Goal: Task Accomplishment & Management: Manage account settings

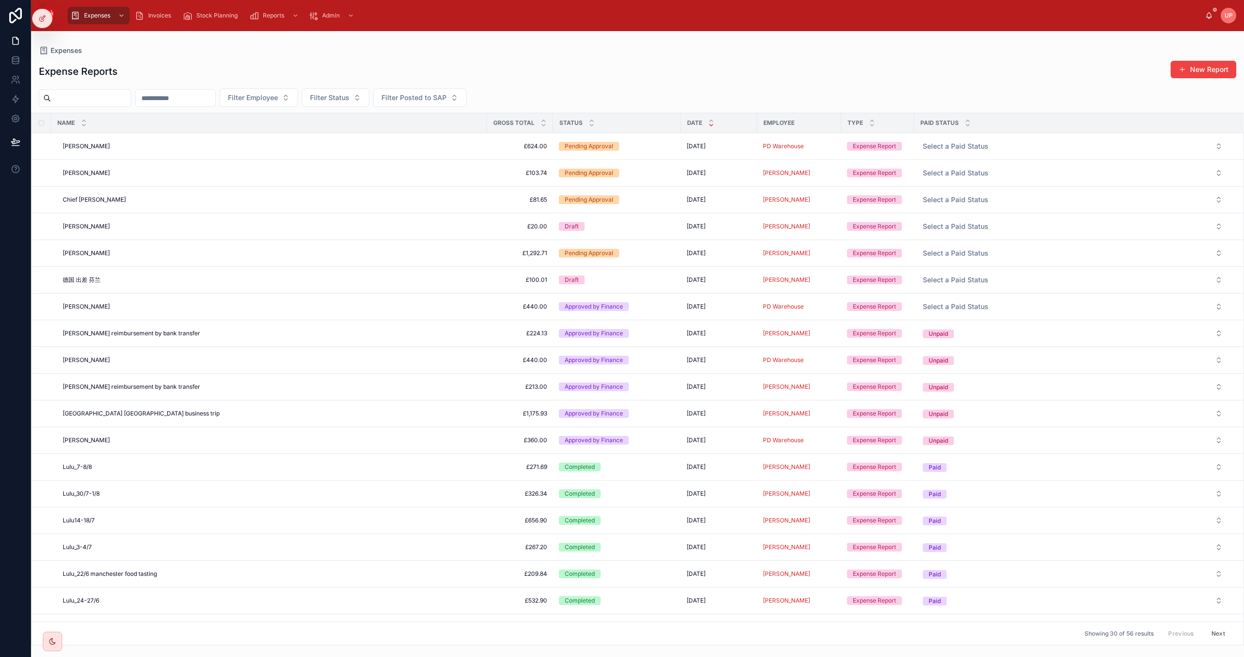
click at [496, 46] on div "Expenses Expense Reports New Report Filter Employee Filter Status Filter Posted…" at bounding box center [637, 338] width 1213 height 614
click at [386, 224] on div "Annie Annie" at bounding box center [272, 227] width 418 height 8
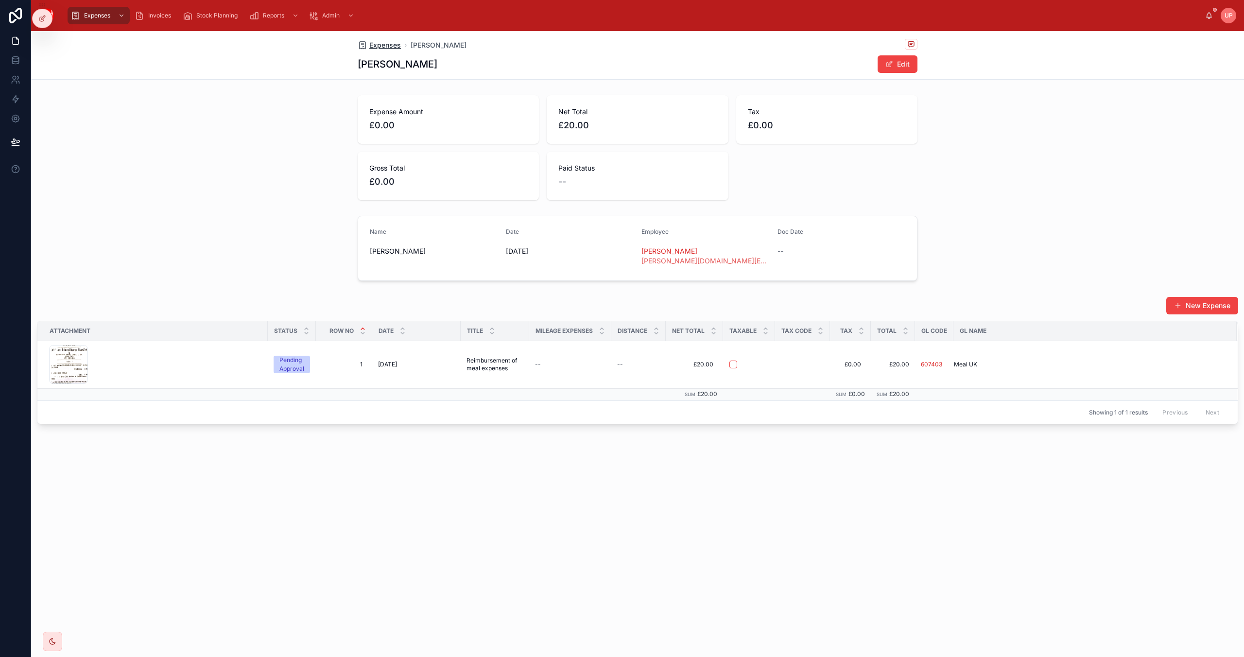
click at [385, 45] on span "Expenses" at bounding box center [385, 45] width 32 height 10
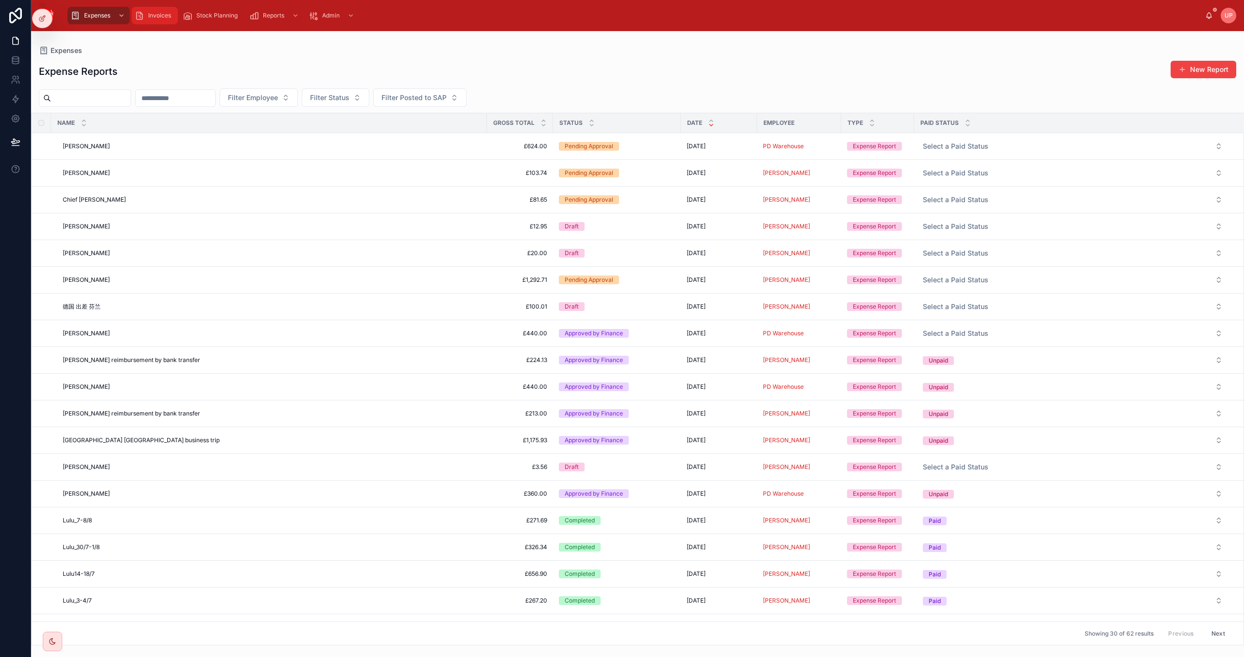
click at [152, 16] on span "Invoices" at bounding box center [159, 16] width 23 height 8
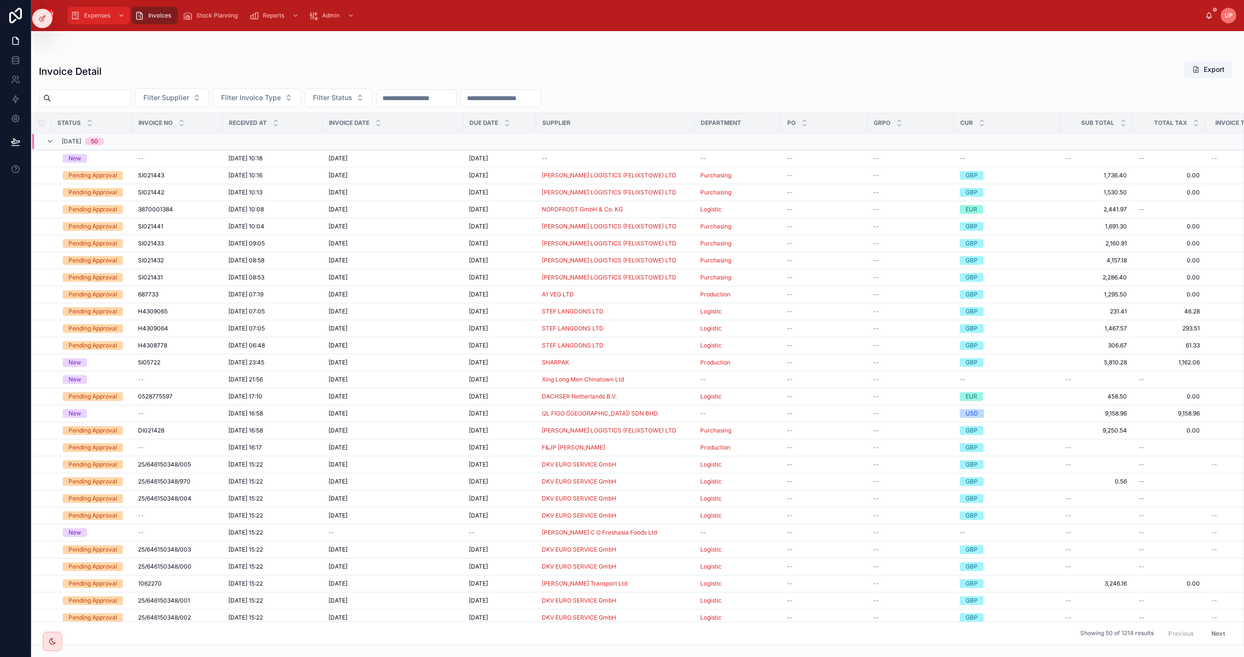
click at [96, 16] on span "Expenses" at bounding box center [97, 16] width 26 height 8
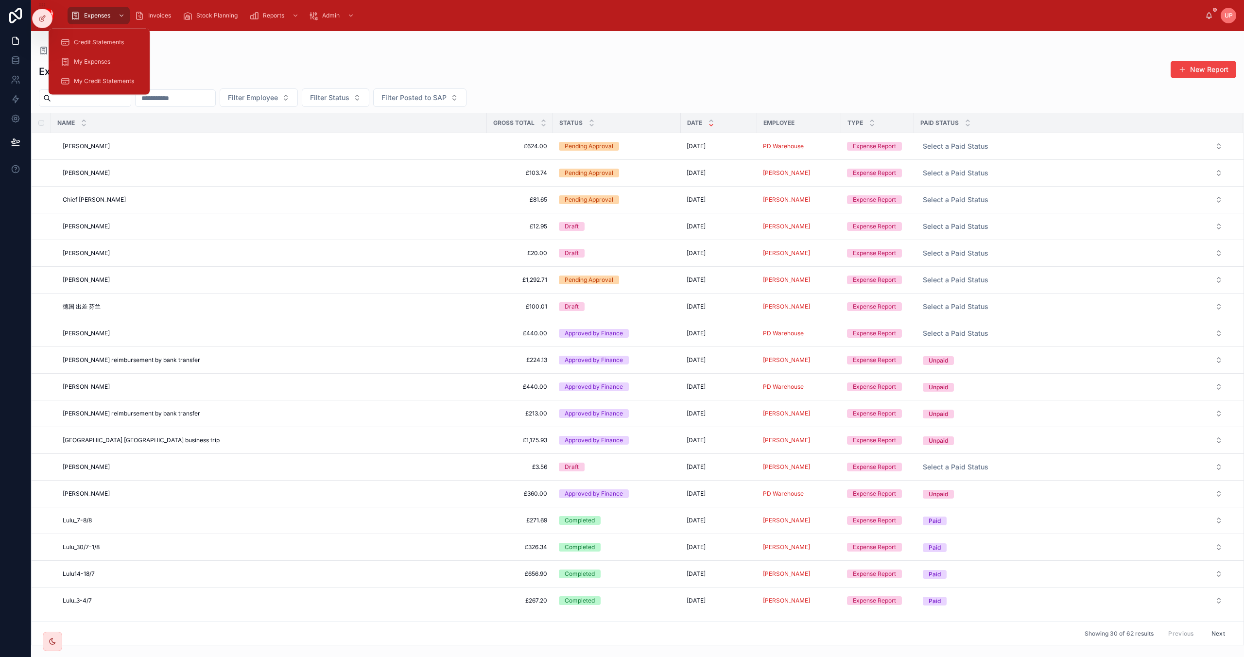
click at [315, 61] on div "Expense Reports New Report" at bounding box center [638, 71] width 1198 height 22
click at [41, 18] on icon at bounding box center [43, 18] width 4 height 4
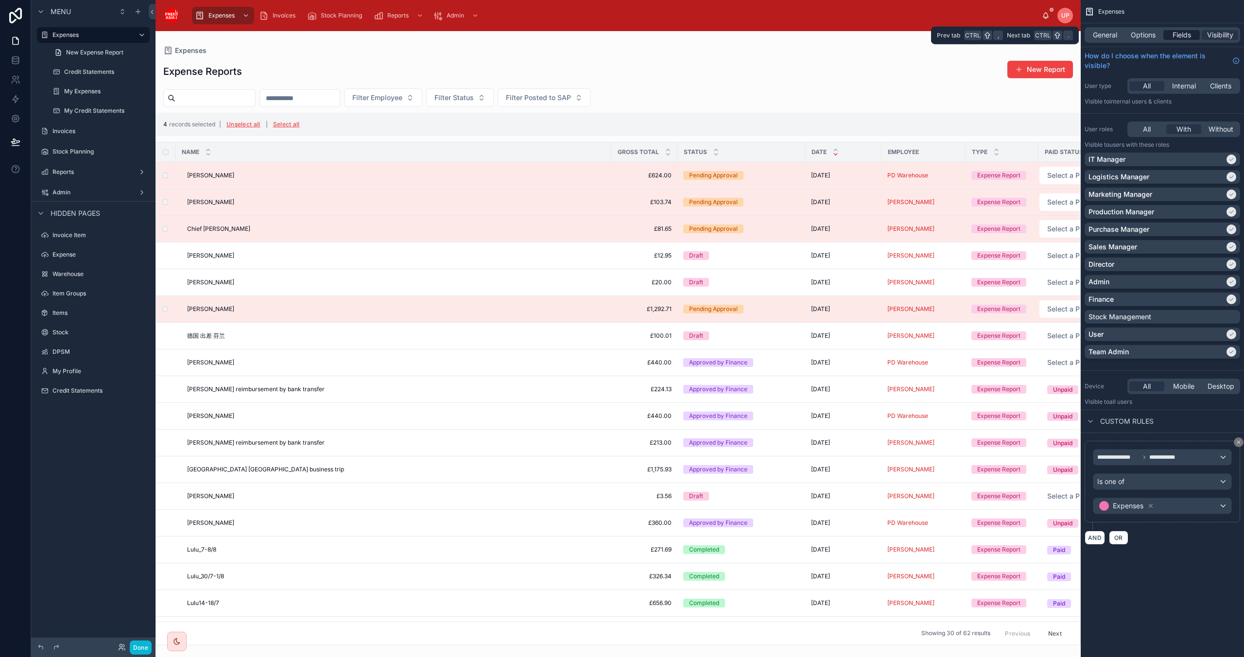
click at [1181, 33] on span "Fields" at bounding box center [1182, 35] width 18 height 10
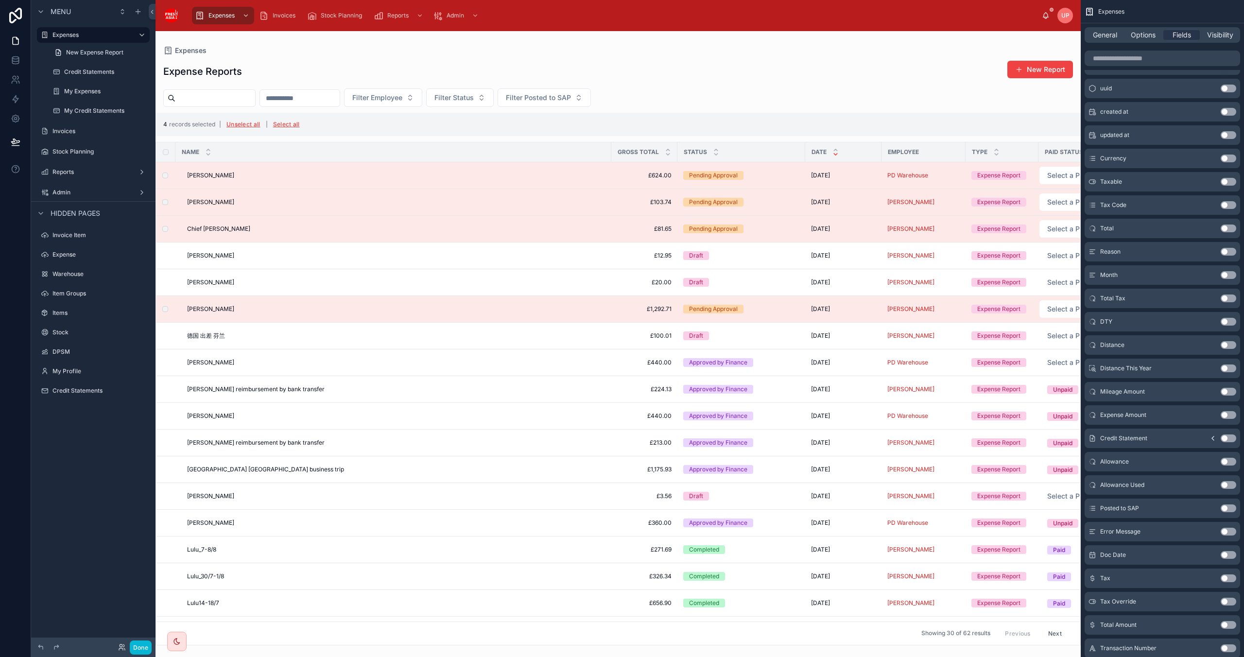
scroll to position [259, 0]
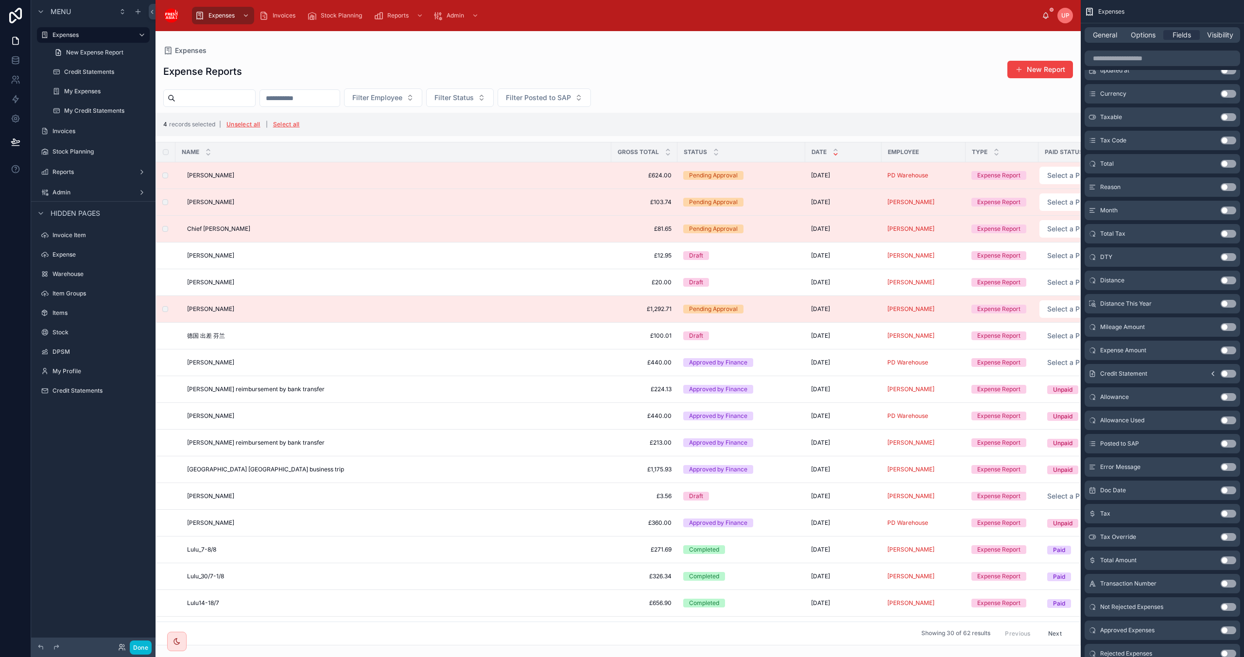
click at [1230, 630] on button "Use setting" at bounding box center [1229, 631] width 16 height 8
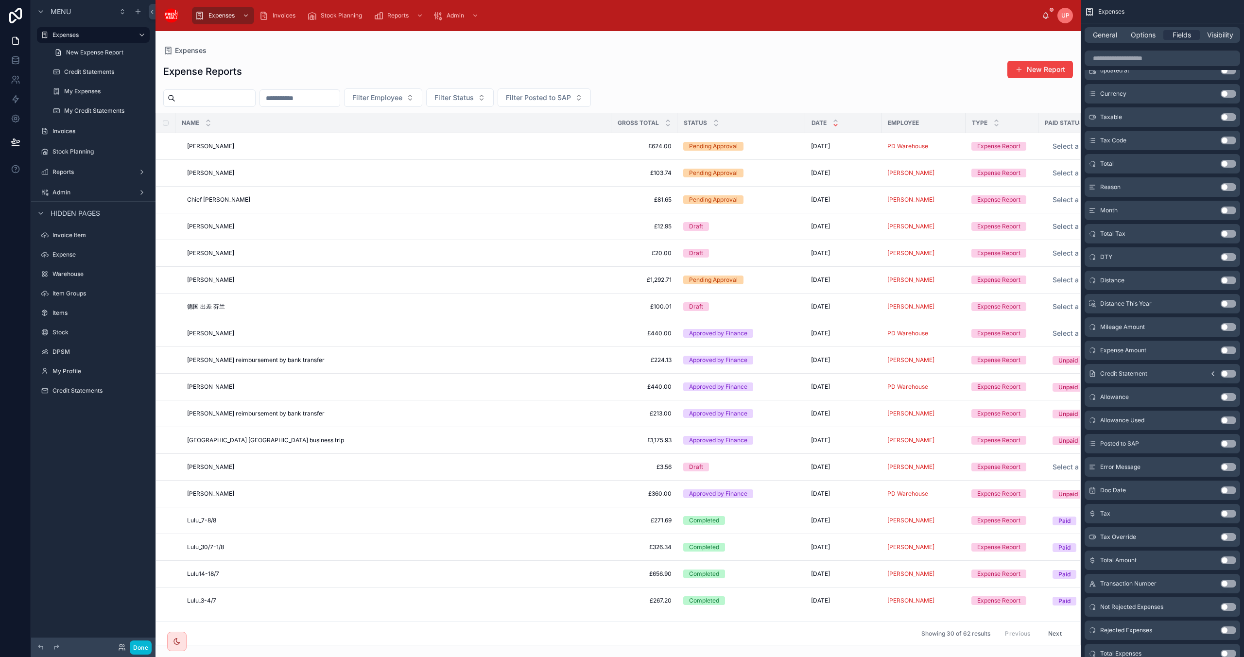
scroll to position [0, 0]
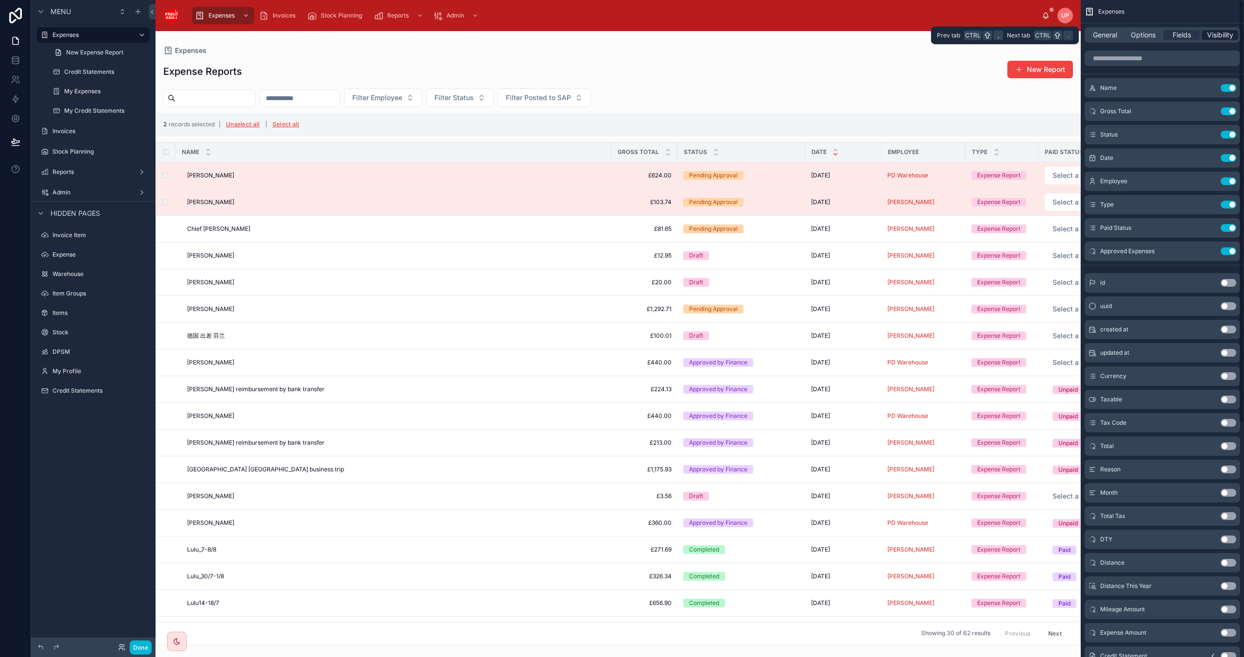
click at [1210, 35] on span "Visibility" at bounding box center [1220, 35] width 26 height 10
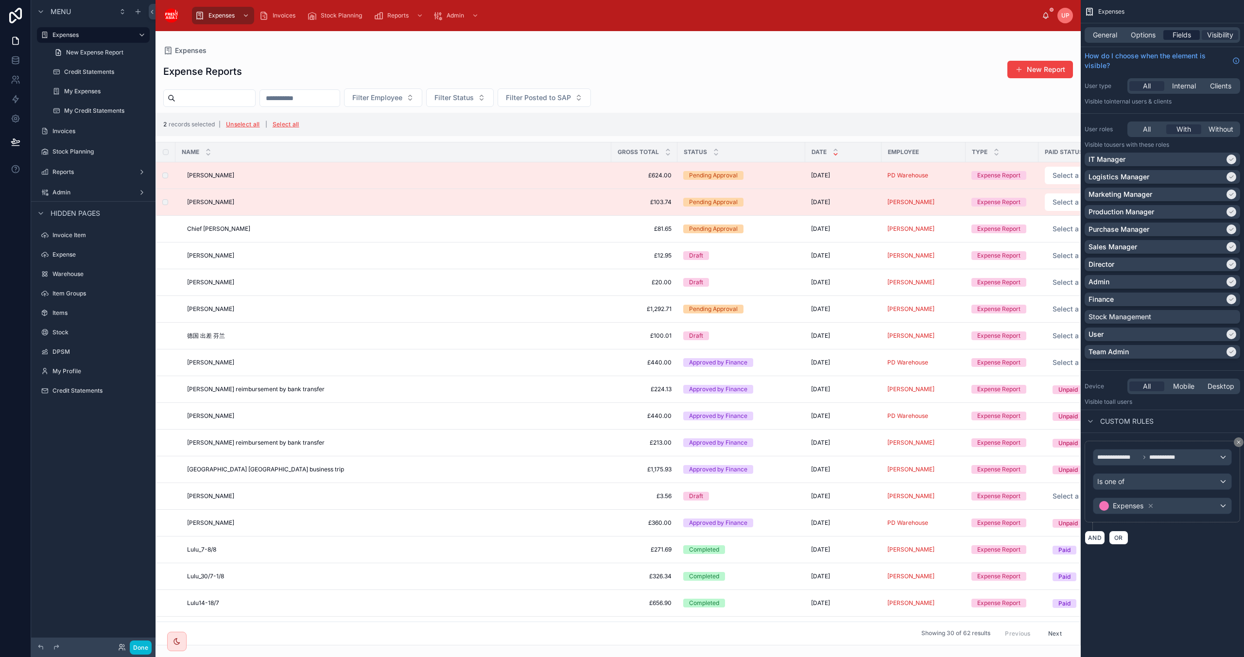
click at [1184, 36] on span "Fields" at bounding box center [1182, 35] width 18 height 10
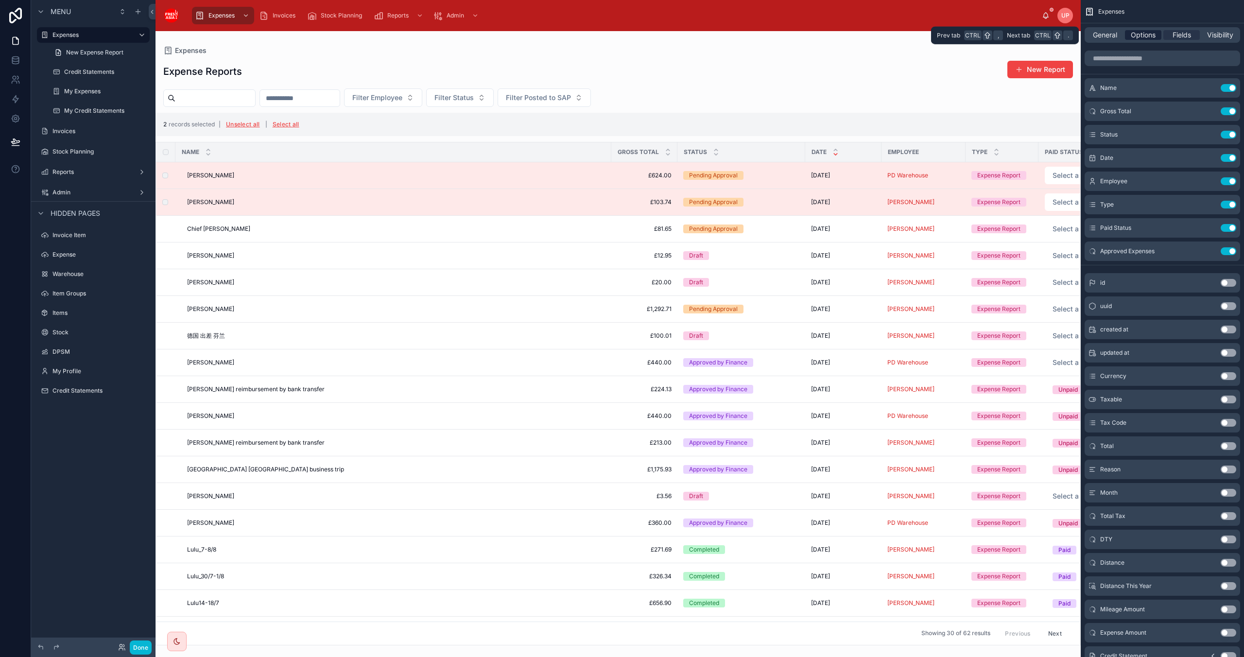
click at [1141, 34] on span "Options" at bounding box center [1143, 35] width 25 height 10
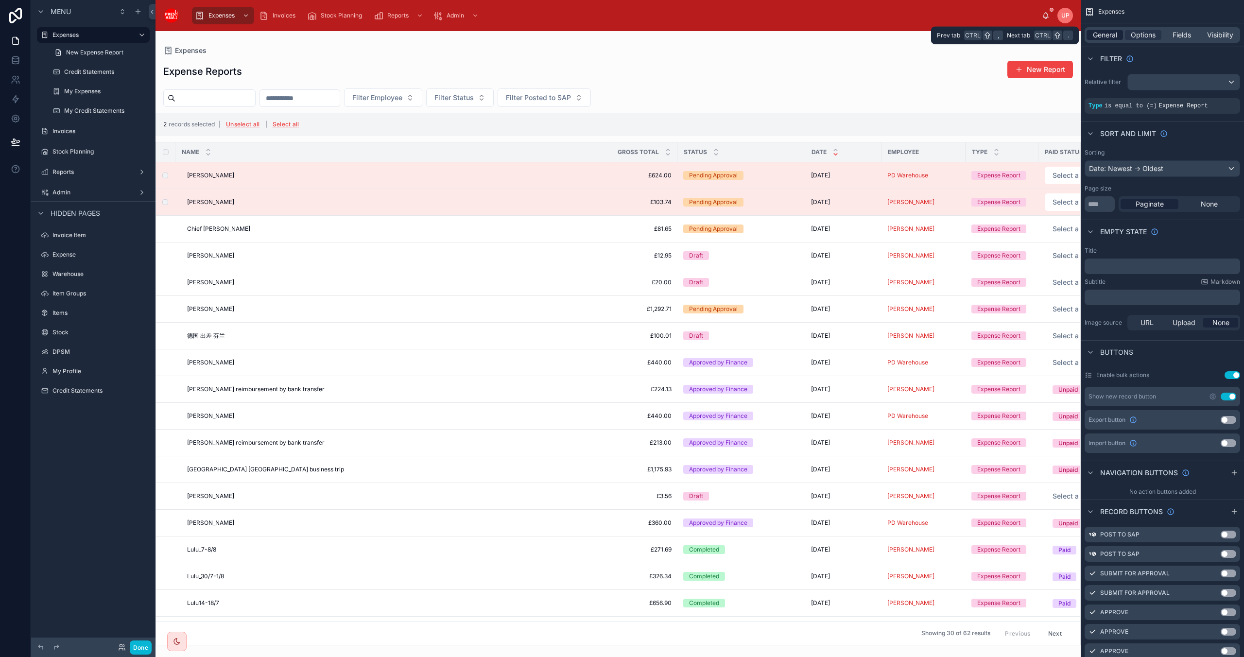
click at [1107, 34] on span "General" at bounding box center [1105, 35] width 24 height 10
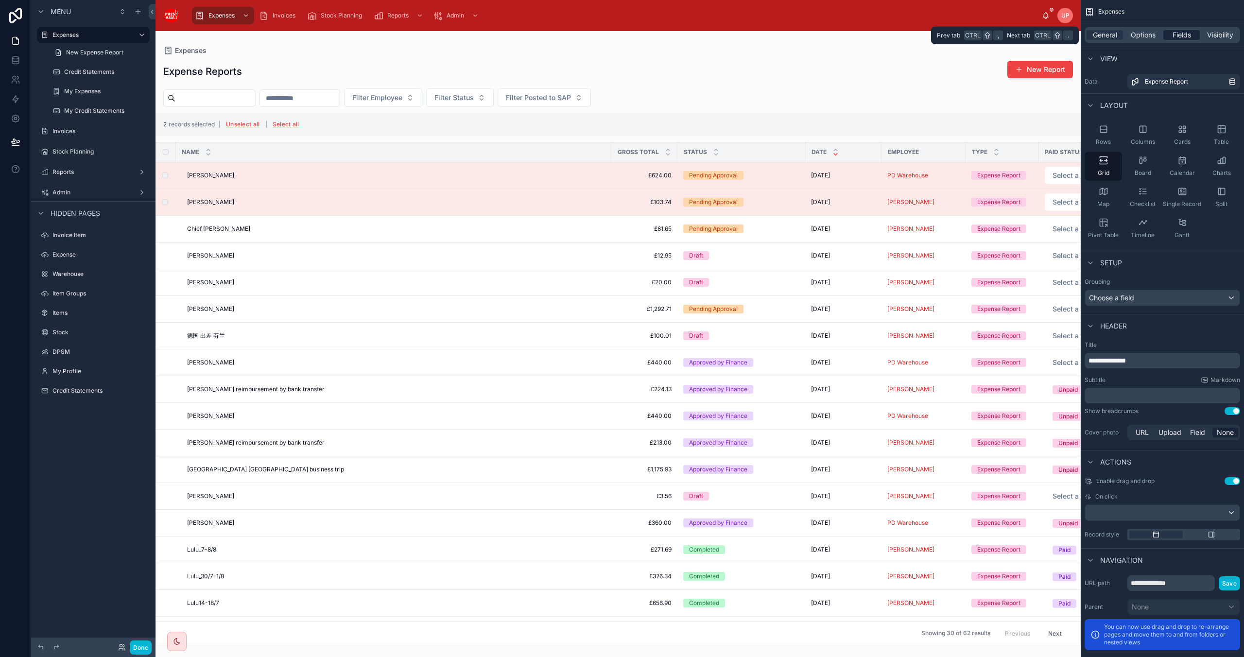
click at [1186, 32] on span "Fields" at bounding box center [1182, 35] width 18 height 10
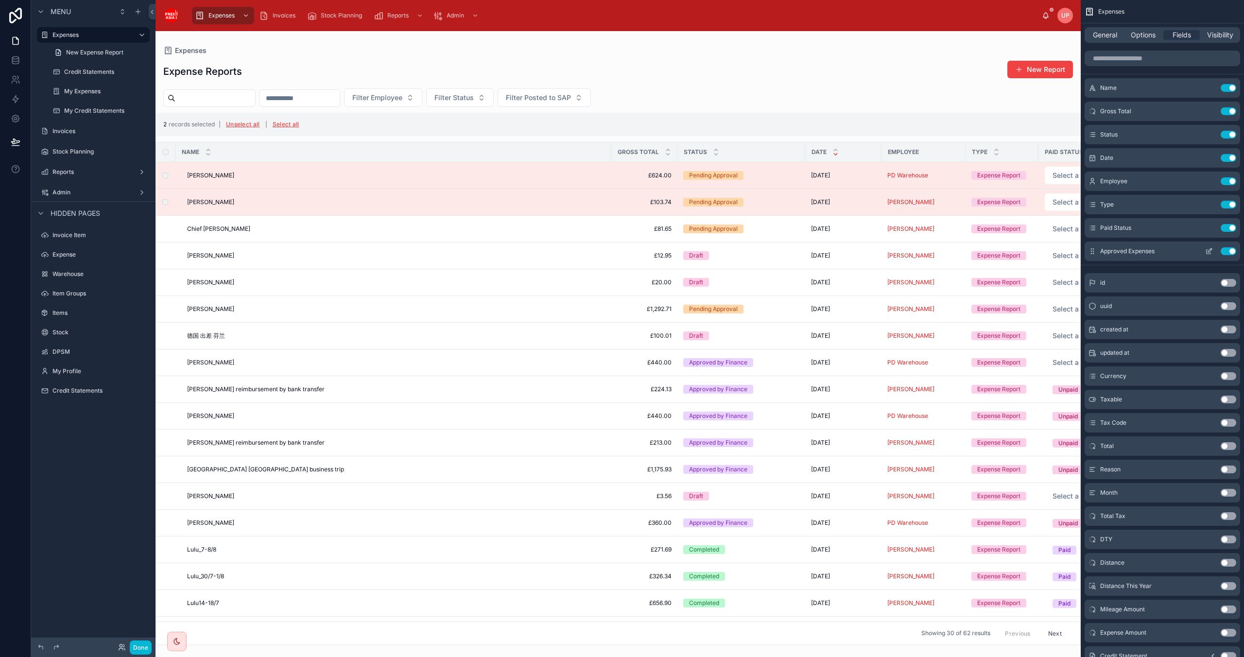
click at [1226, 250] on button "Use setting" at bounding box center [1229, 251] width 16 height 8
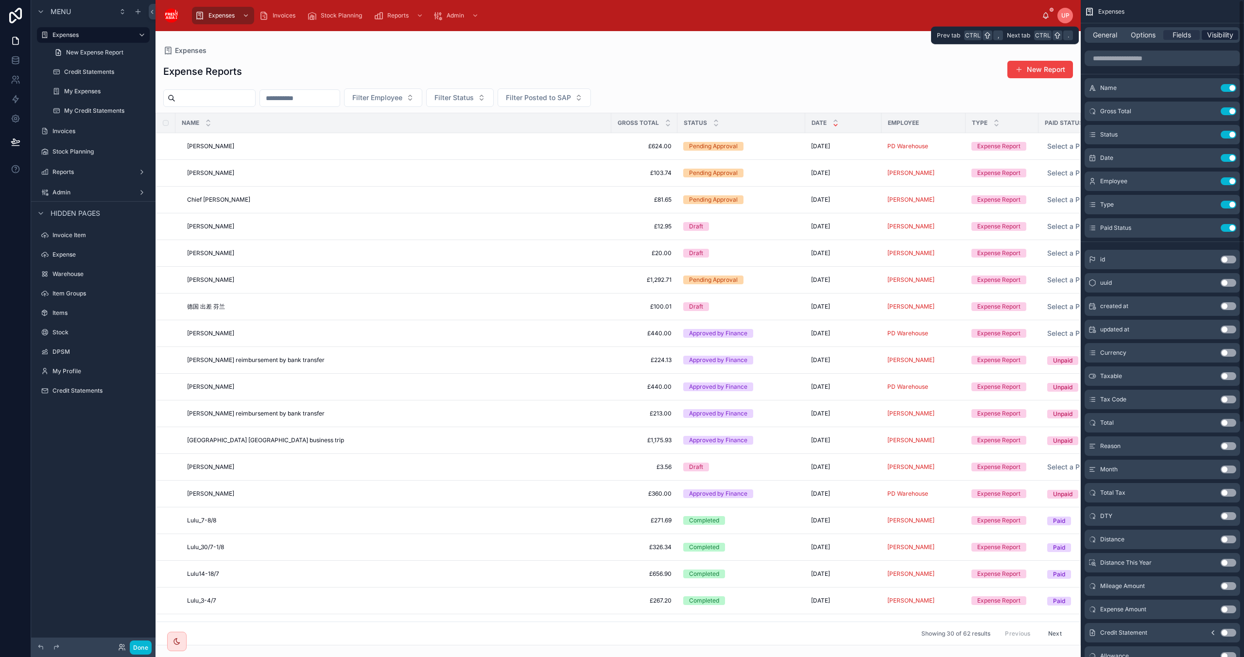
click at [1225, 34] on span "Visibility" at bounding box center [1220, 35] width 26 height 10
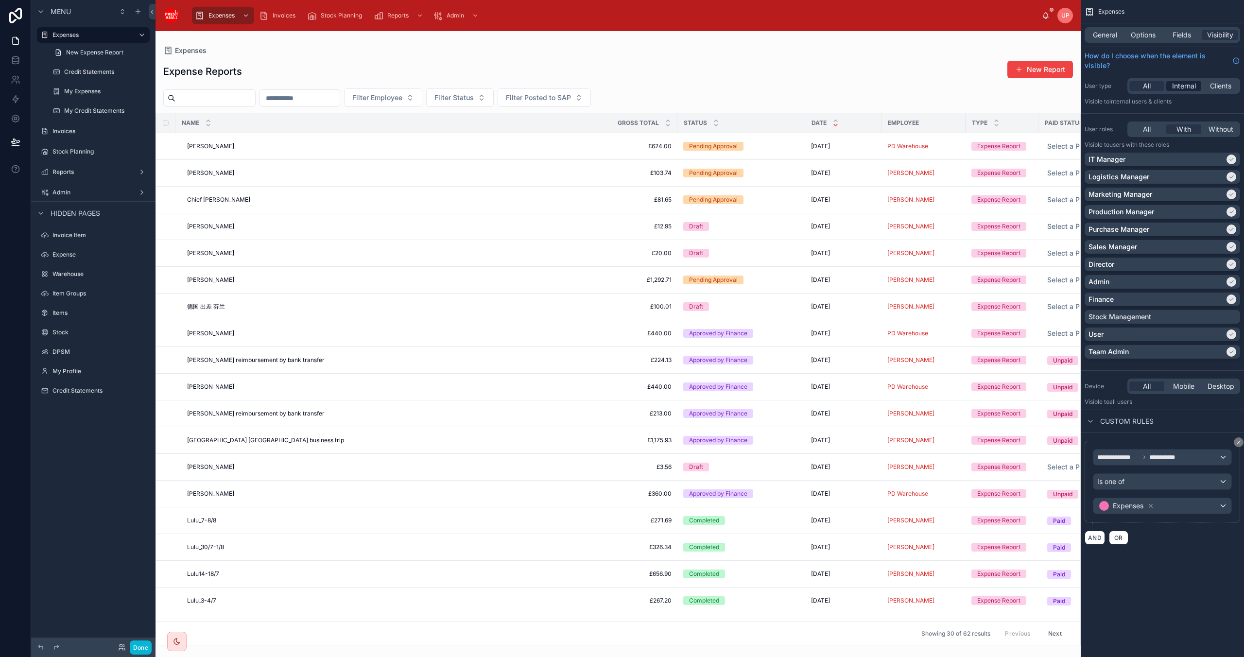
click at [1187, 89] on span "Internal" at bounding box center [1184, 86] width 24 height 10
click at [1186, 87] on span "Internal" at bounding box center [1184, 86] width 24 height 10
click at [1218, 86] on span "Clients" at bounding box center [1220, 86] width 21 height 10
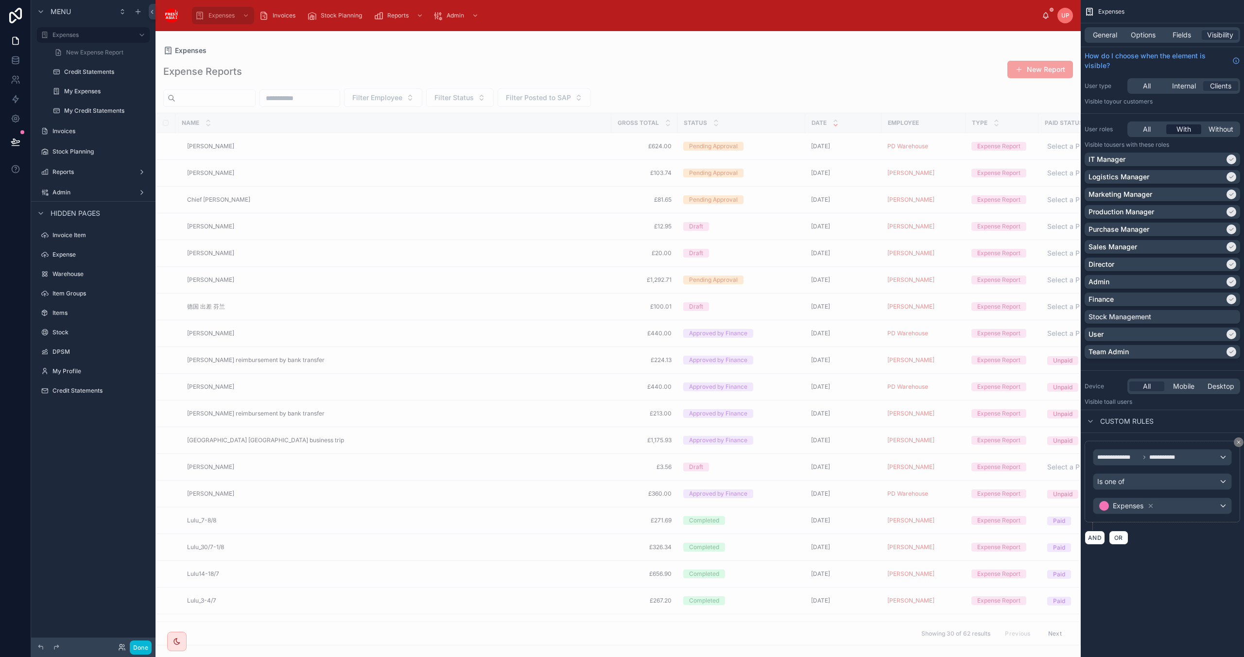
click at [1182, 128] on span "With" at bounding box center [1184, 129] width 15 height 10
click at [1150, 131] on span "All" at bounding box center [1147, 129] width 8 height 10
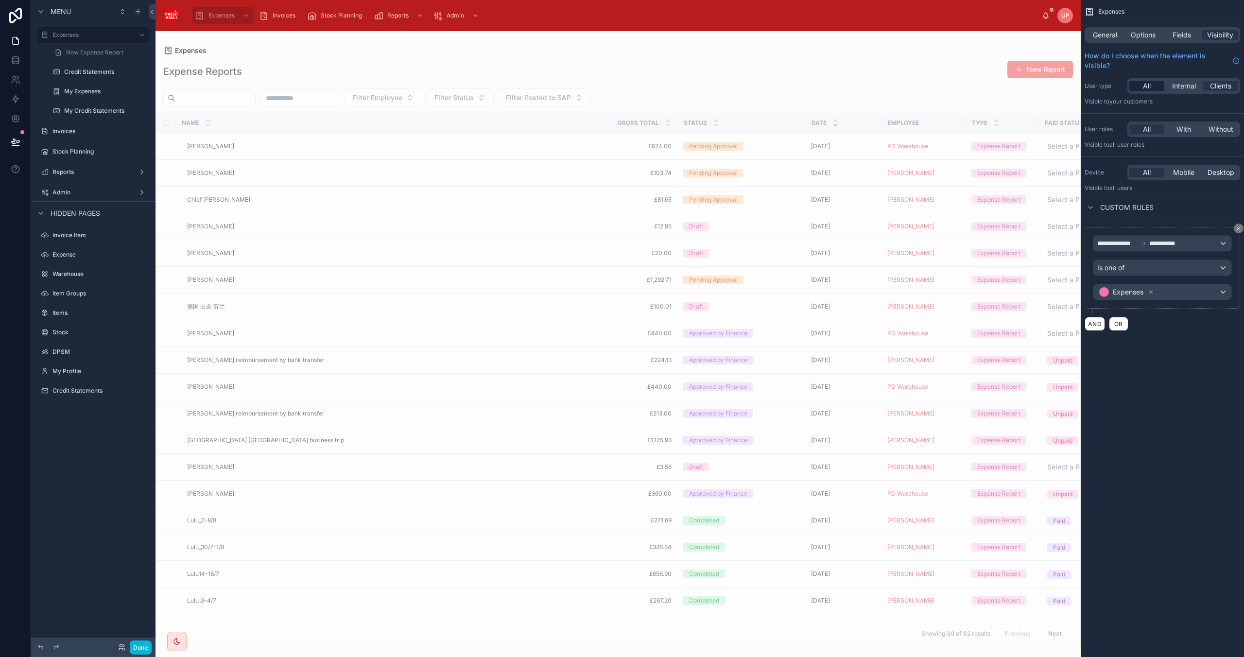
click at [1152, 86] on div "All" at bounding box center [1147, 86] width 35 height 10
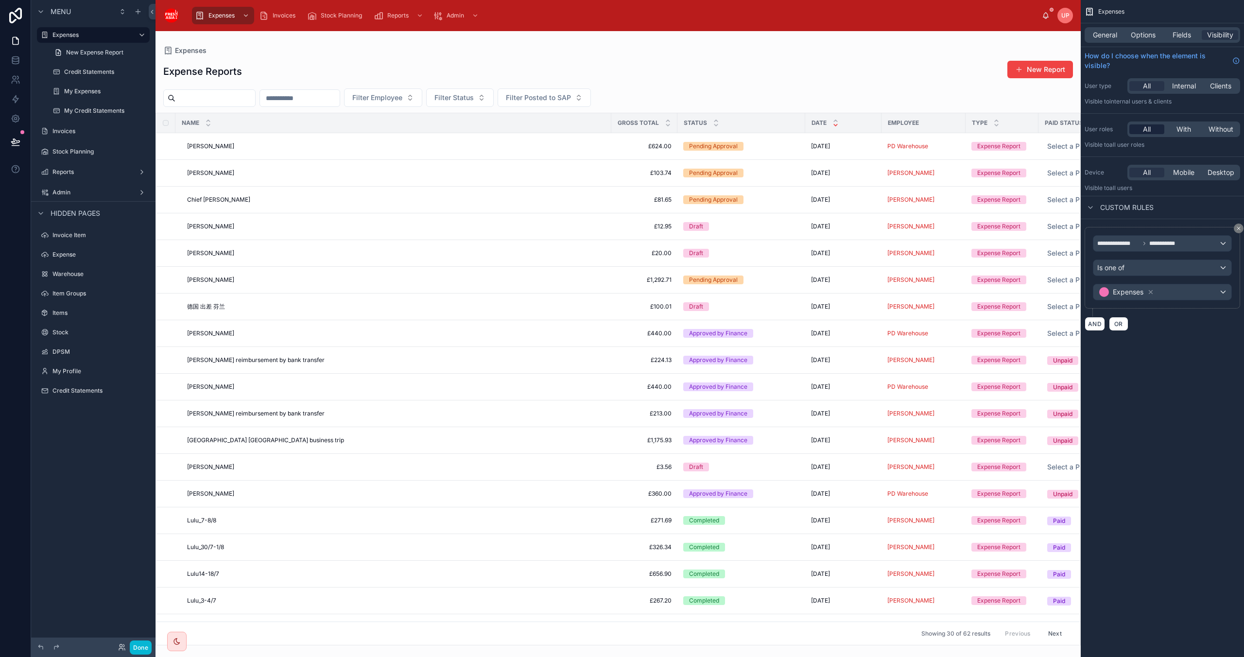
click at [1150, 129] on span "All" at bounding box center [1147, 129] width 8 height 10
click at [1144, 172] on span "All" at bounding box center [1147, 173] width 8 height 10
click at [1185, 127] on span "With" at bounding box center [1184, 129] width 15 height 10
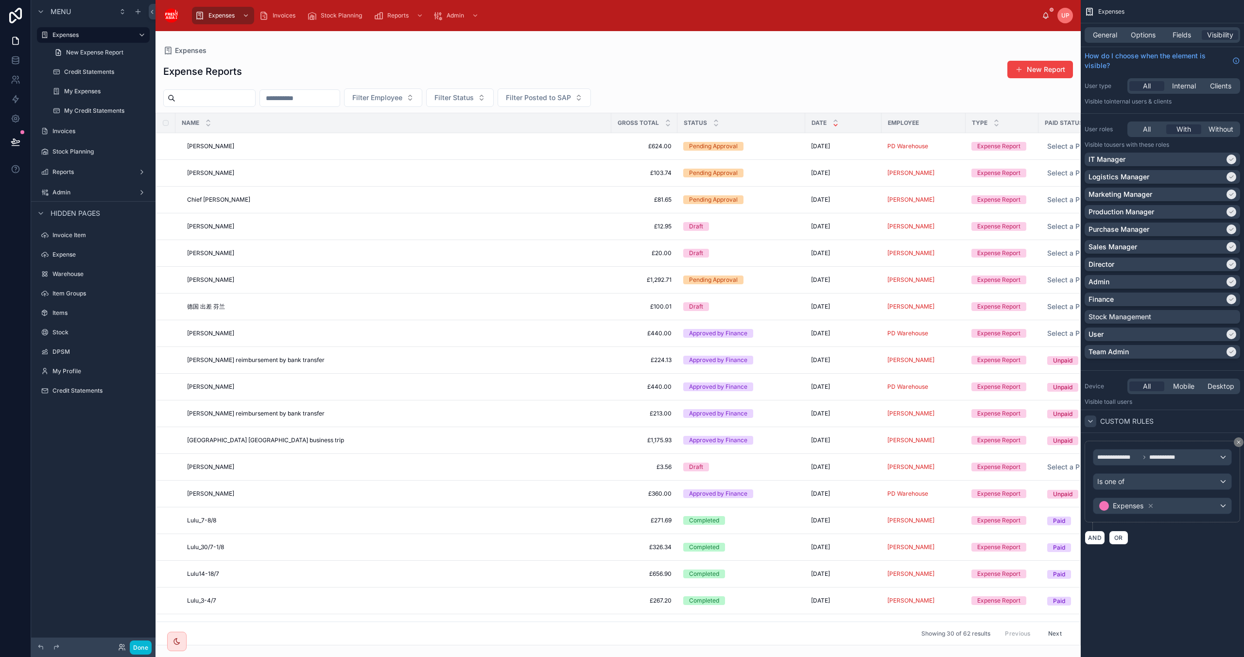
click at [1092, 421] on icon "scrollable content" at bounding box center [1091, 421] width 4 height 2
click at [1092, 421] on icon "scrollable content" at bounding box center [1091, 422] width 8 height 8
click at [1223, 459] on div "**********" at bounding box center [1163, 458] width 138 height 16
click at [1194, 584] on div "scrollable content" at bounding box center [622, 328] width 1244 height 657
click at [1223, 479] on div "Is one of" at bounding box center [1163, 482] width 138 height 16
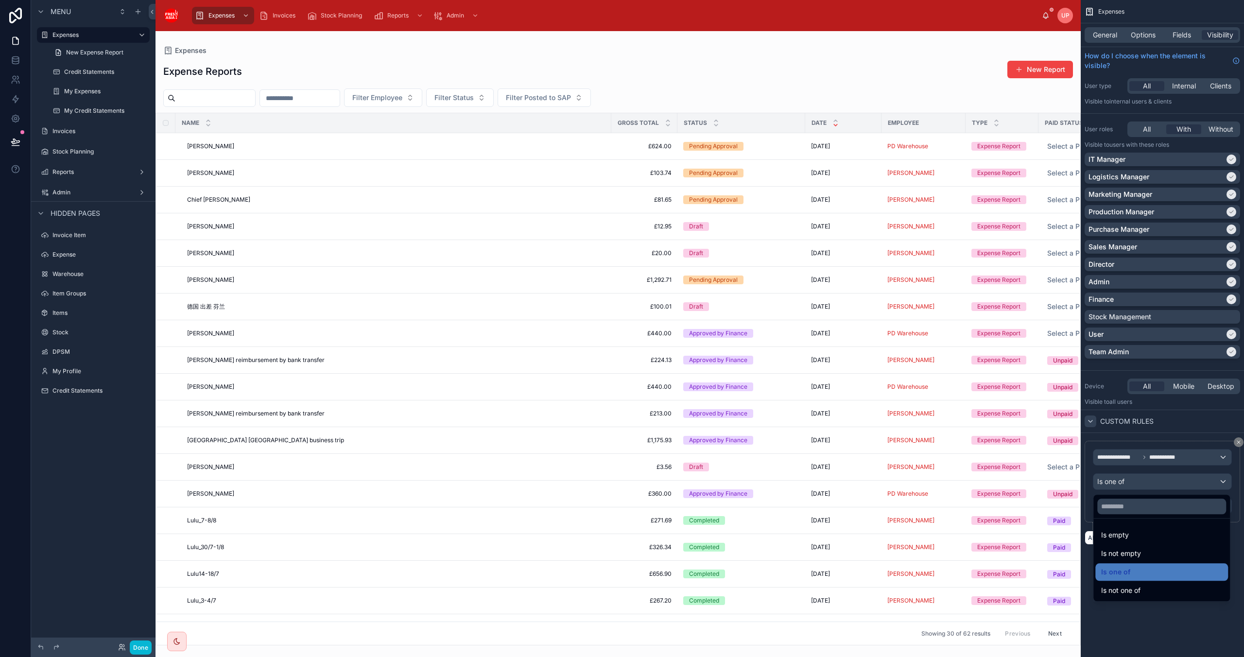
click at [1223, 479] on div "scrollable content" at bounding box center [622, 328] width 1244 height 657
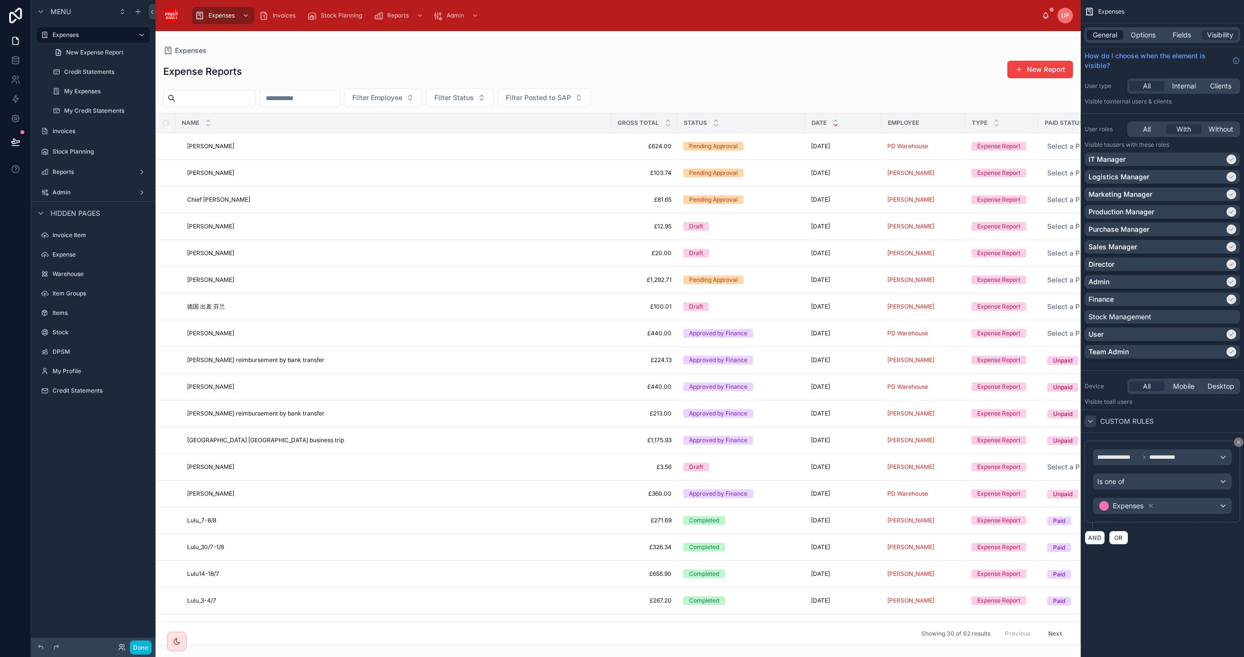
click at [1103, 32] on span "General" at bounding box center [1105, 35] width 24 height 10
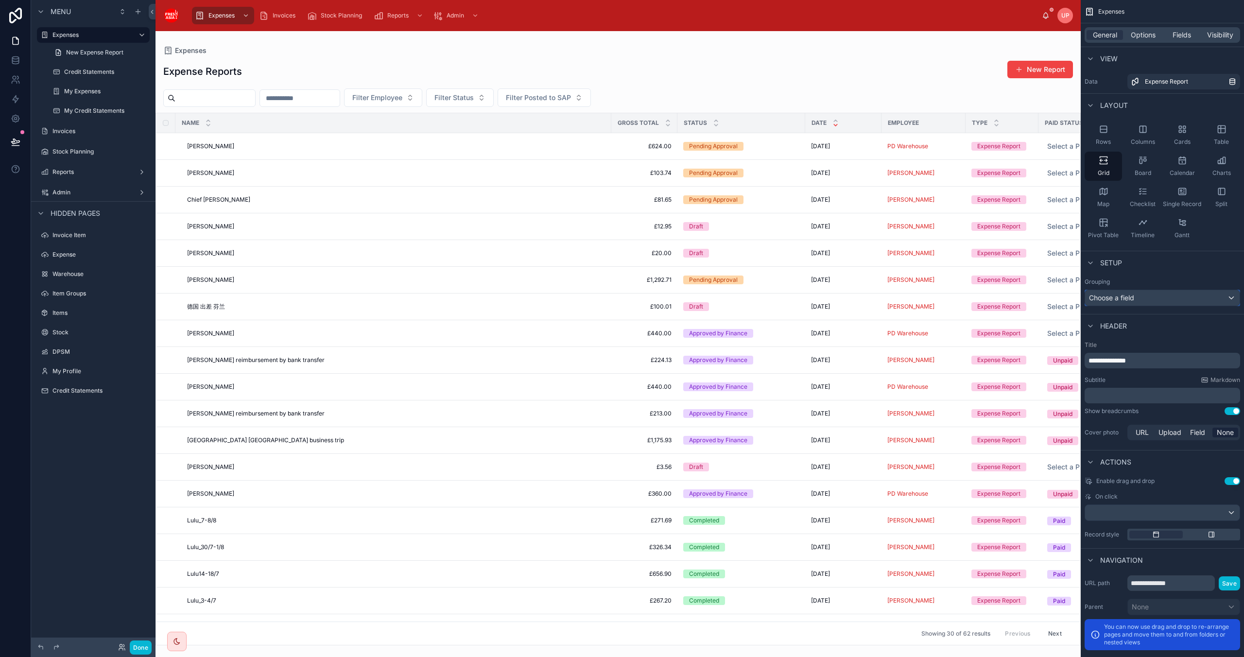
click at [1234, 296] on div "Choose a field" at bounding box center [1162, 298] width 155 height 16
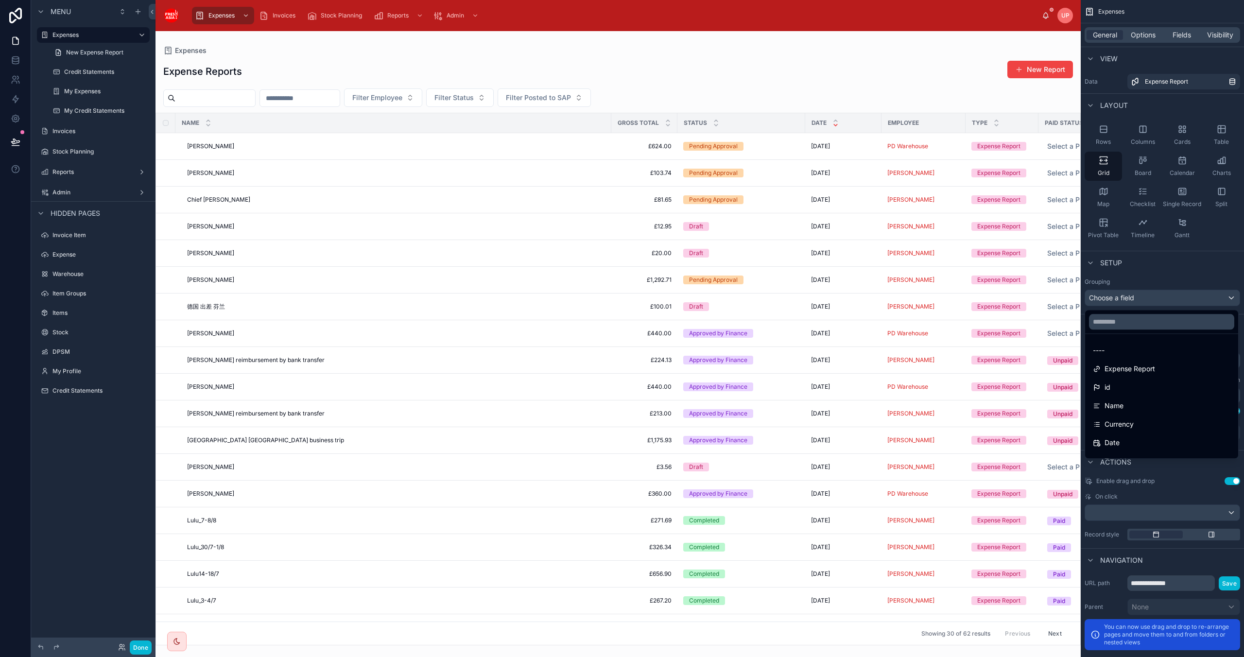
click at [1221, 273] on div "scrollable content" at bounding box center [622, 328] width 1244 height 657
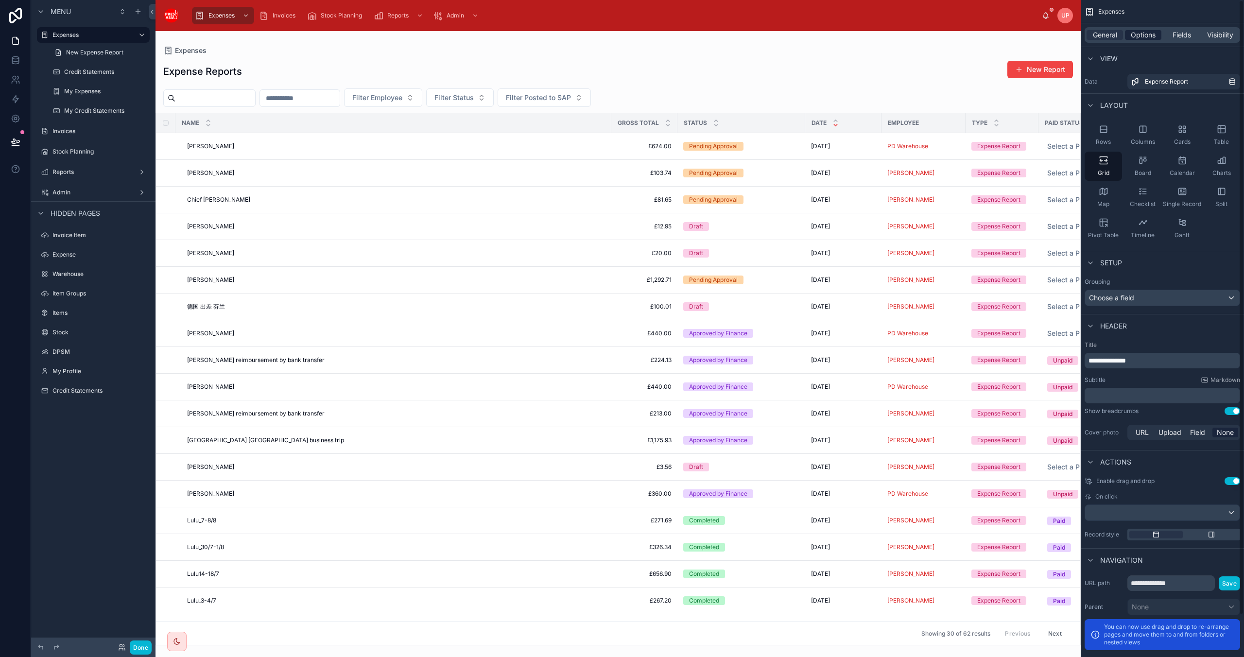
click at [1140, 32] on span "Options" at bounding box center [1143, 35] width 25 height 10
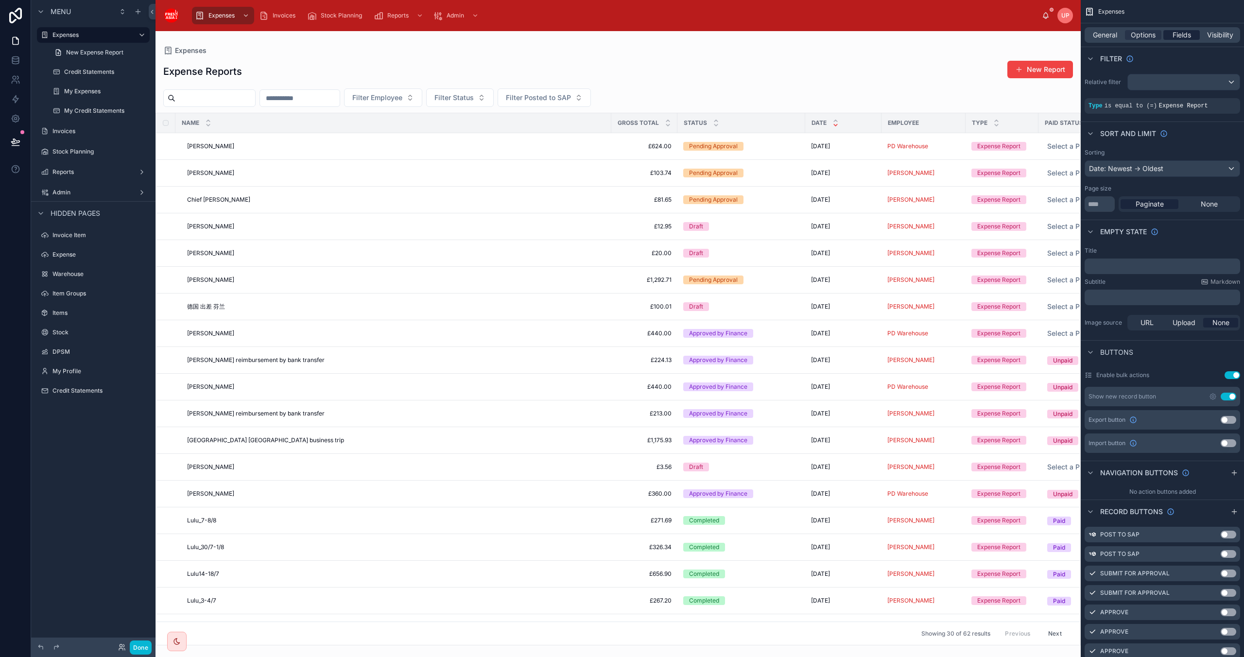
click at [1185, 34] on span "Fields" at bounding box center [1182, 35] width 18 height 10
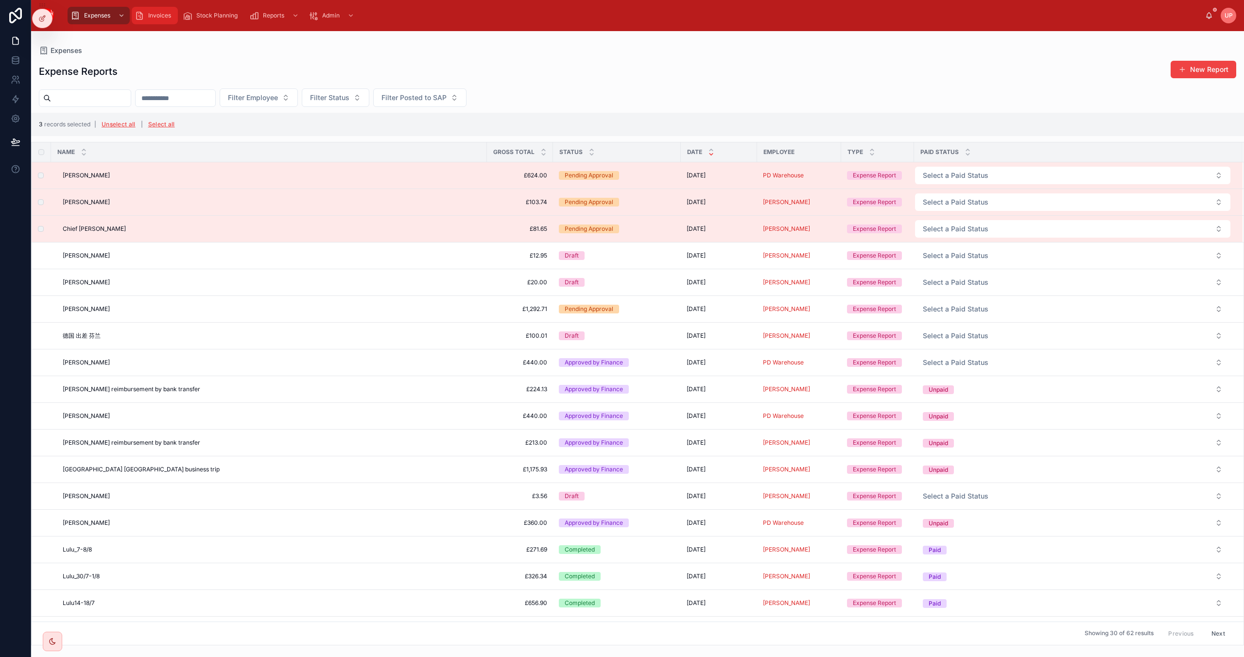
click at [157, 16] on span "Invoices" at bounding box center [159, 16] width 23 height 8
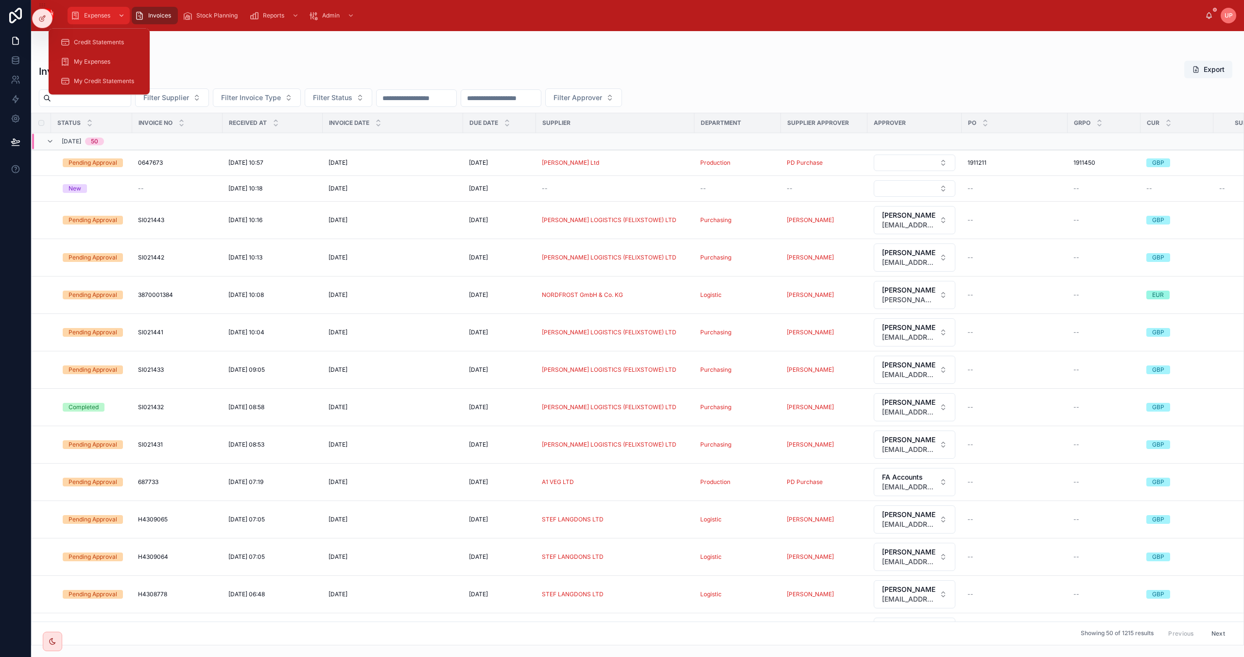
click at [98, 18] on span "Expenses" at bounding box center [97, 16] width 26 height 8
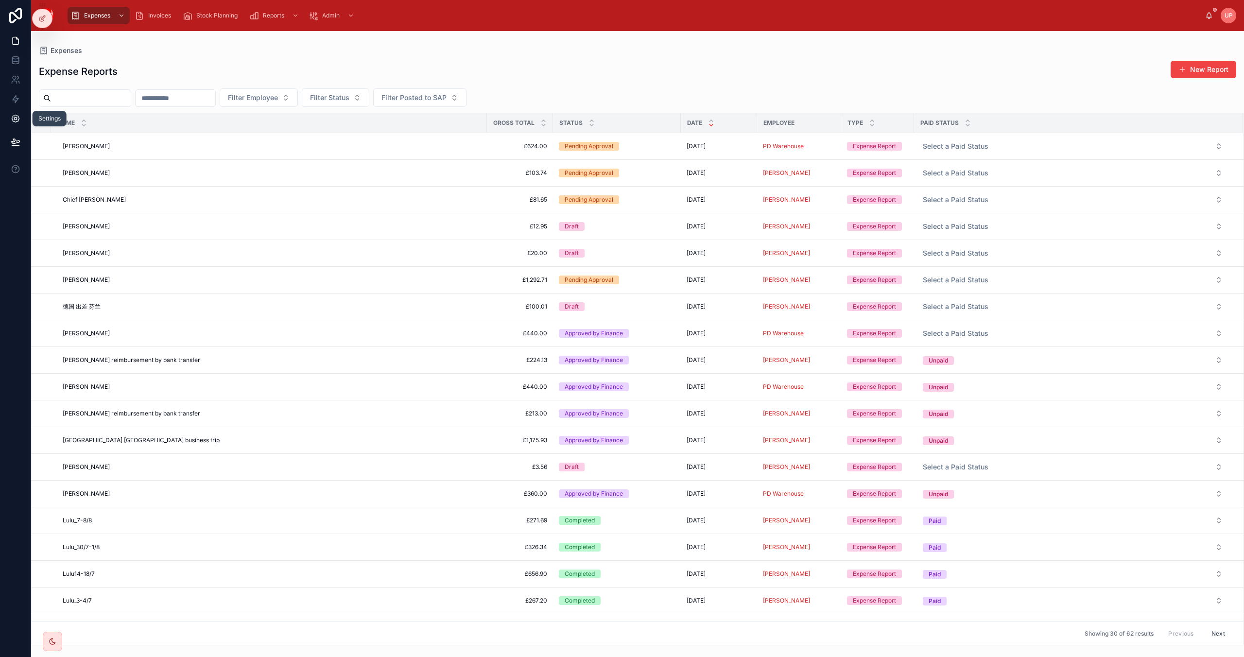
click at [11, 115] on icon at bounding box center [16, 119] width 10 height 10
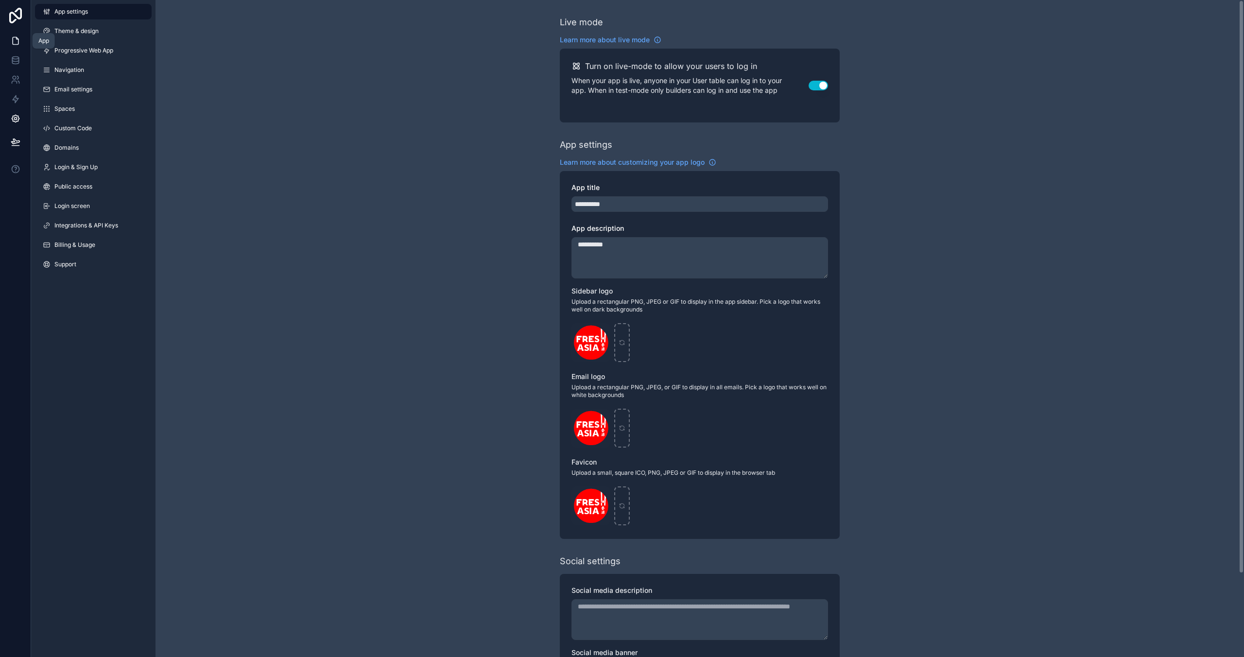
click at [15, 41] on icon at bounding box center [16, 41] width 10 height 10
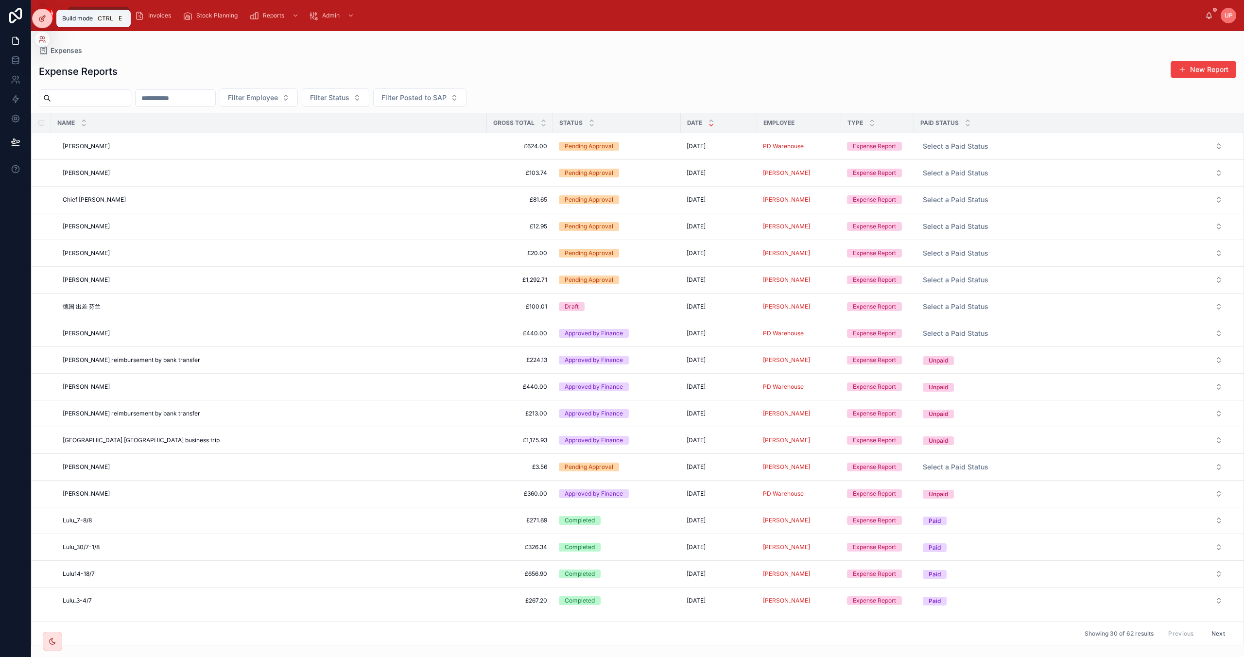
click at [42, 16] on icon at bounding box center [42, 19] width 8 height 8
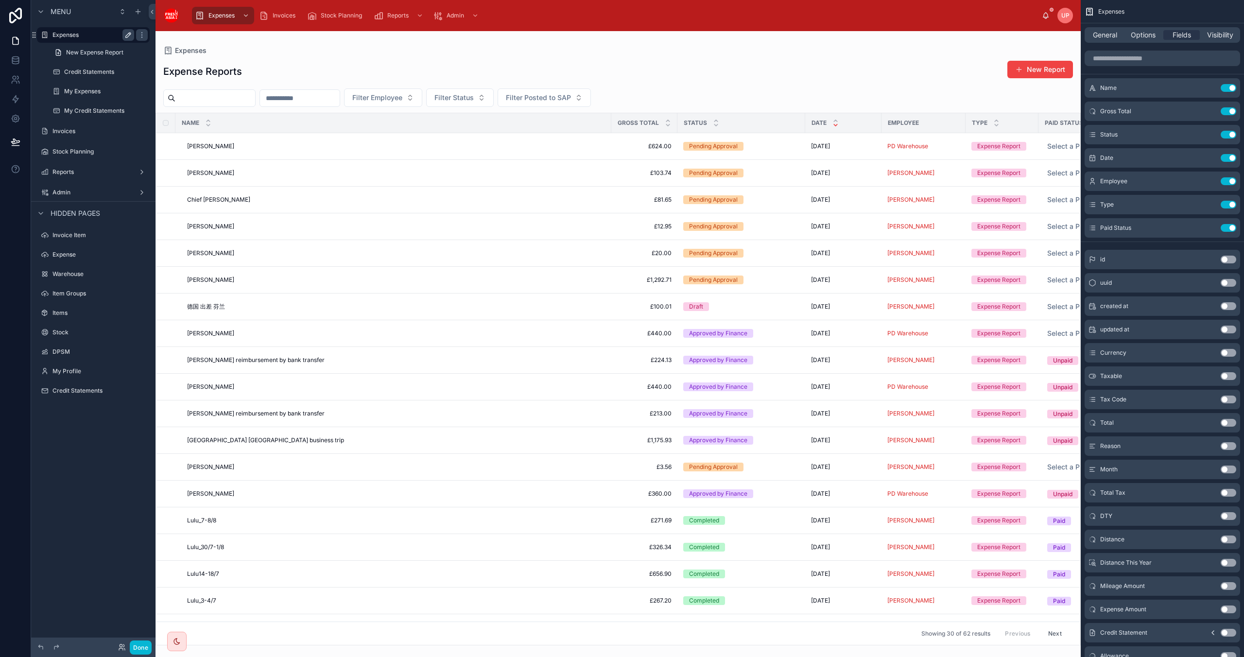
click at [127, 34] on icon "scrollable content" at bounding box center [128, 35] width 8 height 8
click at [140, 35] on icon "scrollable content" at bounding box center [142, 35] width 8 height 8
click at [43, 9] on icon "scrollable content" at bounding box center [41, 12] width 8 height 8
click at [61, 253] on label "Expense" at bounding box center [91, 255] width 78 height 8
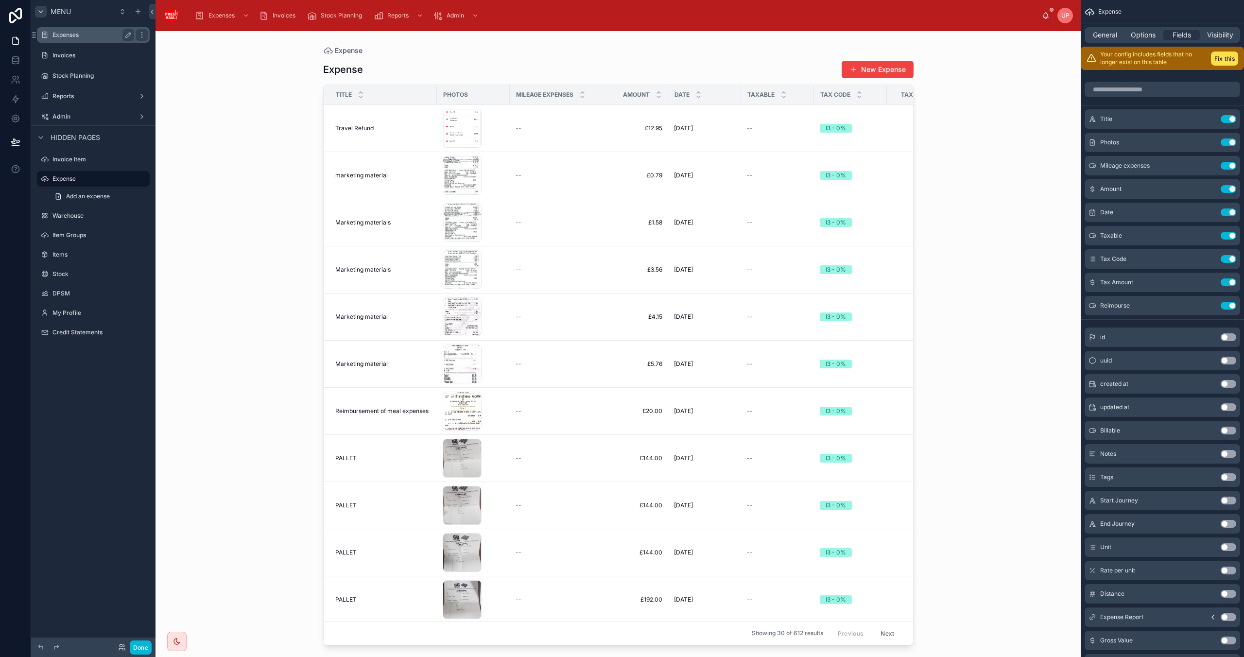
click at [63, 34] on label "Expenses" at bounding box center [91, 35] width 78 height 8
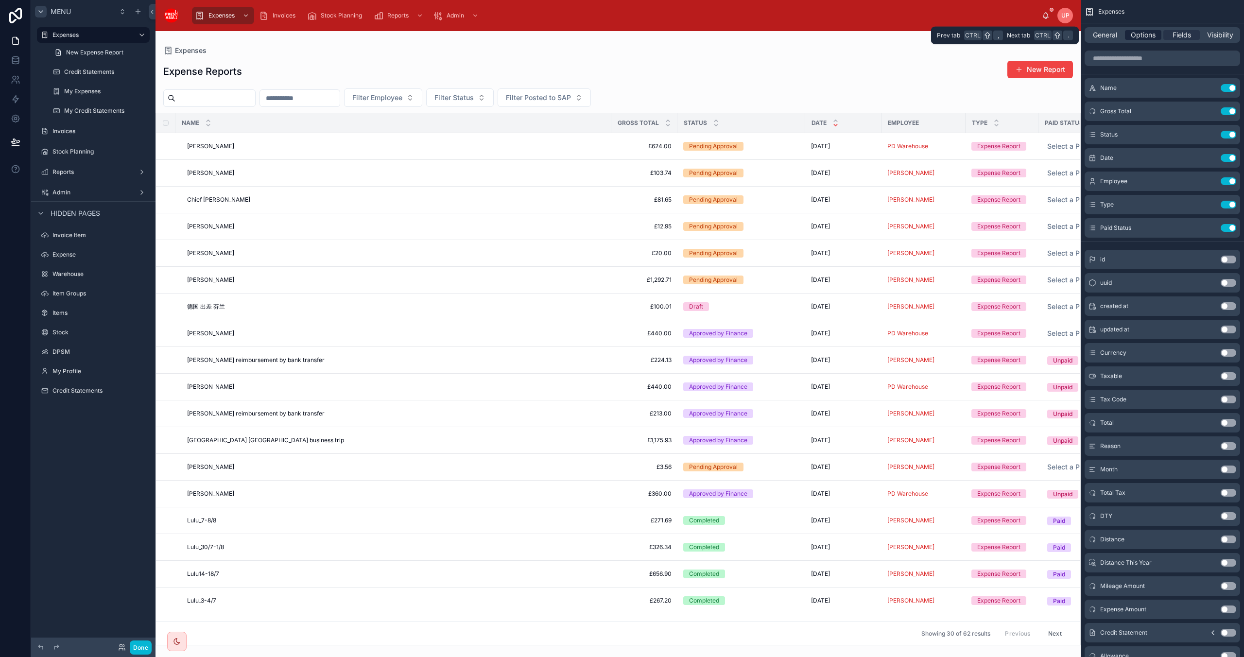
click at [1140, 33] on span "Options" at bounding box center [1143, 35] width 25 height 10
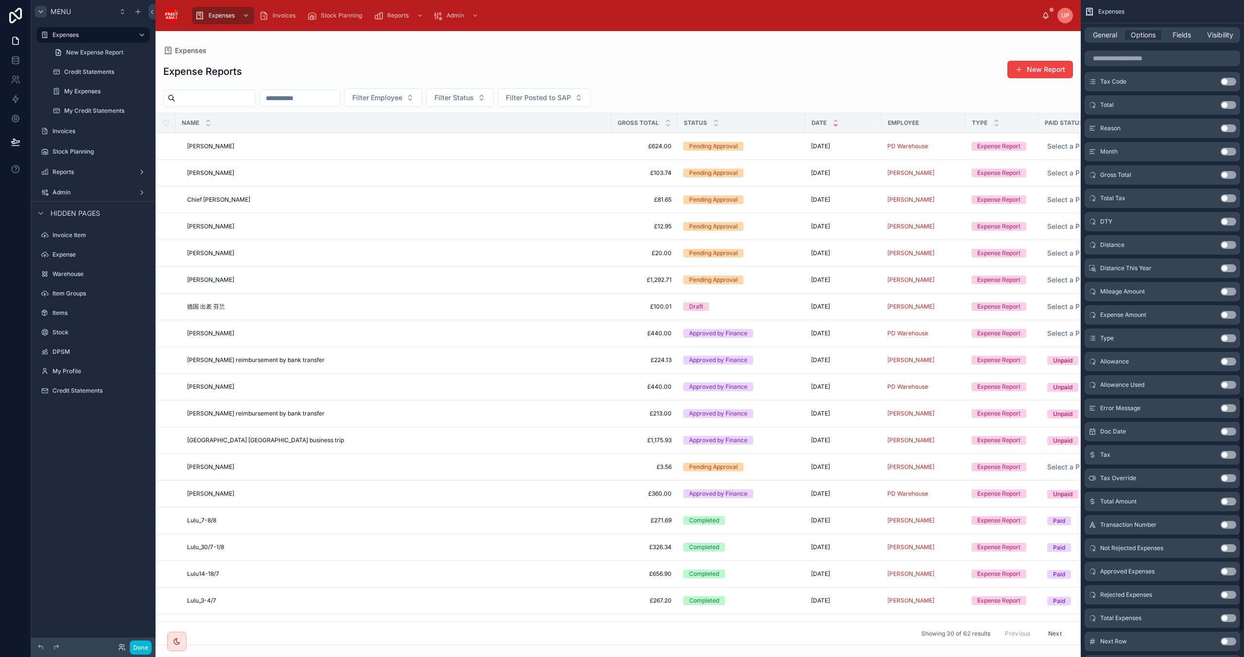
scroll to position [1167, 0]
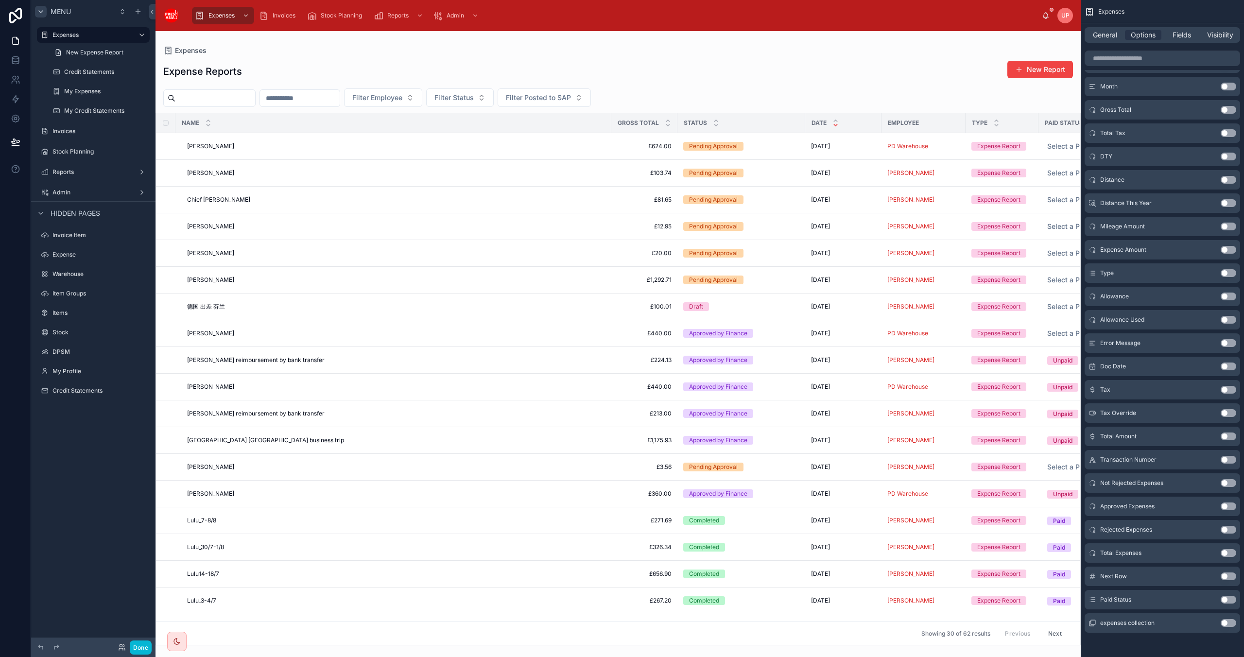
click at [1105, 509] on span "Approved Expenses" at bounding box center [1127, 507] width 54 height 8
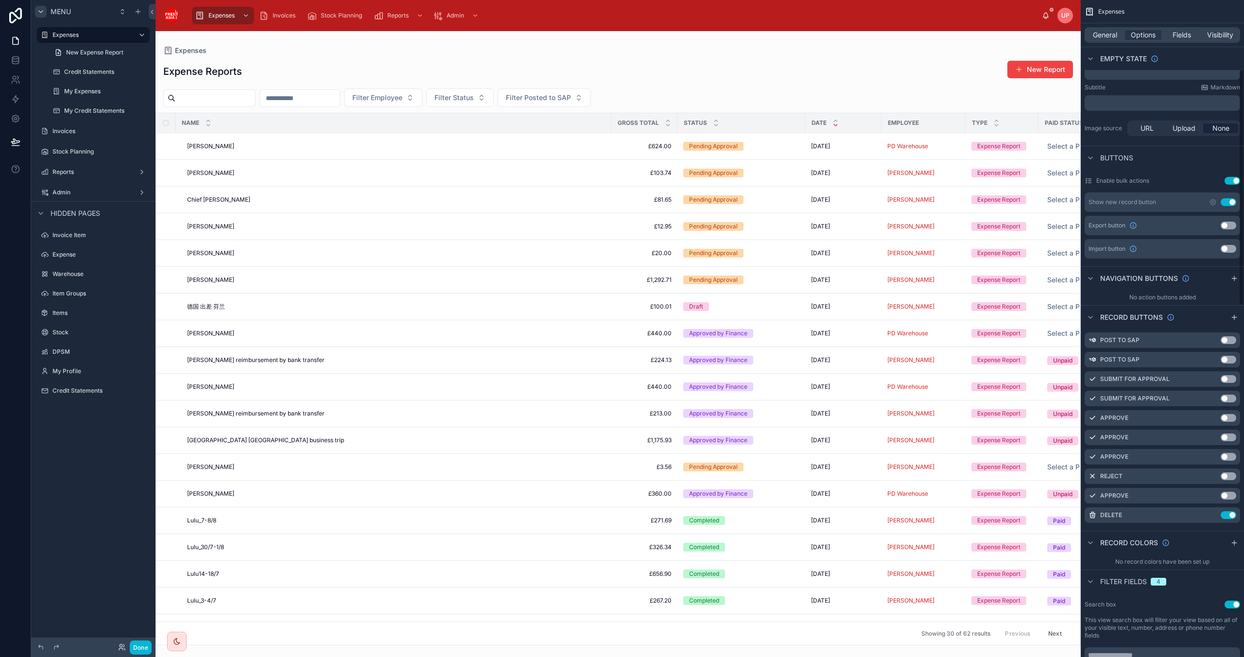
scroll to position [259, 0]
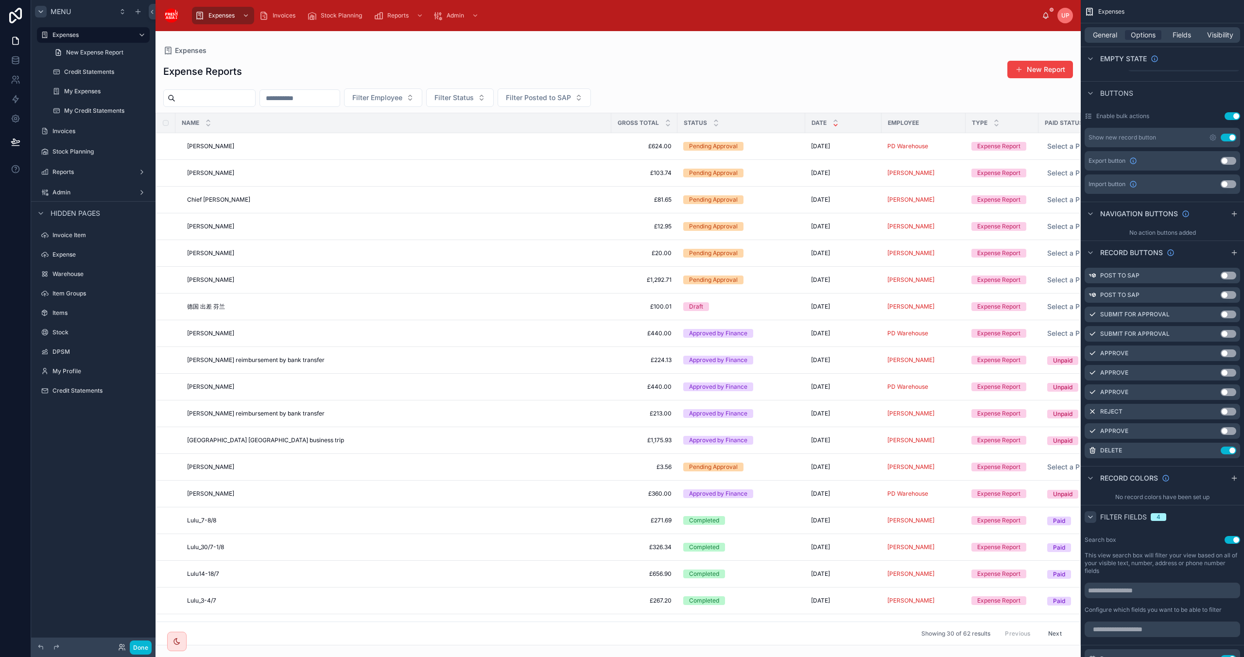
click at [1093, 518] on icon "scrollable content" at bounding box center [1091, 517] width 8 height 8
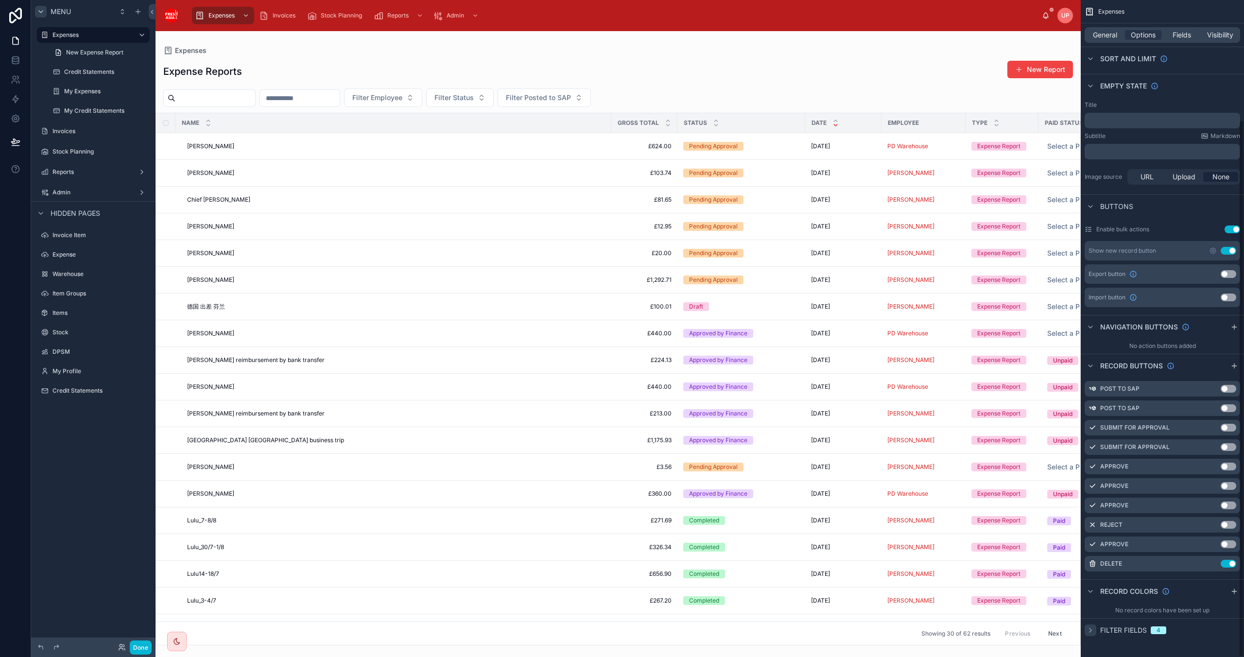
scroll to position [146, 0]
click at [1089, 628] on icon "scrollable content" at bounding box center [1091, 631] width 8 height 8
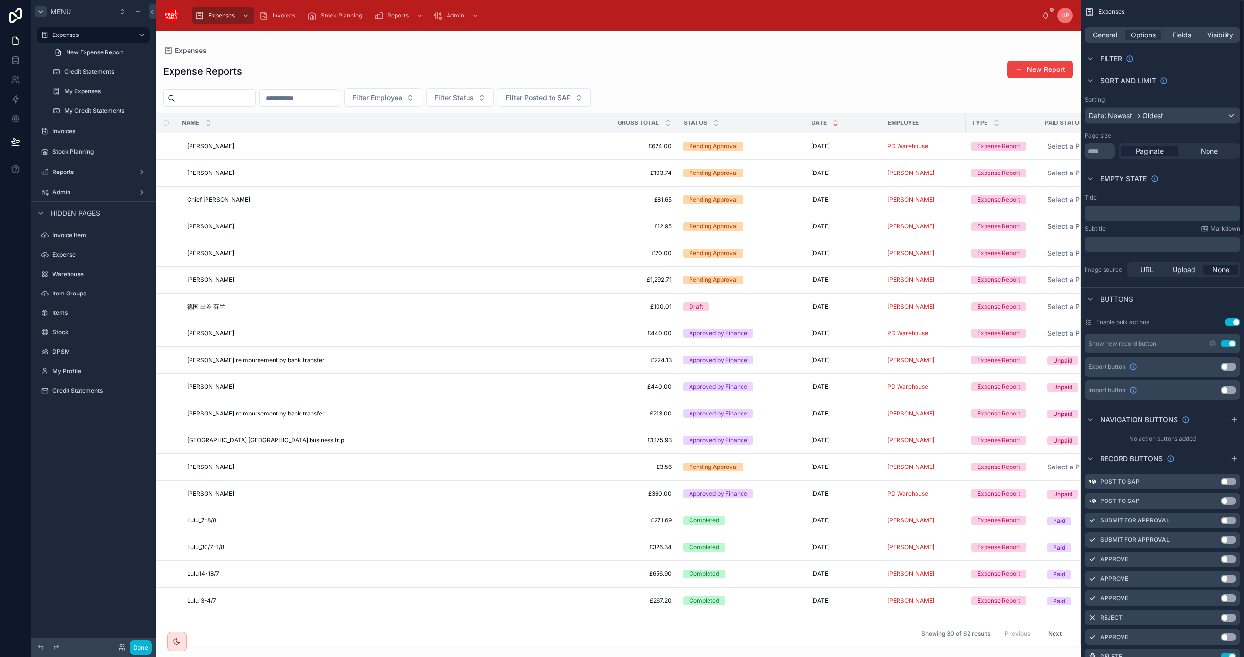
scroll to position [0, 0]
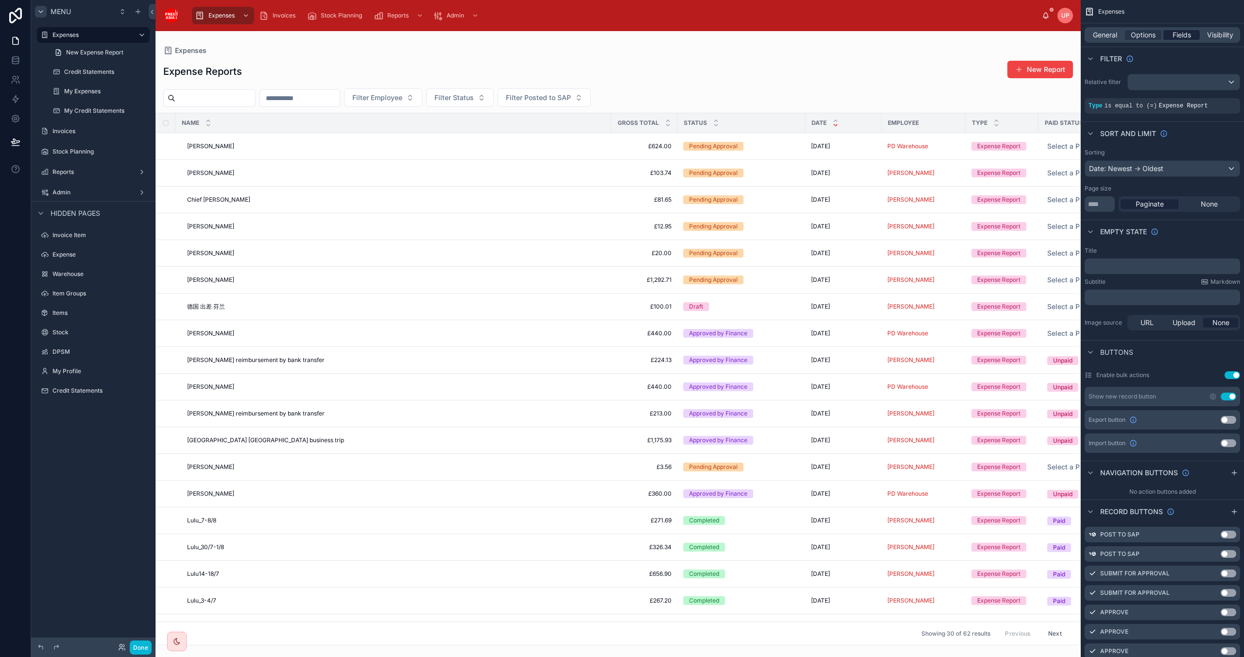
click at [1181, 34] on span "Fields" at bounding box center [1182, 35] width 18 height 10
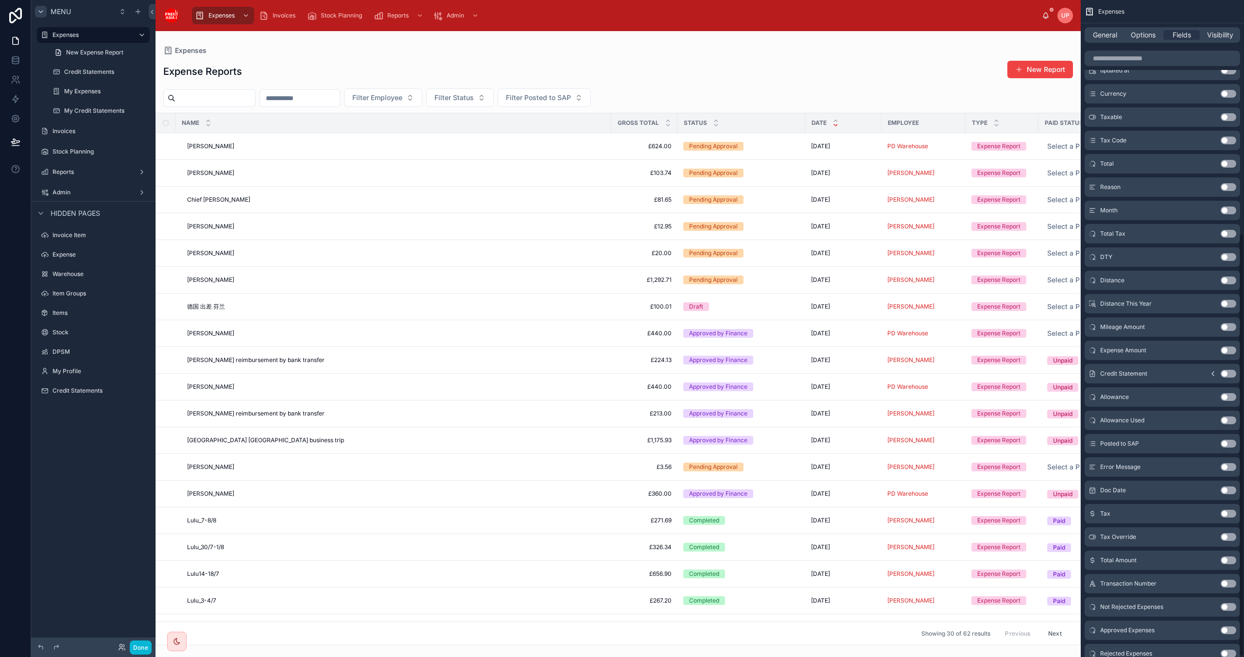
scroll to position [363, 0]
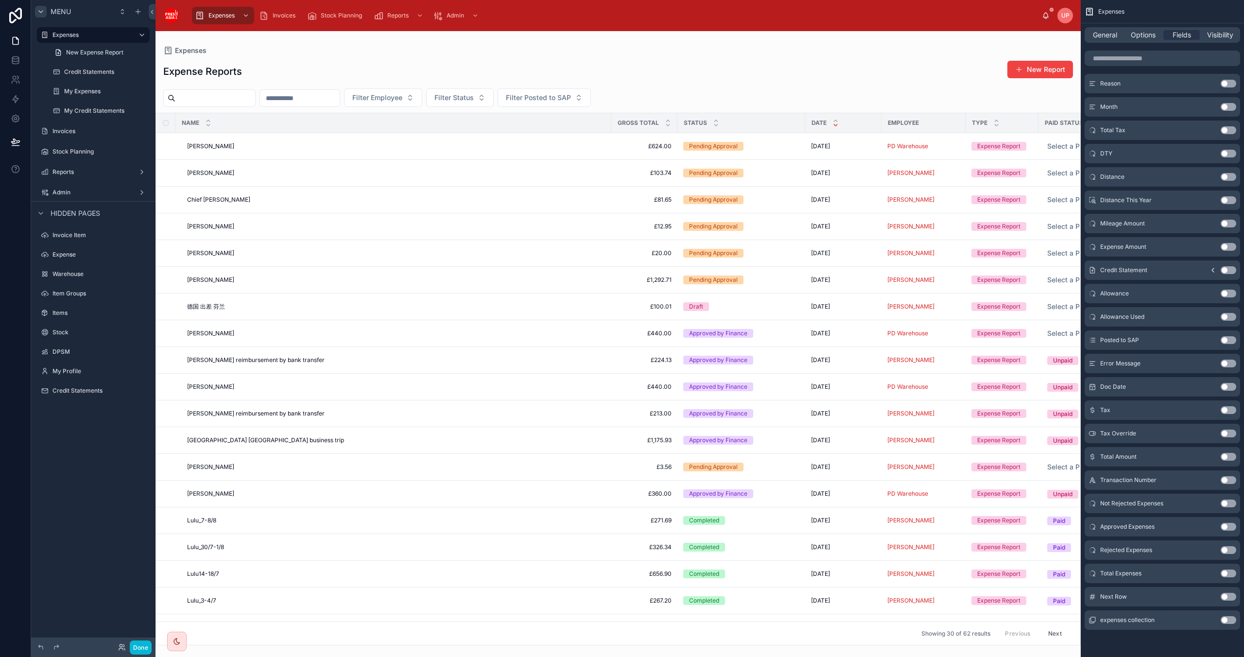
click at [1111, 597] on span "Next Row" at bounding box center [1113, 597] width 27 height 8
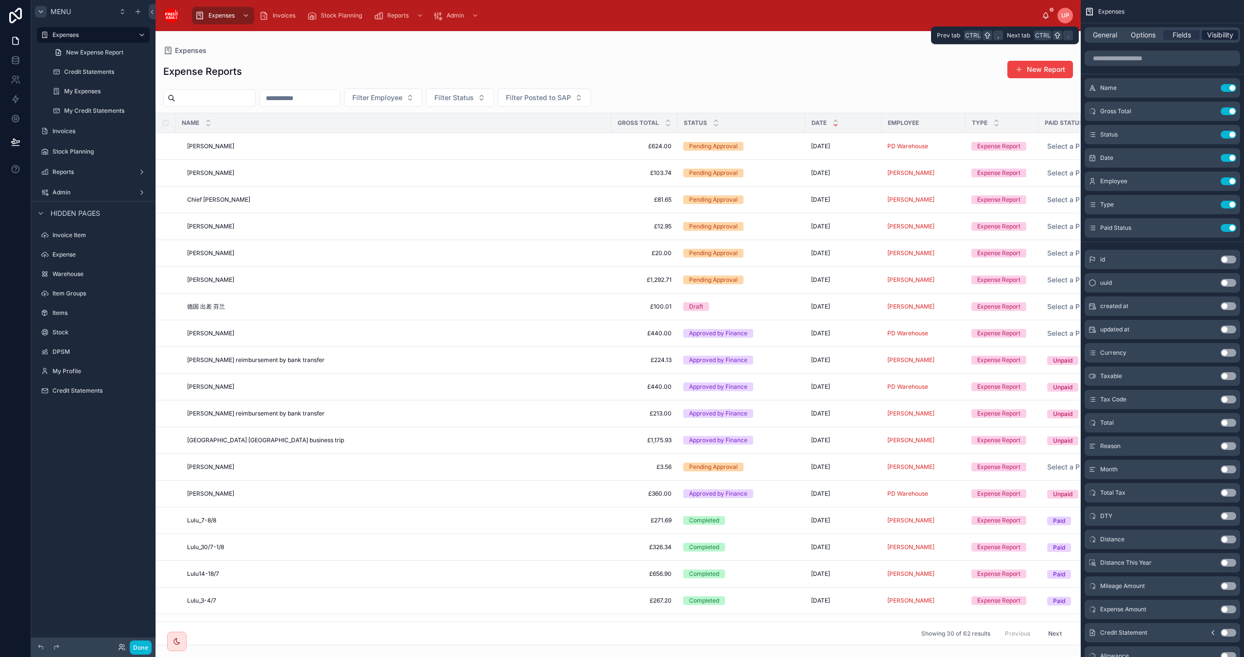
click at [1219, 34] on span "Visibility" at bounding box center [1220, 35] width 26 height 10
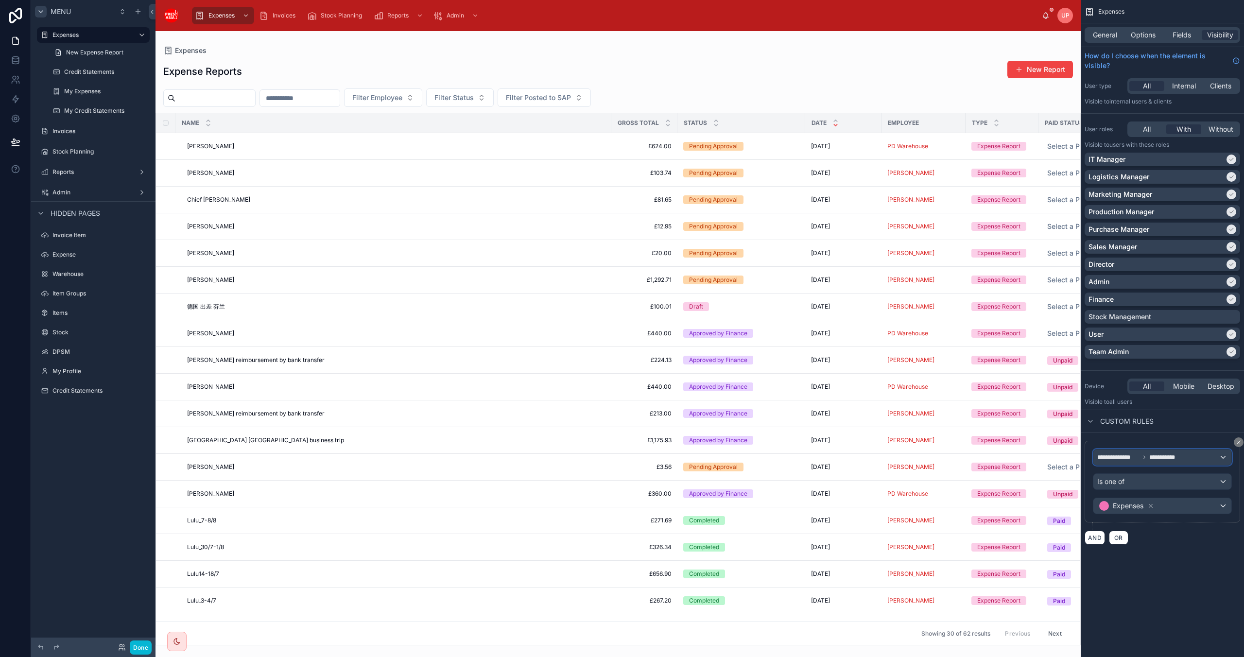
click at [1222, 459] on div "**********" at bounding box center [1163, 458] width 138 height 16
click at [1138, 435] on div "scrollable content" at bounding box center [622, 328] width 1244 height 657
click at [1180, 594] on div "**********" at bounding box center [1162, 328] width 163 height 657
click at [1091, 420] on icon "scrollable content" at bounding box center [1091, 422] width 8 height 8
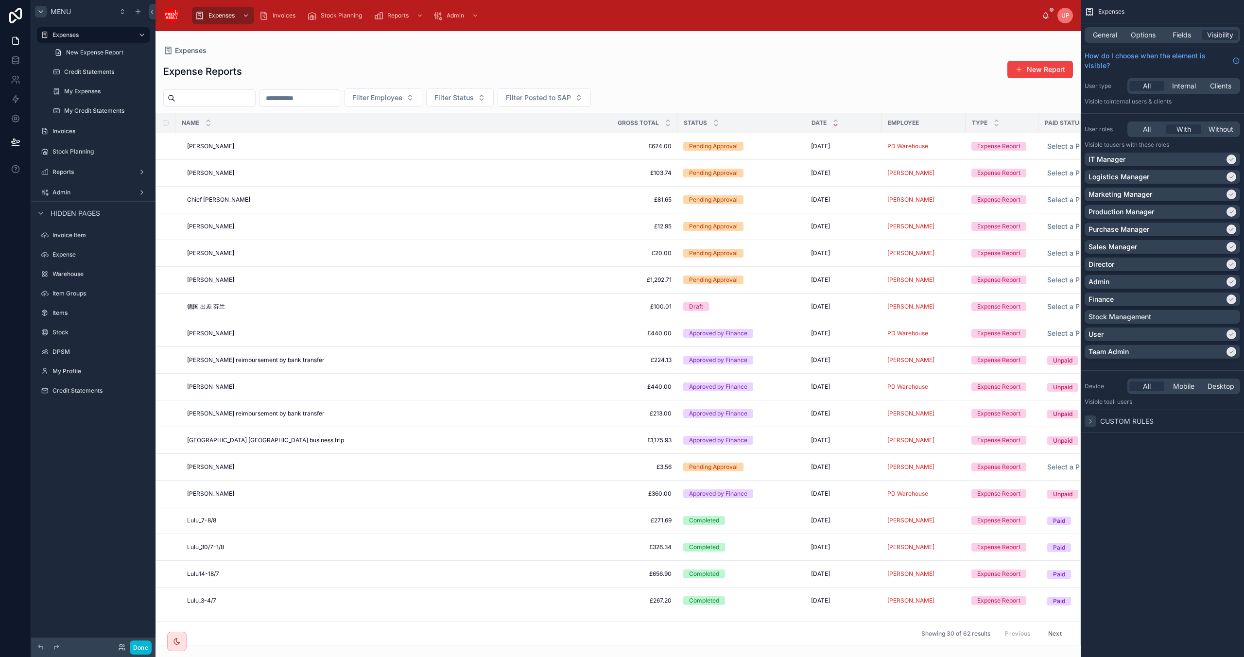
click at [1091, 420] on icon "scrollable content" at bounding box center [1091, 422] width 8 height 8
click at [1183, 85] on span "Internal" at bounding box center [1184, 86] width 24 height 10
click at [1222, 85] on span "Clients" at bounding box center [1220, 86] width 21 height 10
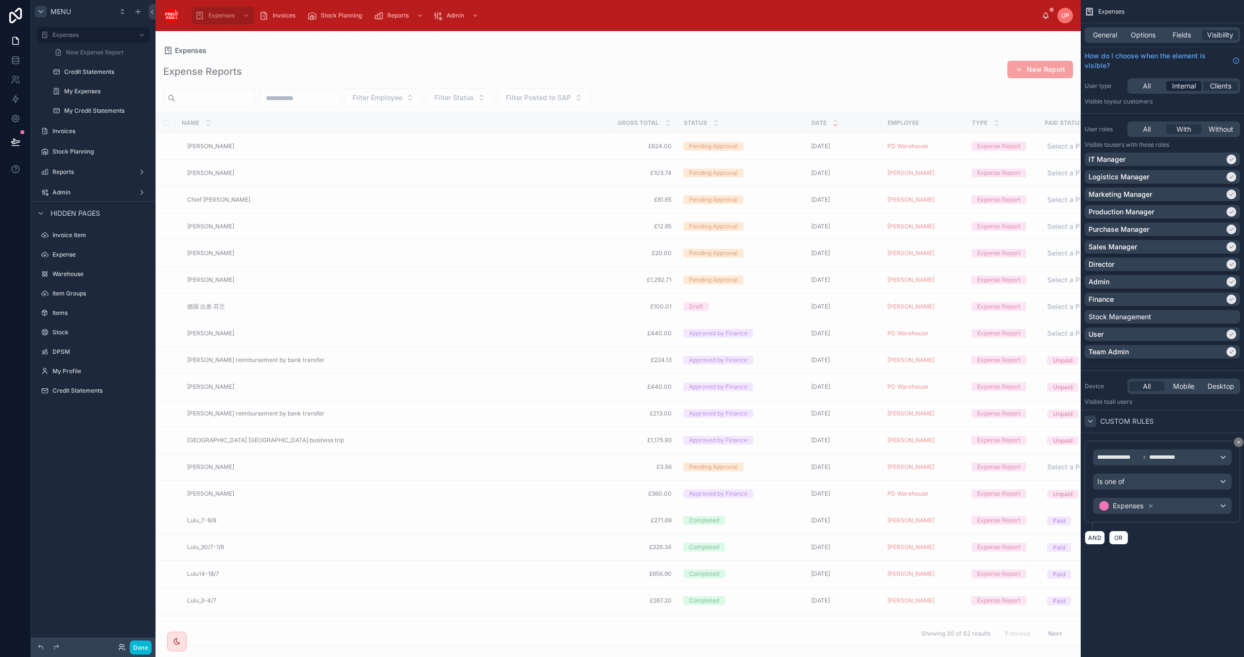
click at [1186, 83] on span "Internal" at bounding box center [1184, 86] width 24 height 10
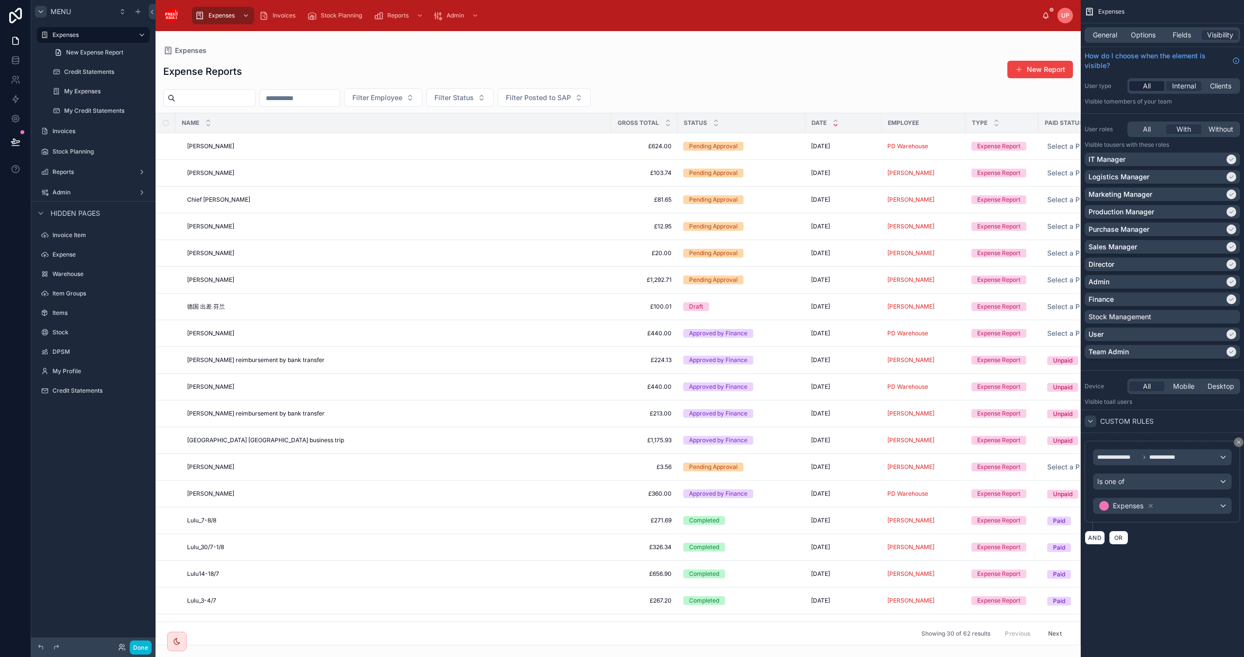
click at [1147, 83] on span "All" at bounding box center [1147, 86] width 8 height 10
click at [1143, 124] on span "All" at bounding box center [1147, 129] width 8 height 10
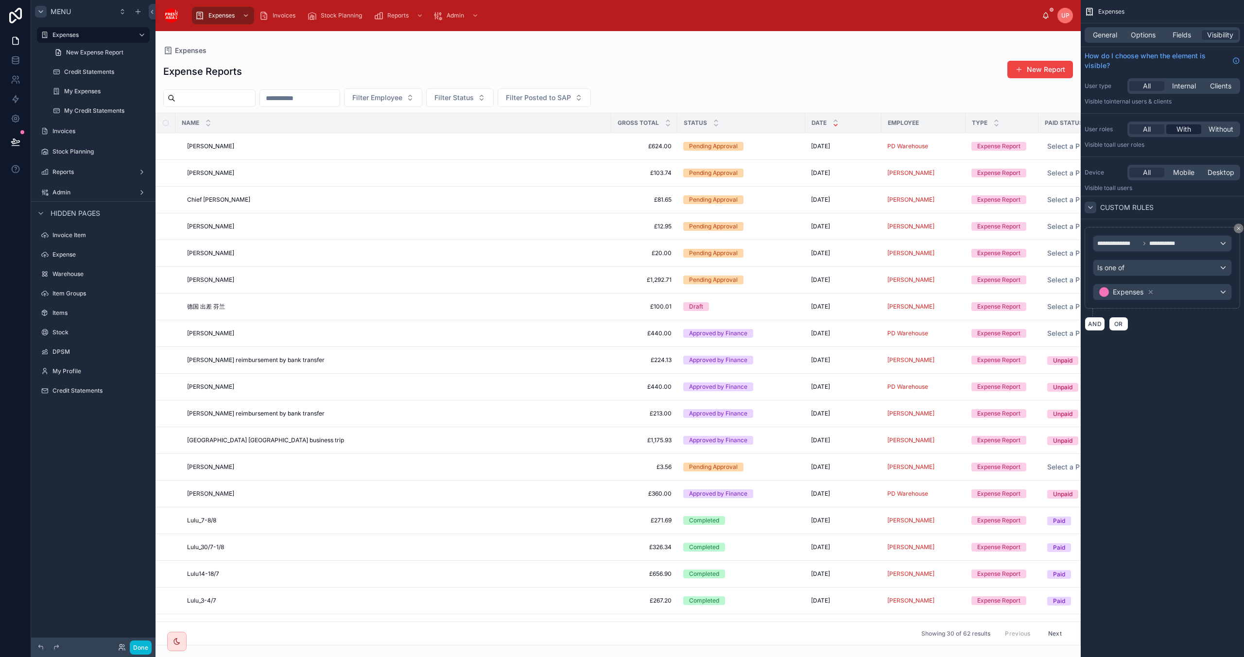
click at [1185, 124] on span "With" at bounding box center [1184, 129] width 15 height 10
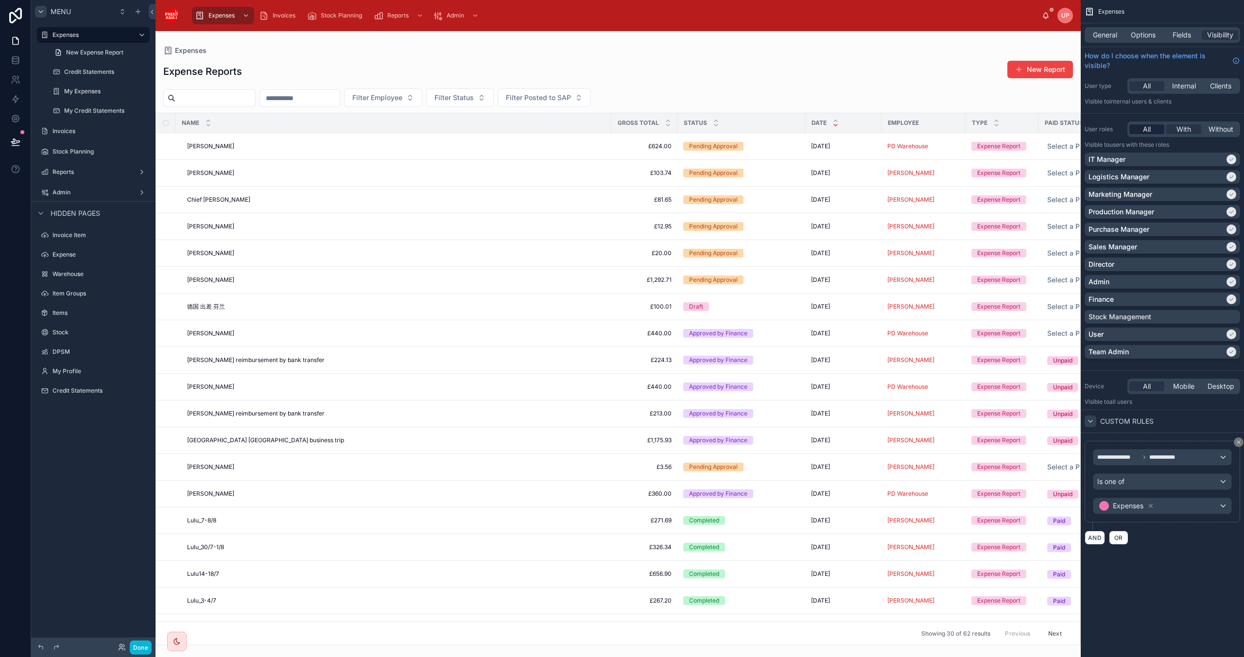
click at [1143, 127] on span "All" at bounding box center [1147, 129] width 8 height 10
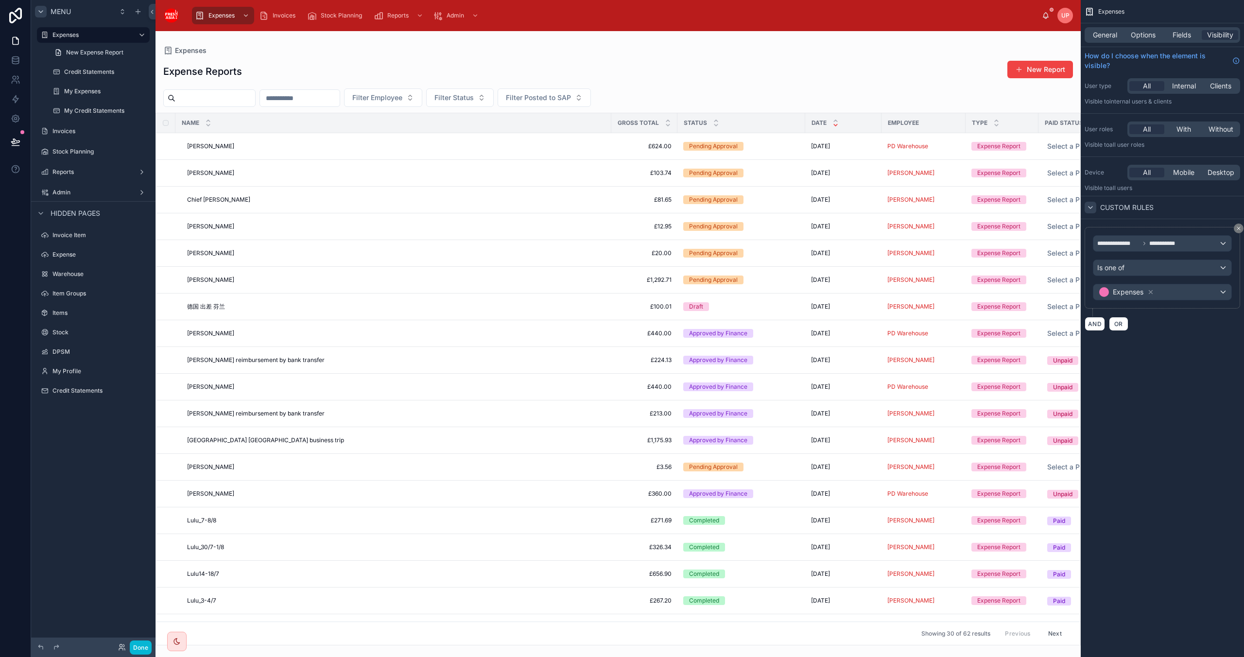
click at [1092, 209] on icon "scrollable content" at bounding box center [1091, 208] width 8 height 8
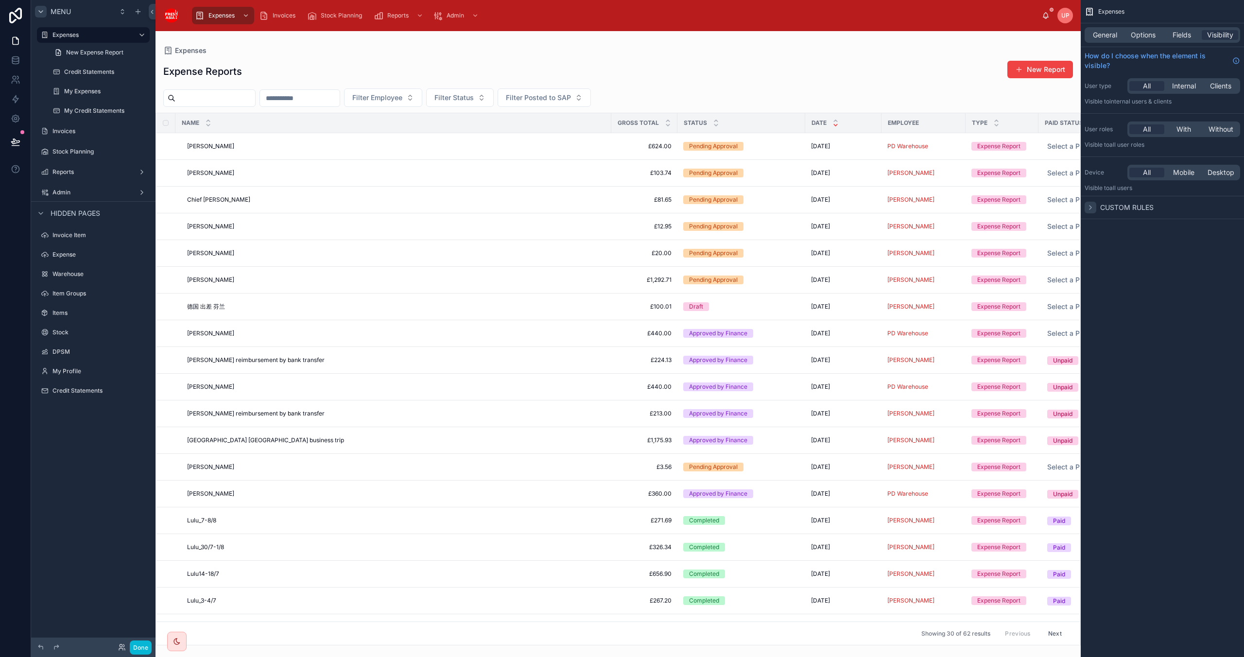
click at [1092, 209] on icon "scrollable content" at bounding box center [1091, 208] width 8 height 8
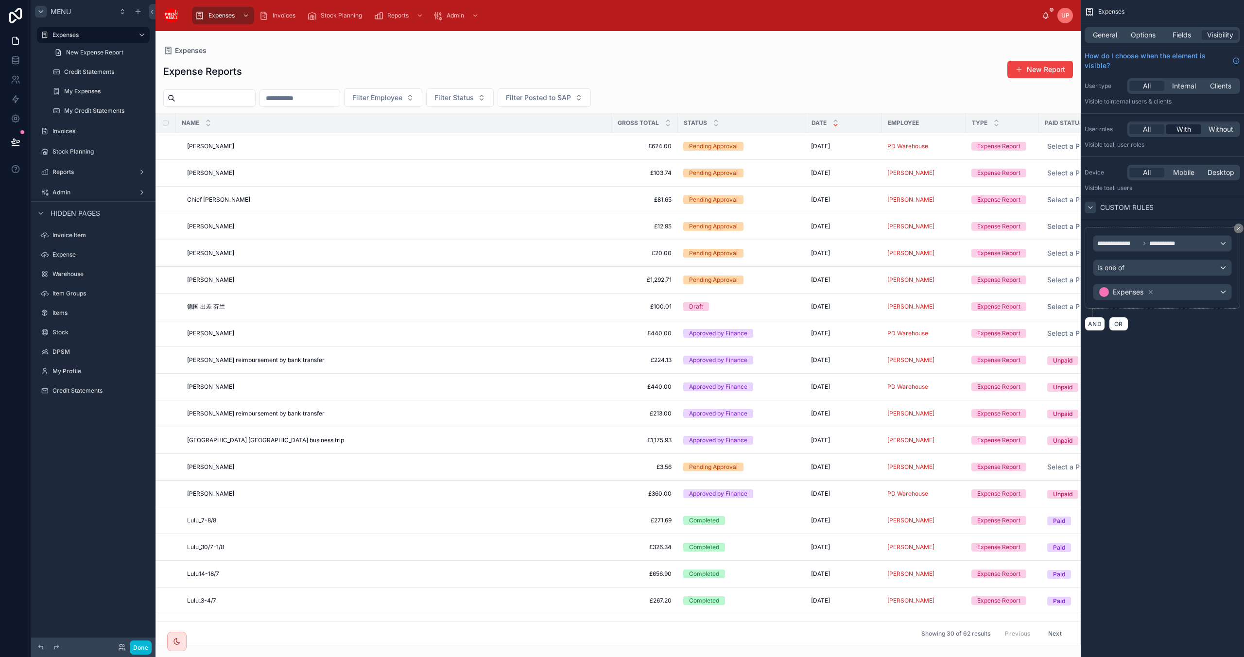
click at [1181, 127] on span "With" at bounding box center [1184, 129] width 15 height 10
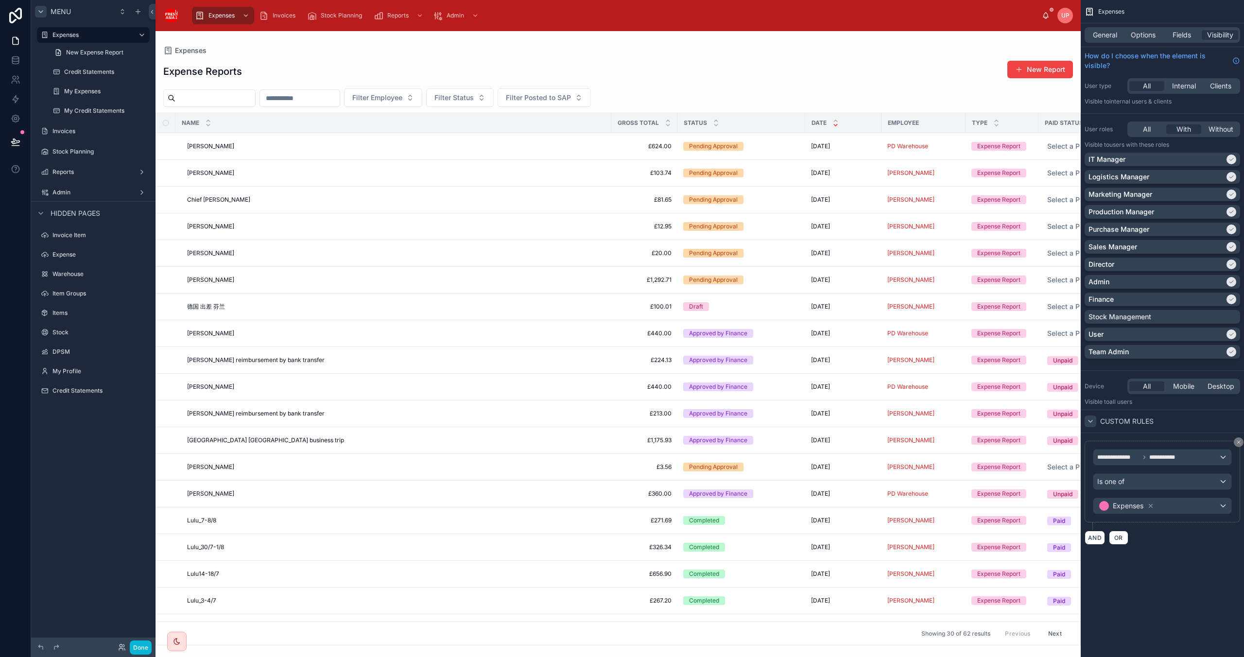
click at [984, 75] on div at bounding box center [618, 344] width 925 height 626
click at [978, 71] on div "Expense Reports New Report" at bounding box center [618, 71] width 910 height 22
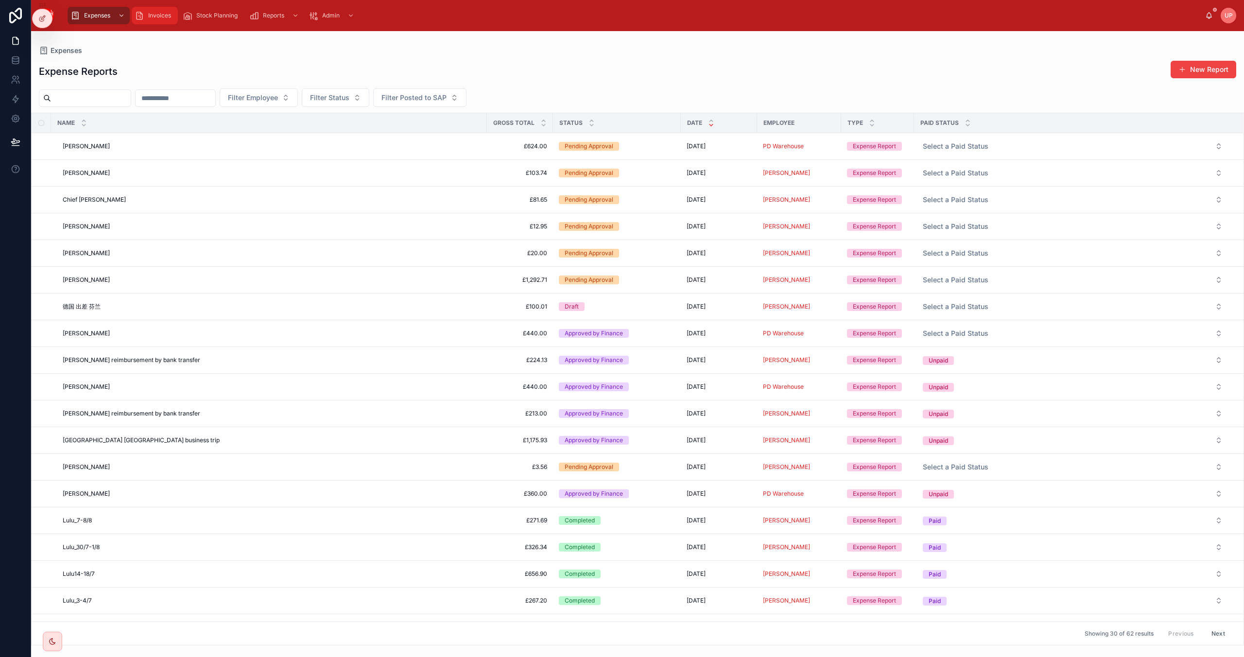
click at [156, 12] on span "Invoices" at bounding box center [159, 16] width 23 height 8
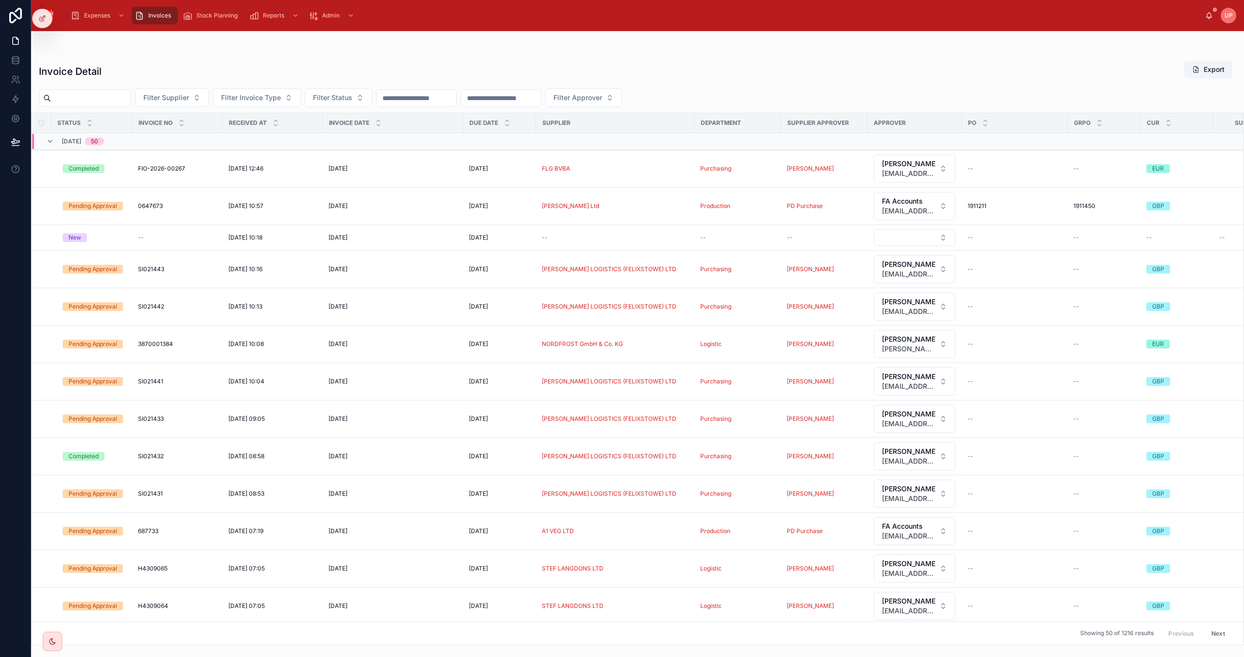
click at [488, 26] on div "Expenses Invoices Stock Planning Reports Admin UP Urvish Patel" at bounding box center [637, 15] width 1213 height 31
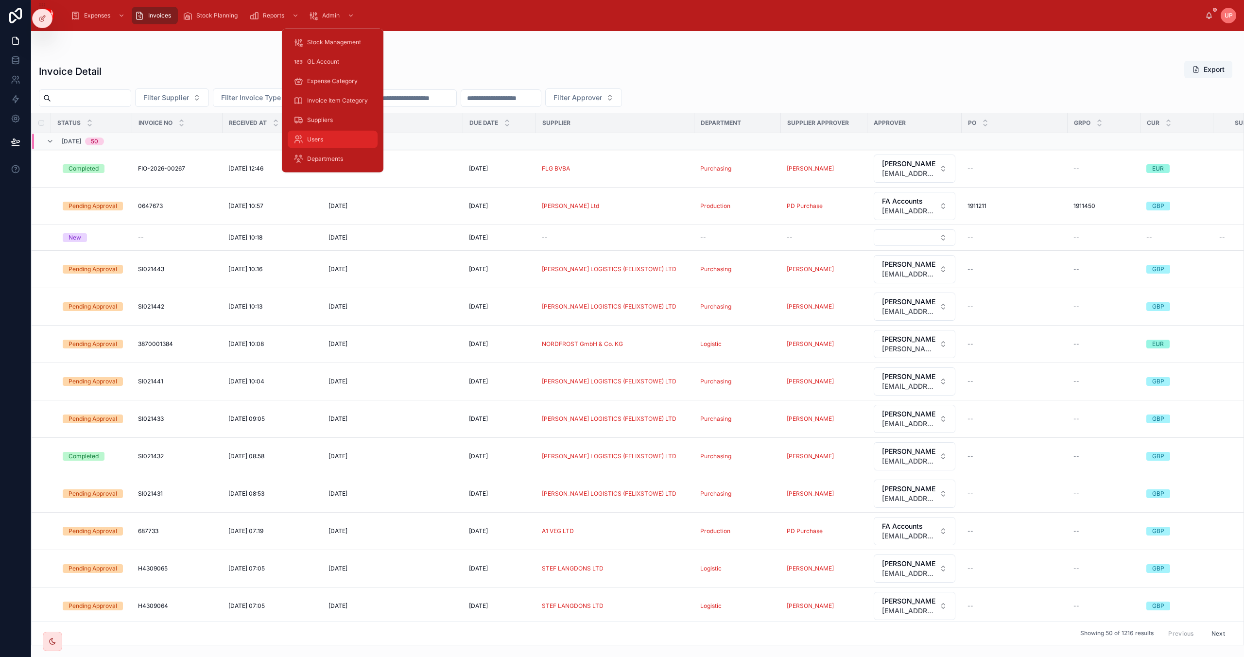
click at [320, 136] on span "Users" at bounding box center [315, 140] width 16 height 8
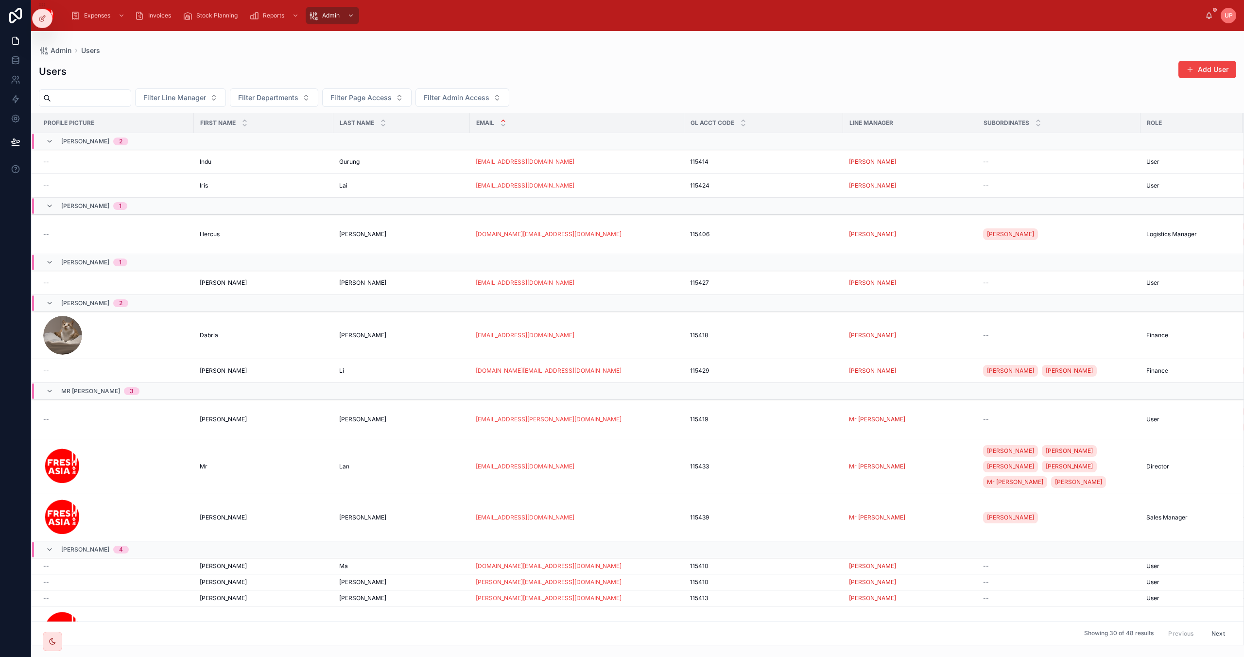
click at [671, 38] on div "Admin Users Users Add User Filter Line Manager Filter Departments Filter Page A…" at bounding box center [637, 338] width 1213 height 614
click at [119, 98] on input "text" at bounding box center [91, 98] width 80 height 14
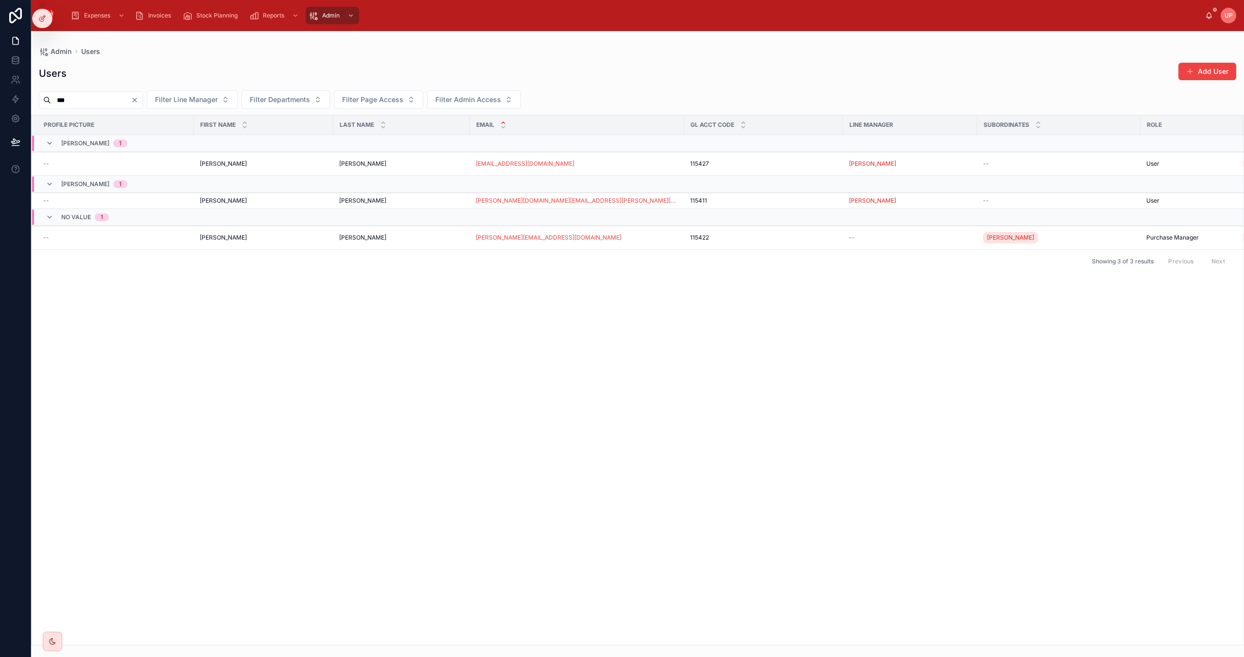
click at [131, 102] on input "***" at bounding box center [91, 100] width 80 height 14
type input "*"
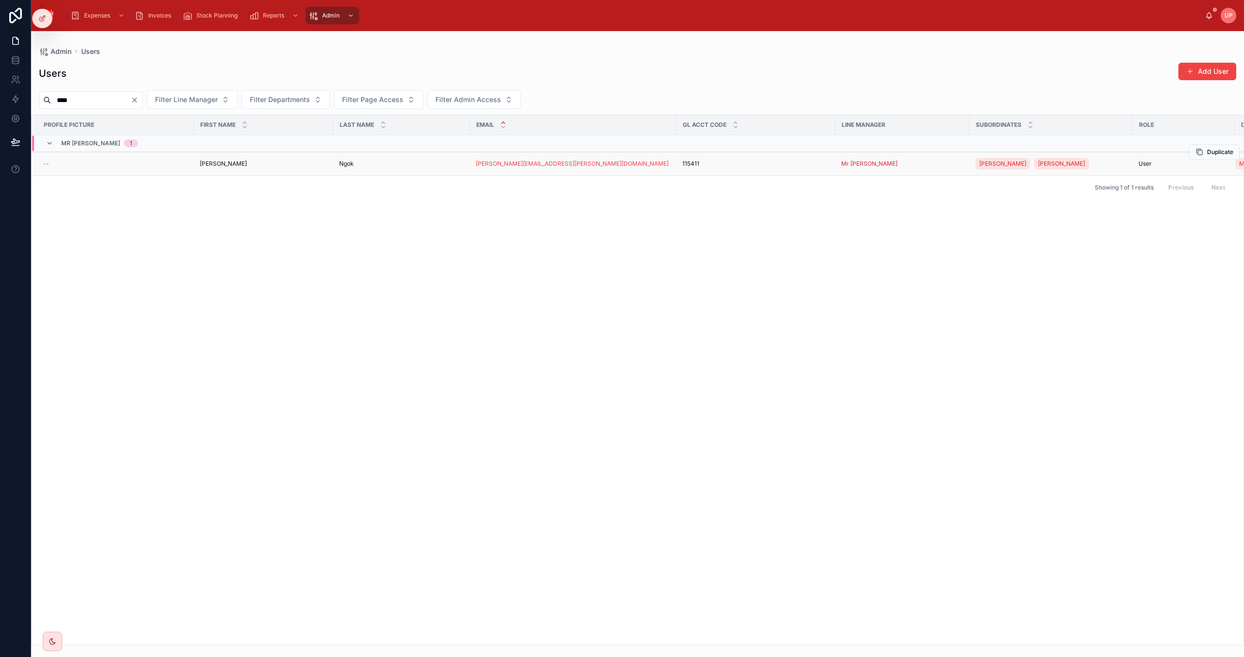
type input "****"
click at [143, 161] on div "--" at bounding box center [115, 164] width 145 height 8
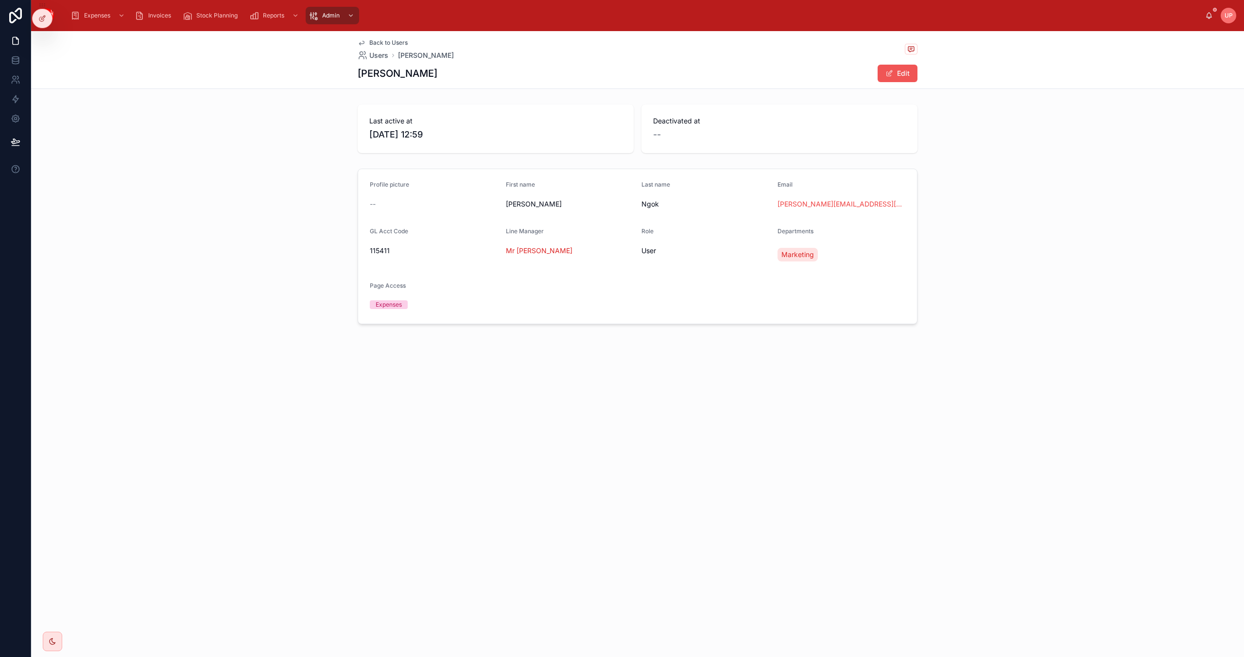
click at [912, 72] on button "Edit" at bounding box center [898, 73] width 40 height 17
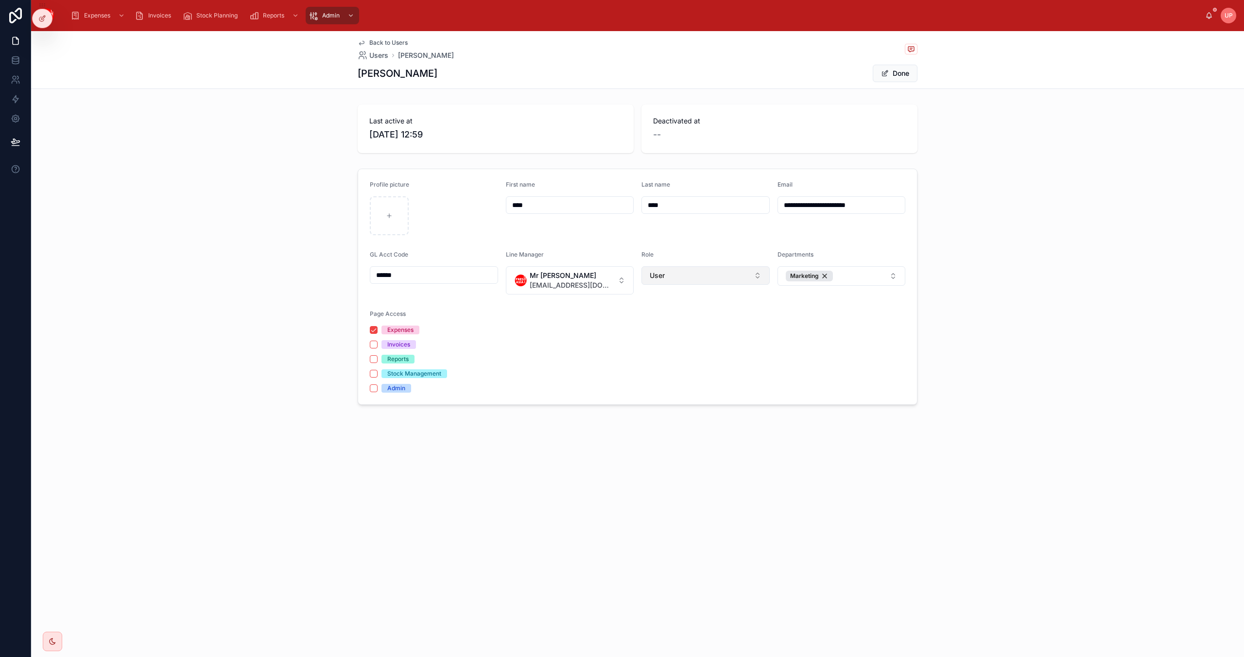
click at [699, 279] on button "User" at bounding box center [706, 275] width 128 height 18
click at [697, 364] on span "Marketing Manager" at bounding box center [679, 363] width 63 height 10
click at [893, 72] on button "Done" at bounding box center [895, 73] width 45 height 17
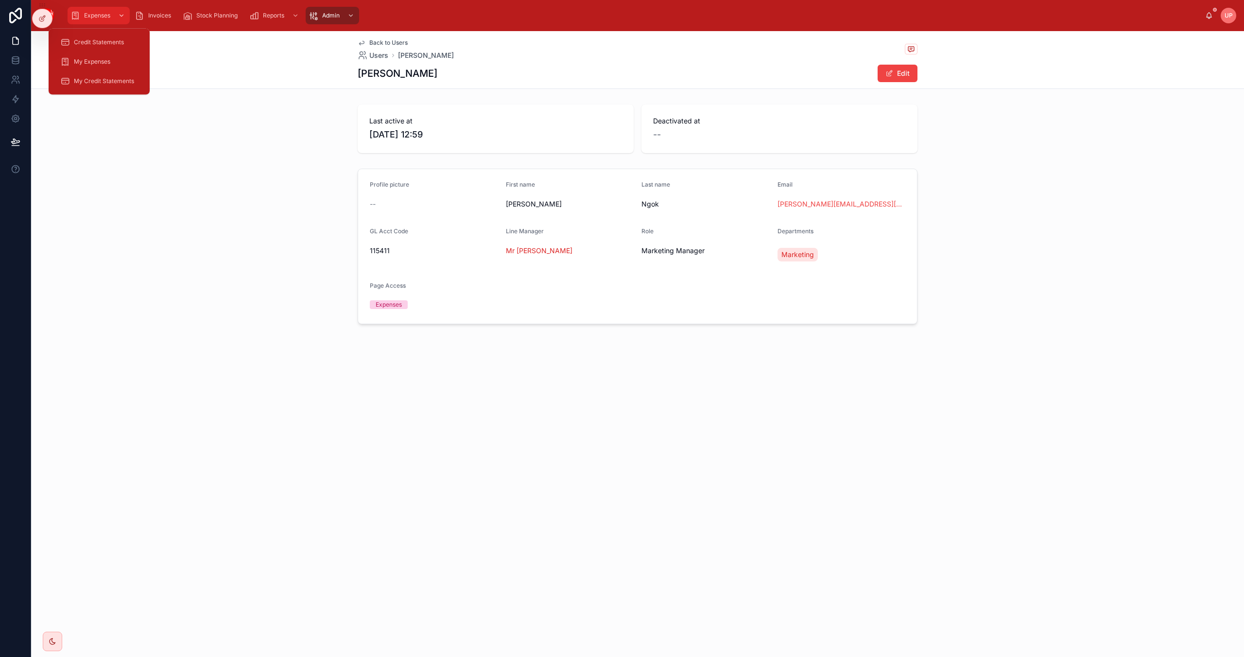
click at [102, 12] on span "Expenses" at bounding box center [97, 16] width 26 height 8
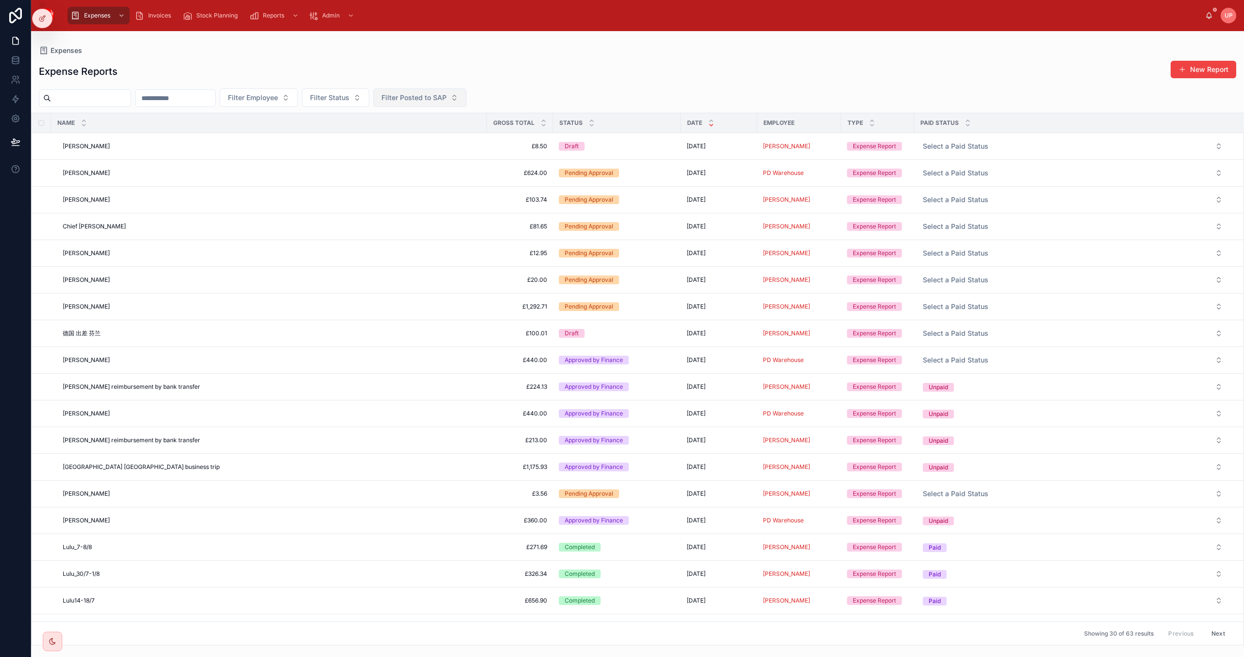
click at [447, 96] on span "Filter Posted to SAP" at bounding box center [414, 98] width 65 height 10
click at [367, 103] on button "Filter Status" at bounding box center [336, 97] width 68 height 18
click at [278, 100] on span "Filter Employee" at bounding box center [253, 98] width 50 height 10
type input "***"
click at [292, 137] on span "[PERSON_NAME]" at bounding box center [303, 138] width 97 height 10
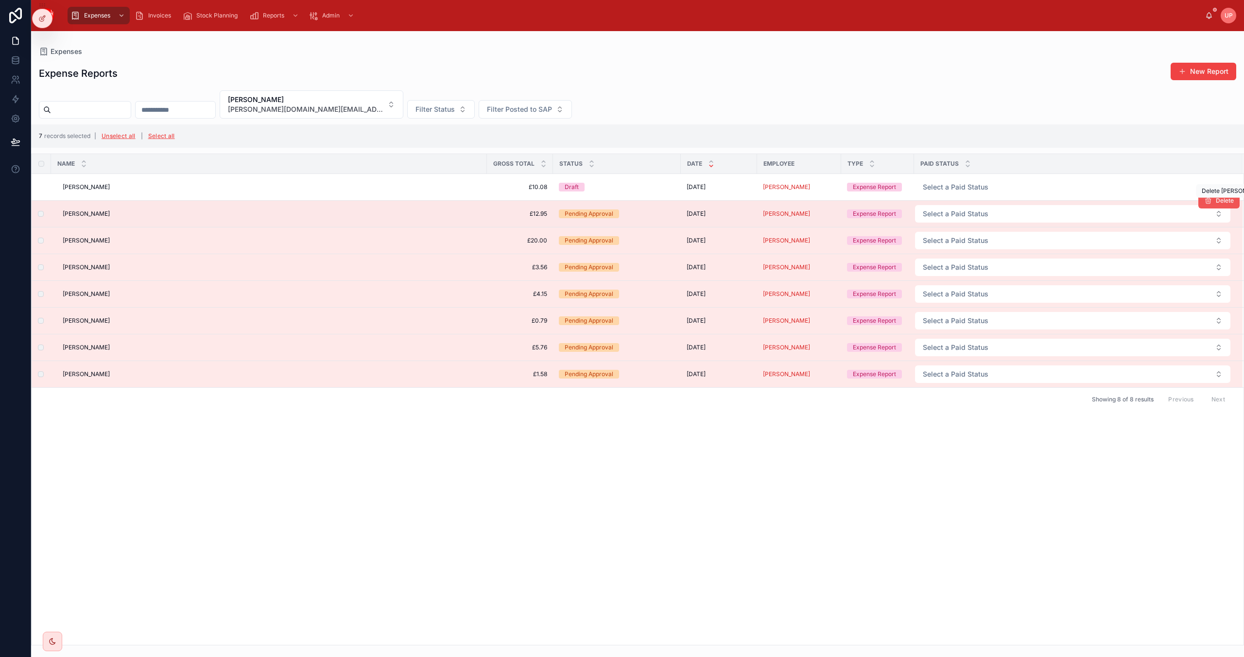
click at [1223, 207] on button "Delete" at bounding box center [1219, 201] width 41 height 16
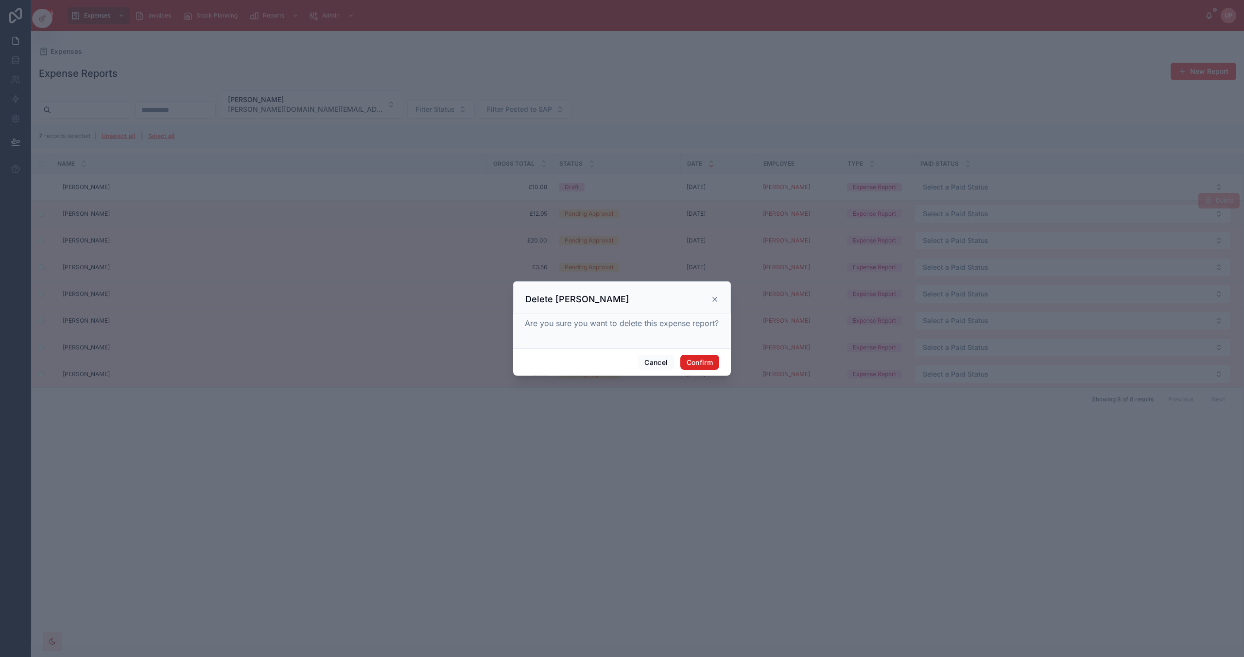
click at [702, 360] on button "Confirm" at bounding box center [699, 363] width 39 height 16
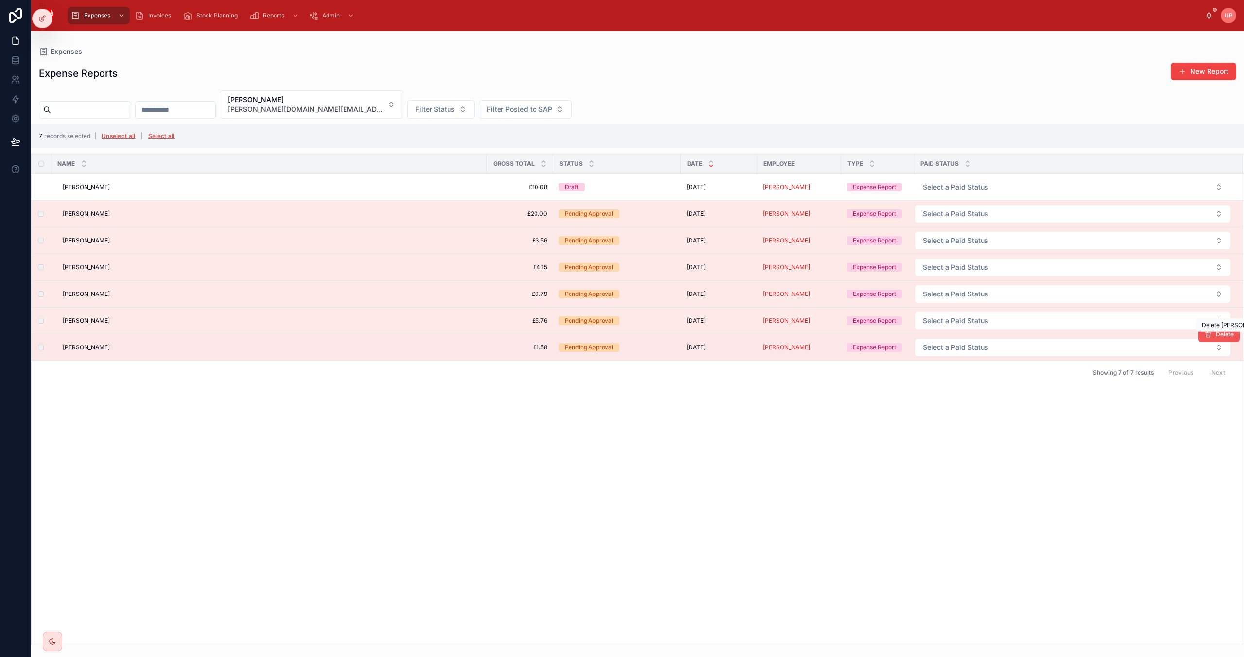
click at [1225, 337] on span "Delete" at bounding box center [1225, 335] width 18 height 8
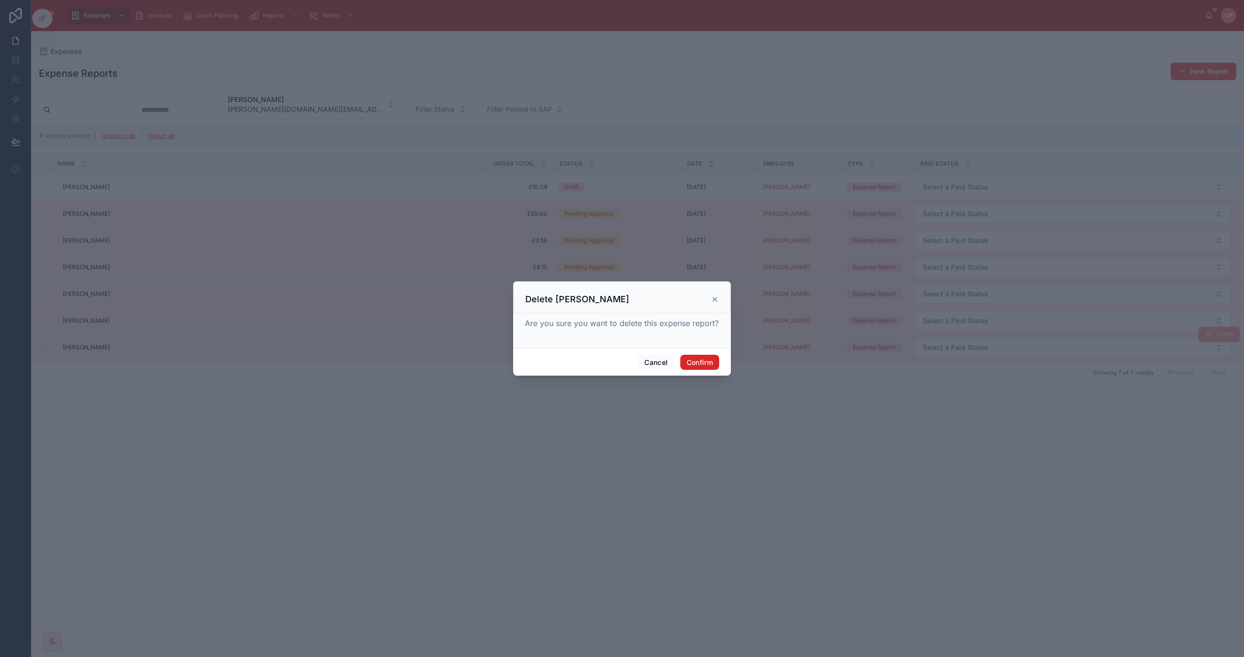
click at [685, 361] on button "Confirm" at bounding box center [699, 363] width 39 height 16
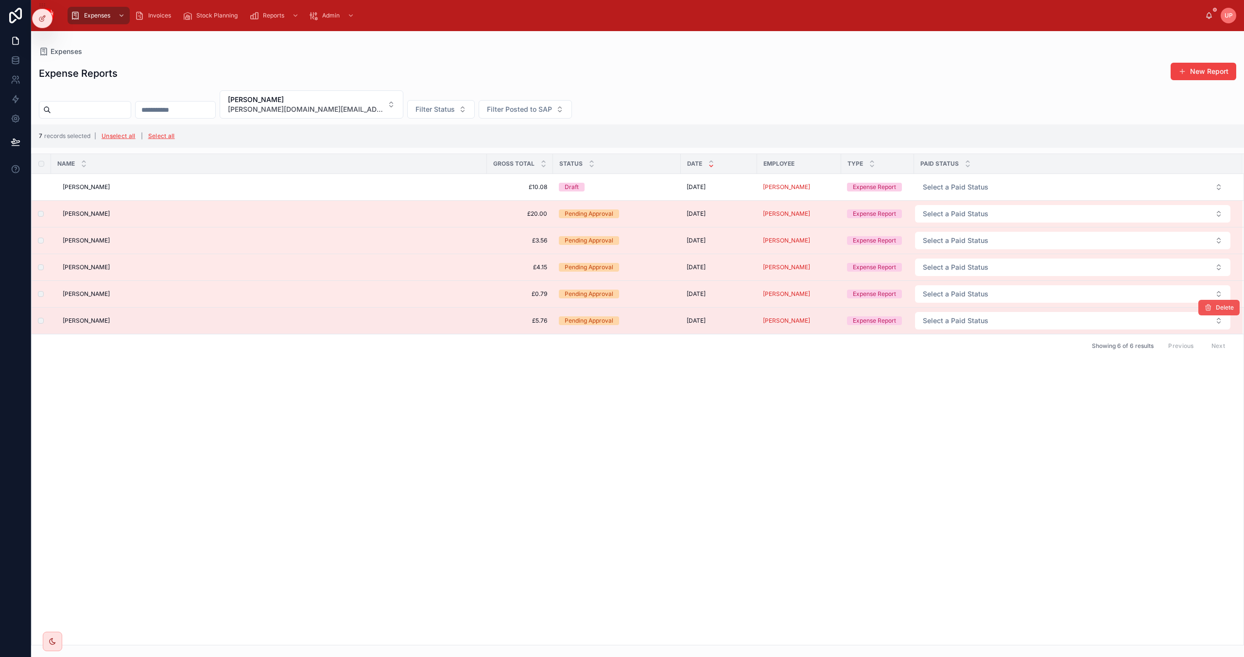
click at [1219, 315] on button "Delete" at bounding box center [1219, 308] width 41 height 16
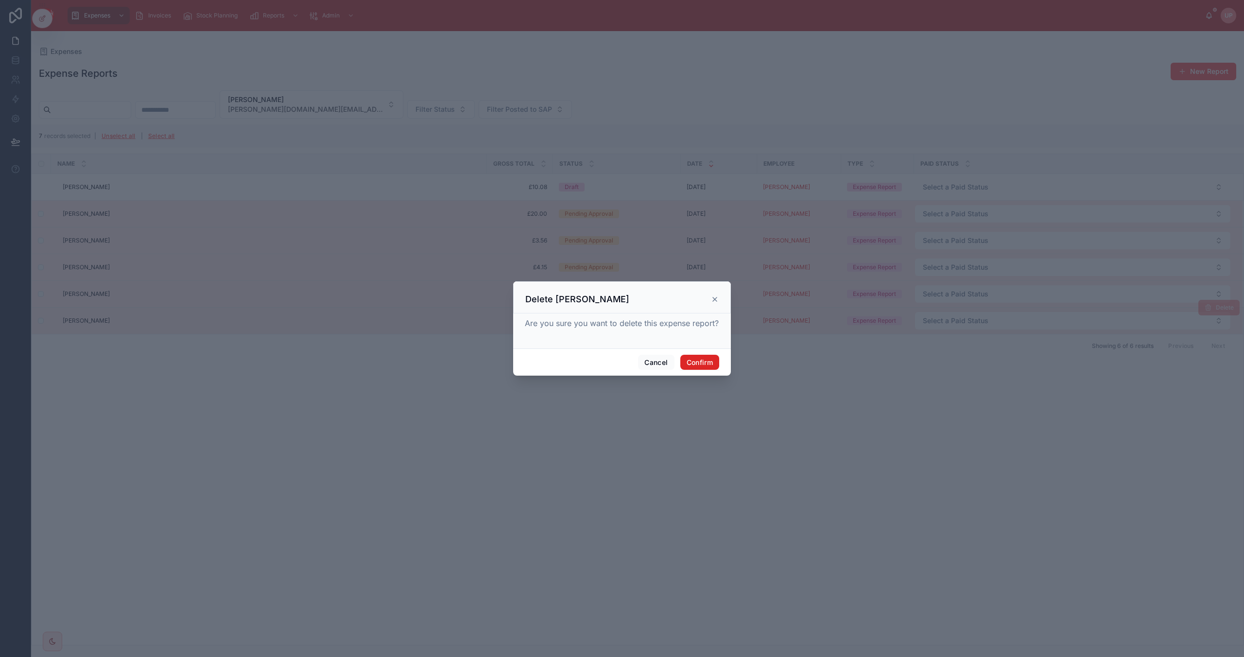
click at [711, 360] on button "Confirm" at bounding box center [699, 363] width 39 height 16
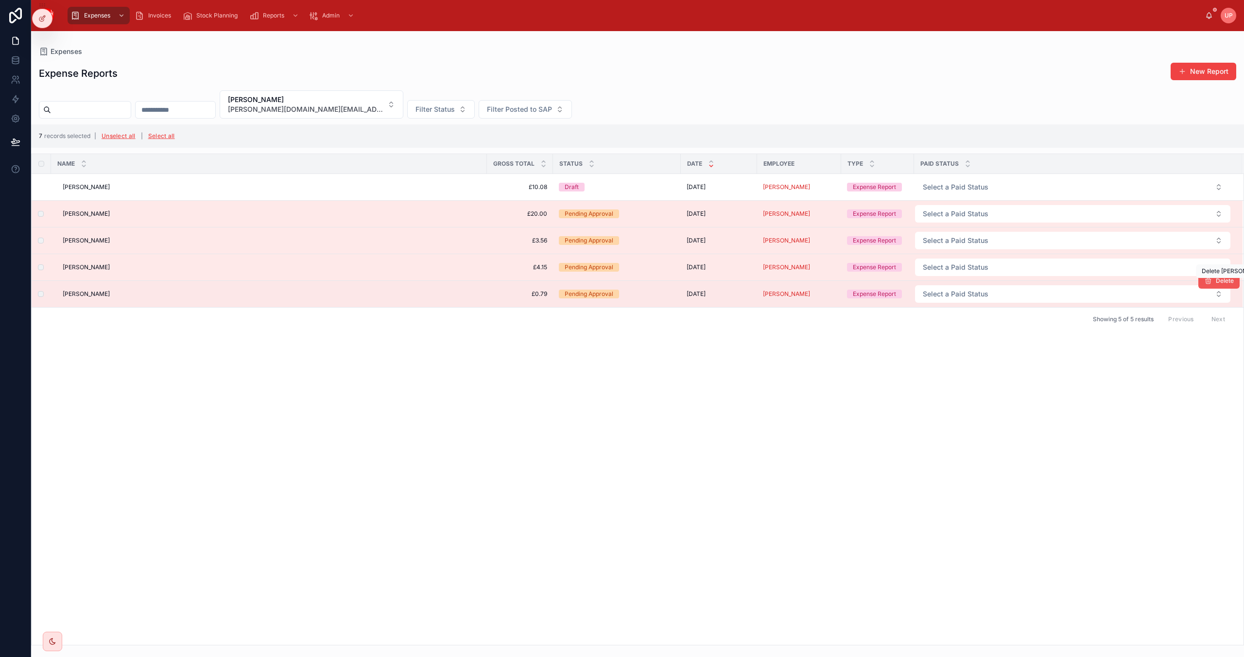
click at [1217, 284] on span "Delete" at bounding box center [1225, 281] width 18 height 8
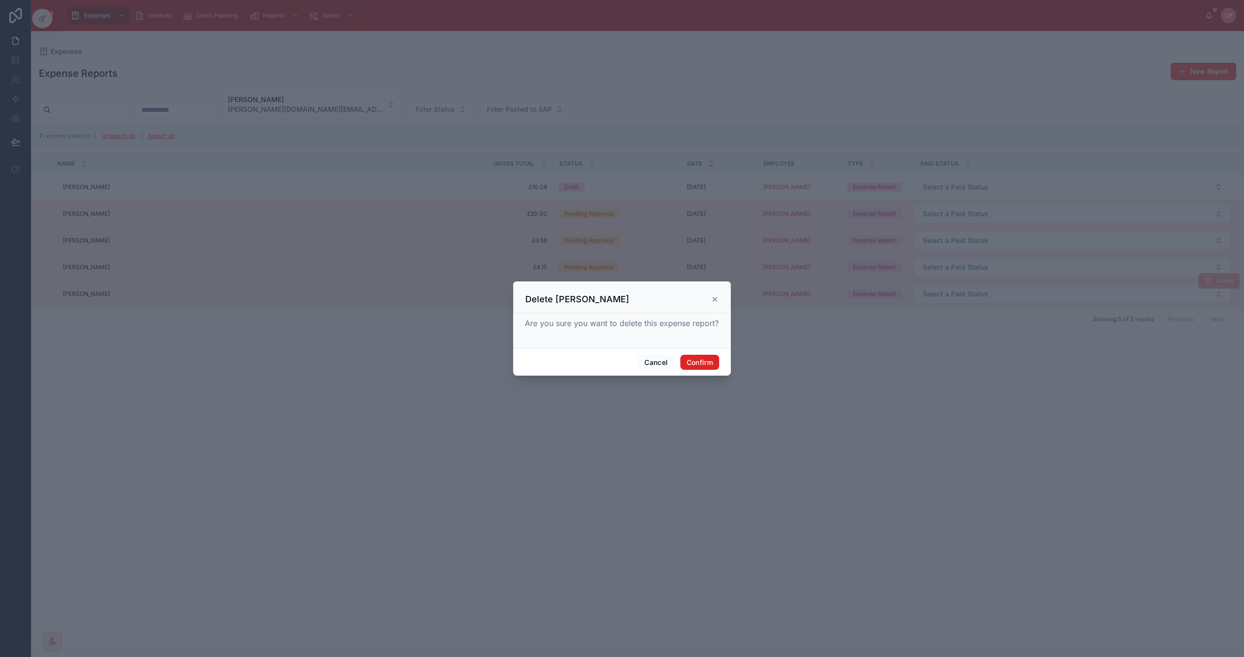
click at [703, 362] on button "Confirm" at bounding box center [699, 363] width 39 height 16
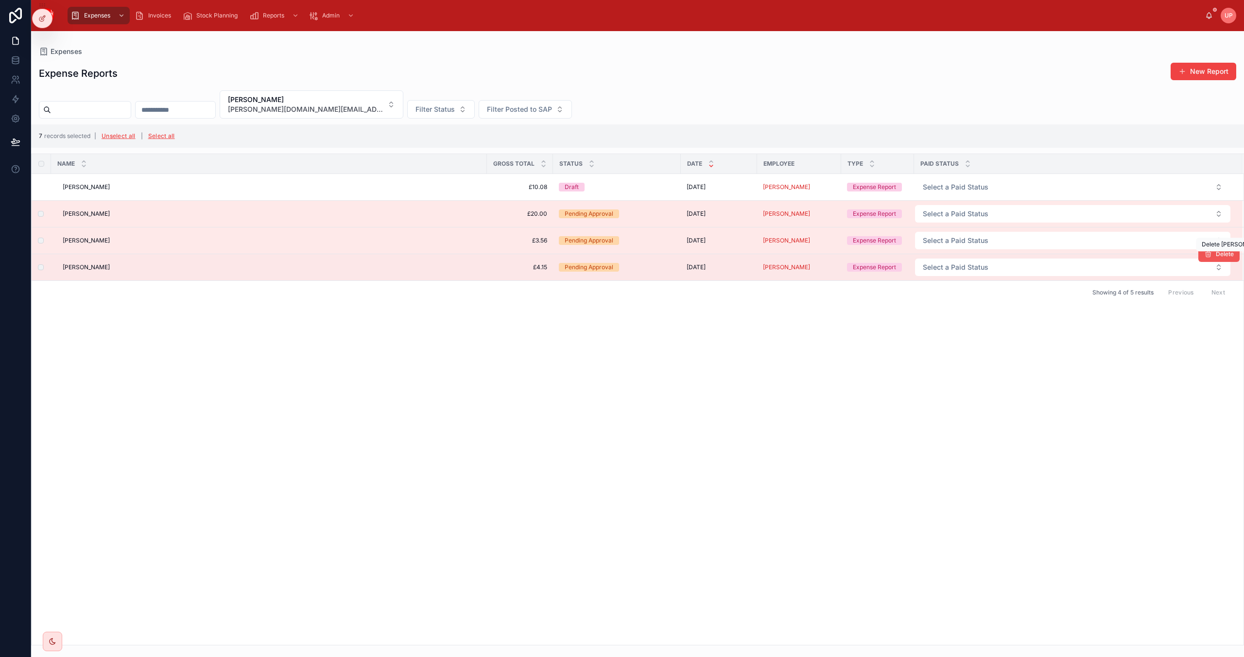
click at [1222, 258] on span "Delete" at bounding box center [1225, 254] width 18 height 8
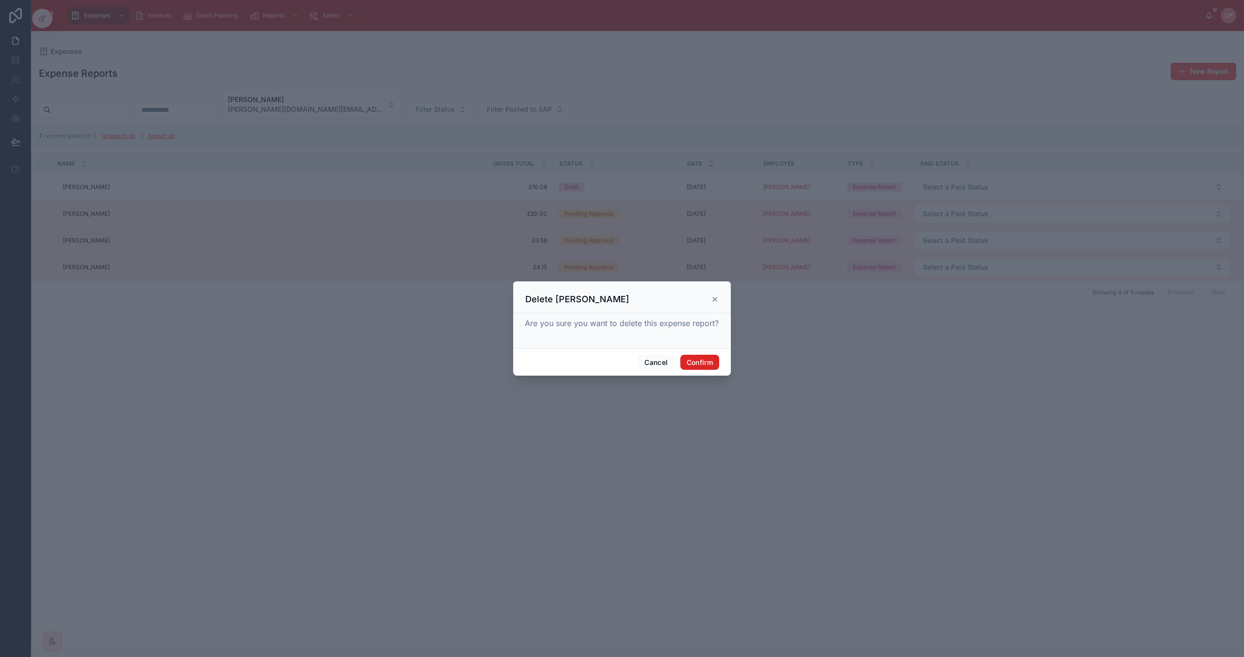
click at [698, 362] on button "Confirm" at bounding box center [699, 363] width 39 height 16
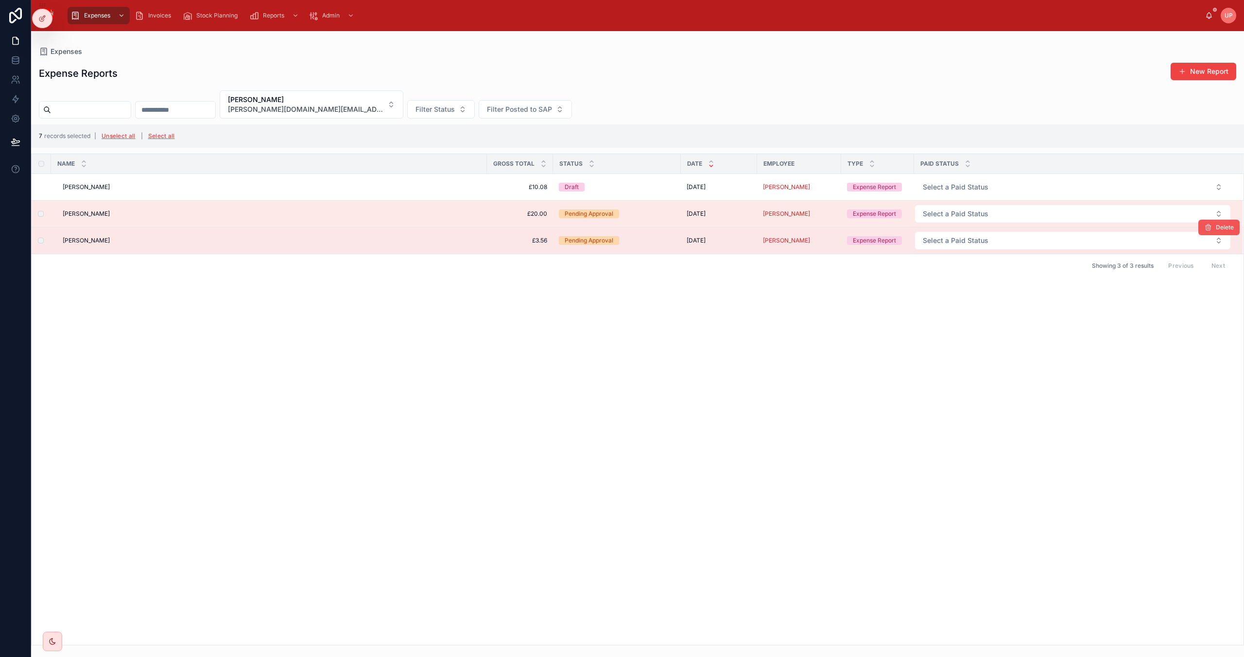
click at [1219, 230] on span "Delete" at bounding box center [1225, 228] width 18 height 8
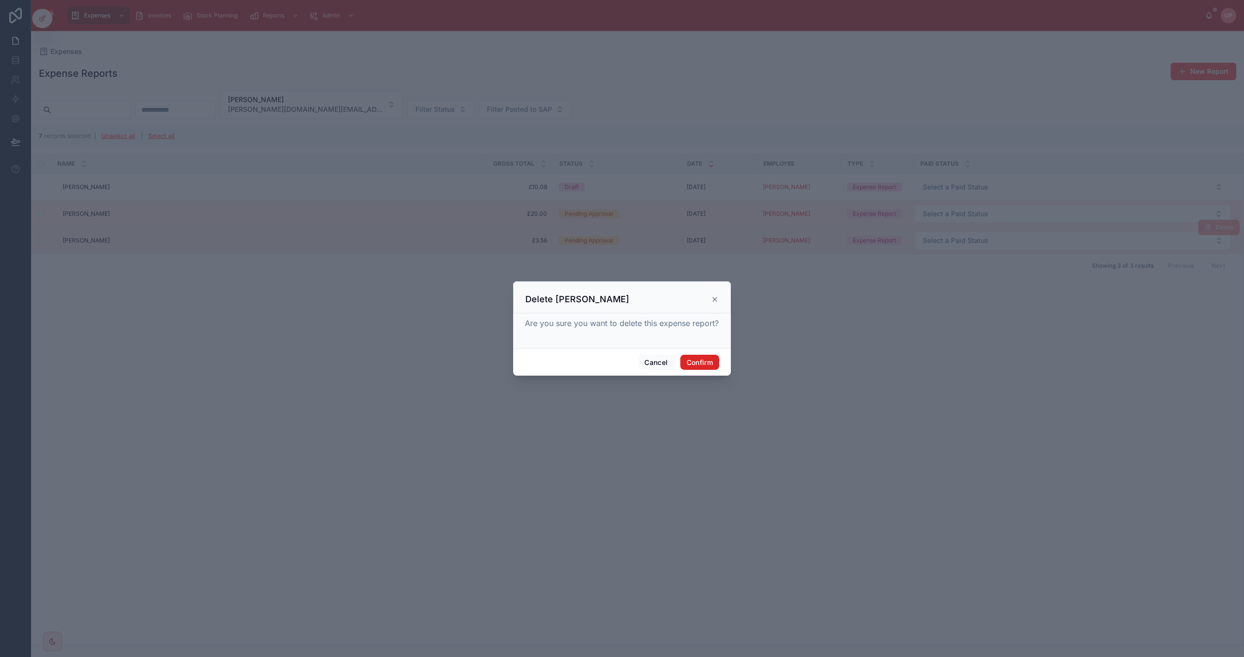
click at [714, 362] on button "Confirm" at bounding box center [699, 363] width 39 height 16
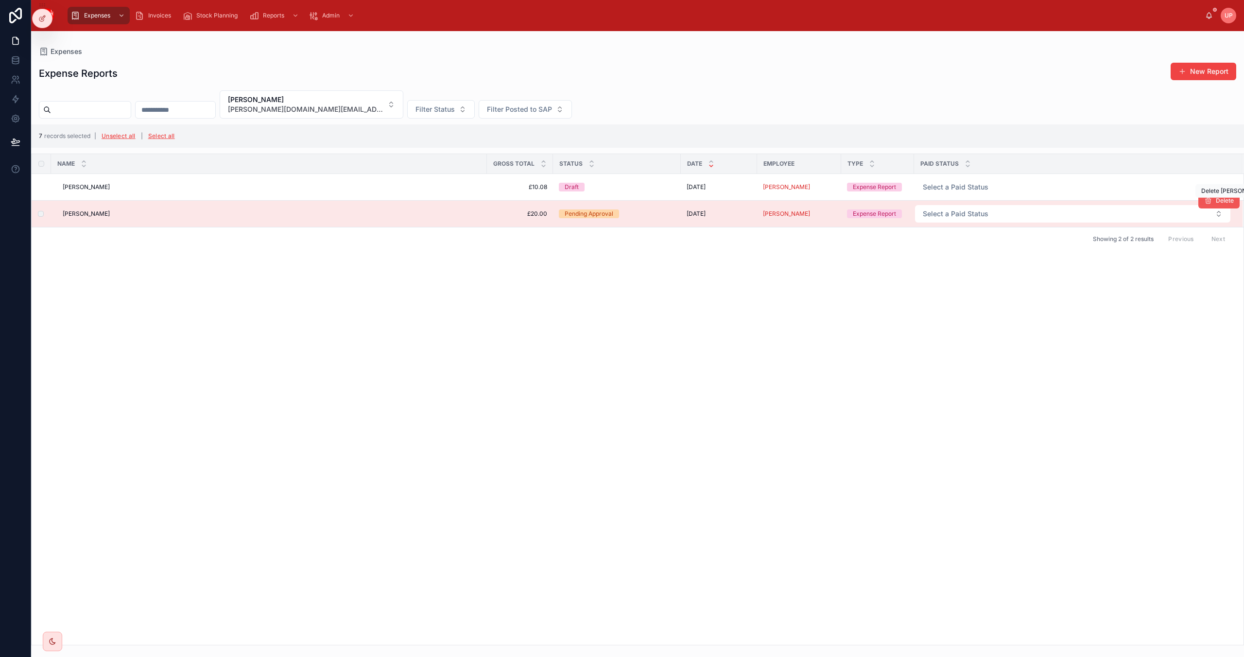
click at [1219, 203] on span "Delete" at bounding box center [1225, 201] width 18 height 8
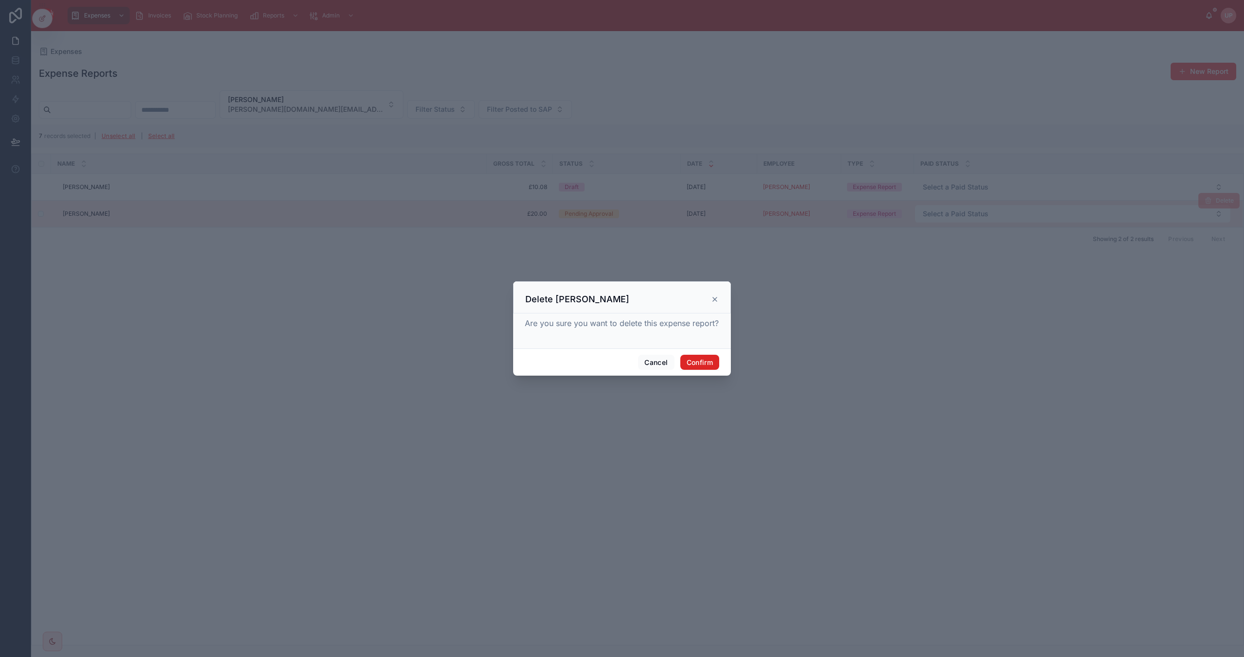
click at [700, 362] on button "Confirm" at bounding box center [699, 363] width 39 height 16
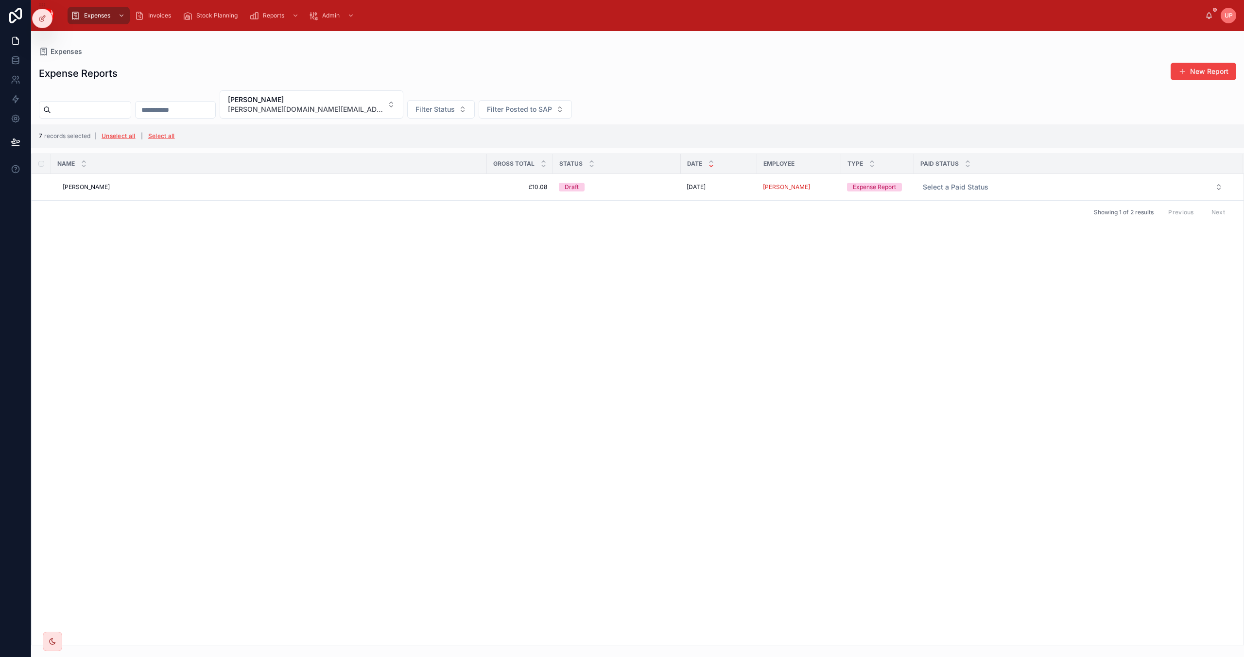
click at [662, 404] on div "Name Gross Total Status Date Employee Type Paid Status ANNIE ANNIE £10.08 £10.0…" at bounding box center [638, 399] width 1212 height 491
click at [1216, 203] on span "Delete" at bounding box center [1225, 201] width 18 height 8
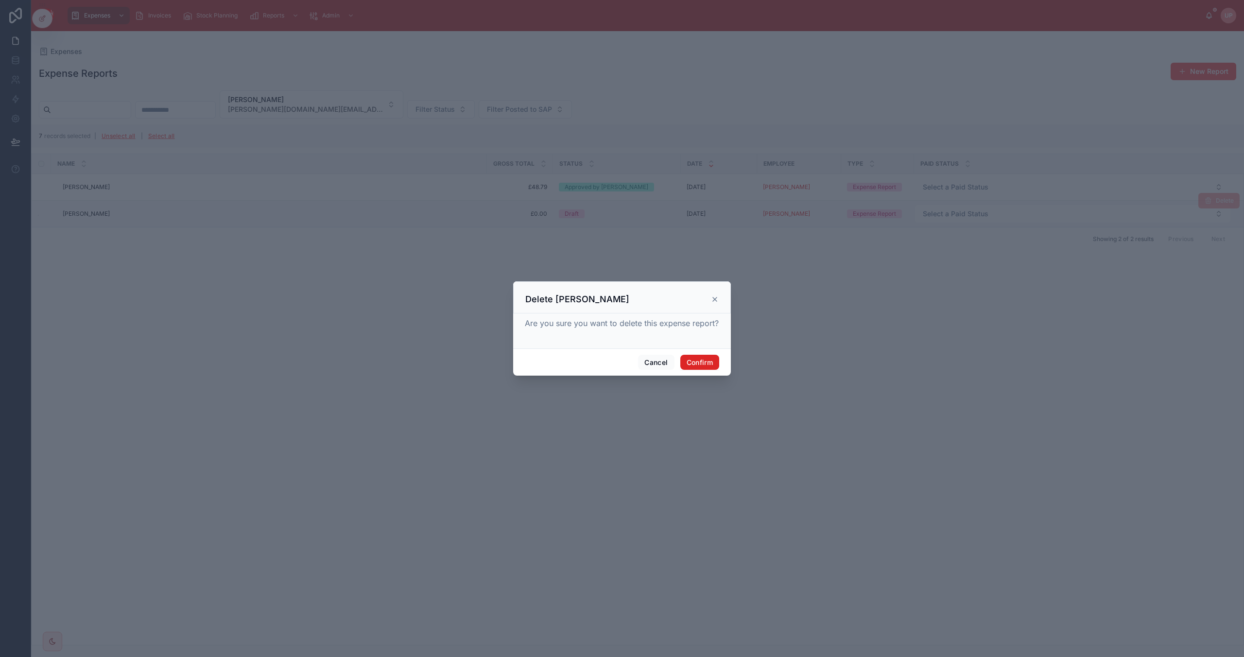
click at [707, 362] on button "Confirm" at bounding box center [699, 363] width 39 height 16
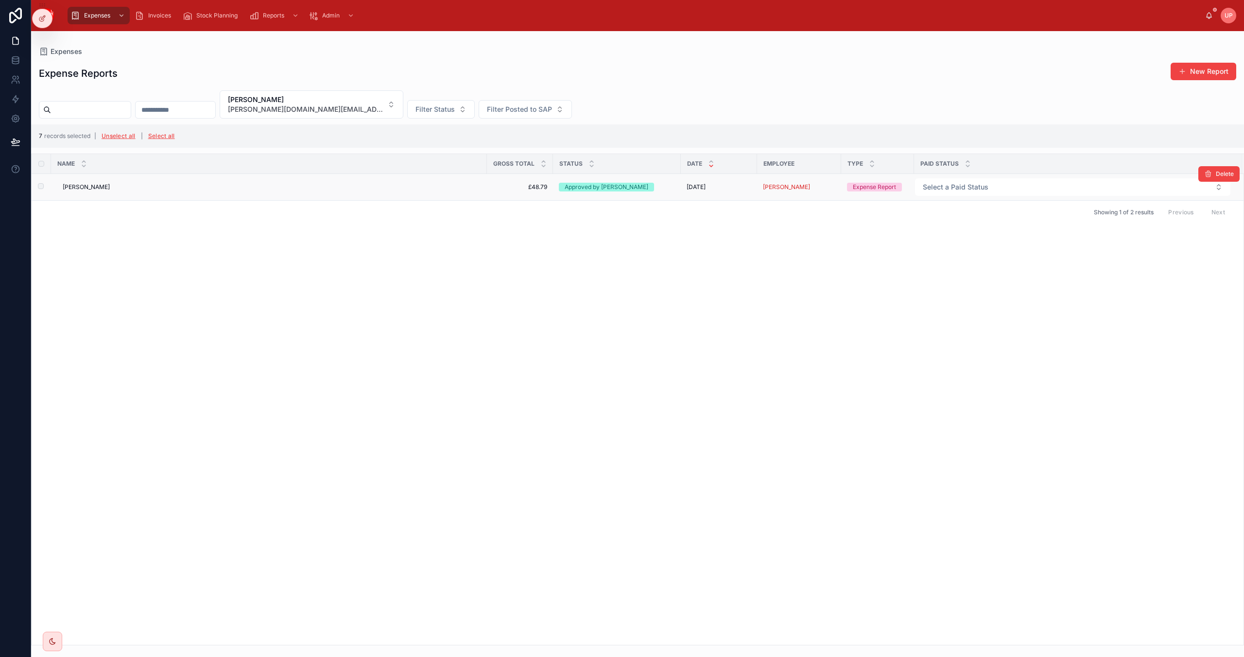
click at [146, 189] on div "ANNIE ANNIE" at bounding box center [272, 187] width 418 height 8
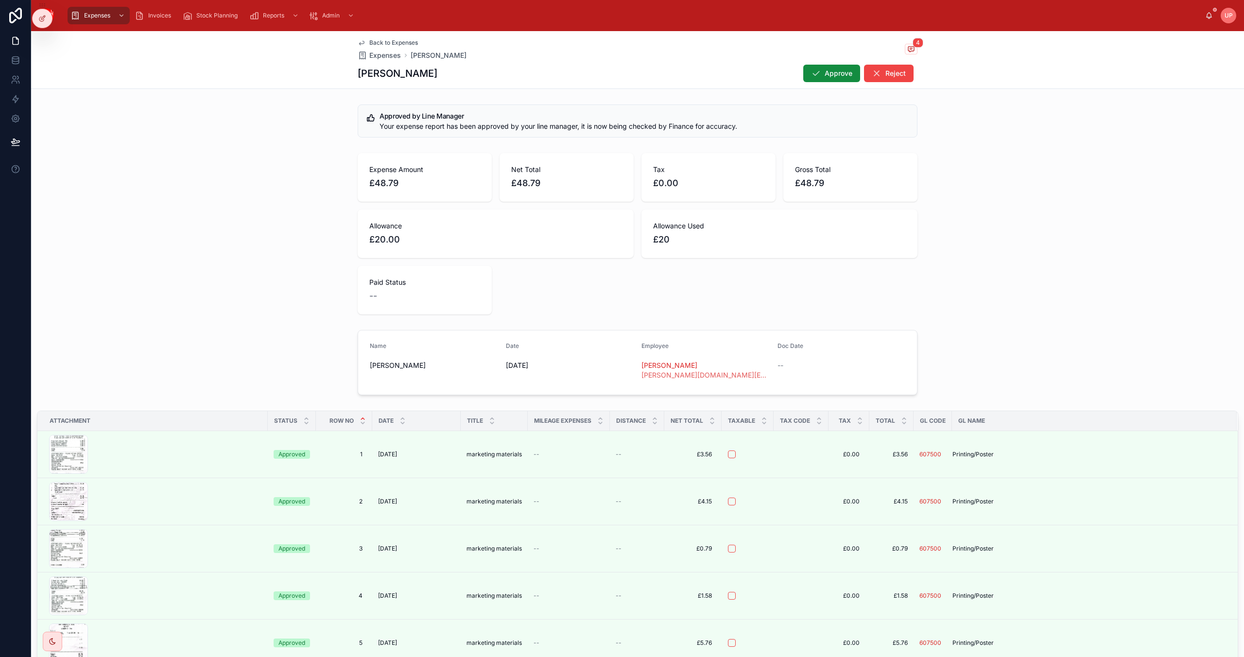
click at [379, 42] on span "Back to Expenses" at bounding box center [393, 43] width 49 height 8
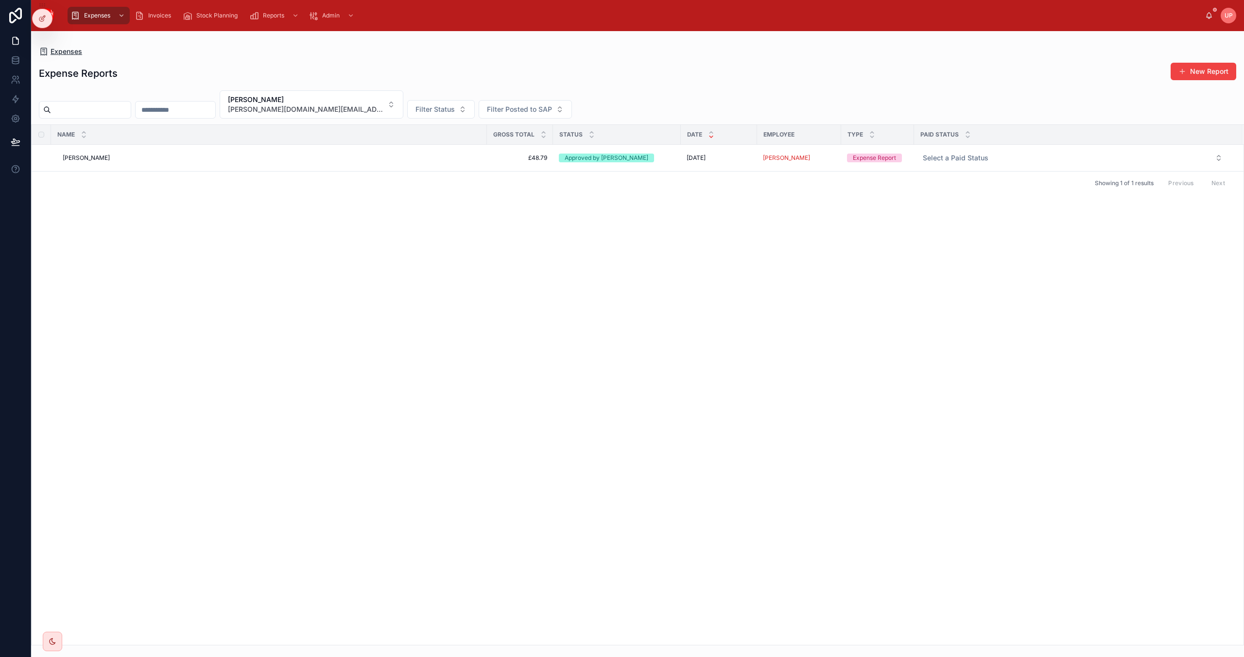
click at [69, 51] on span "Expenses" at bounding box center [67, 52] width 32 height 10
